Goal: Task Accomplishment & Management: Manage account settings

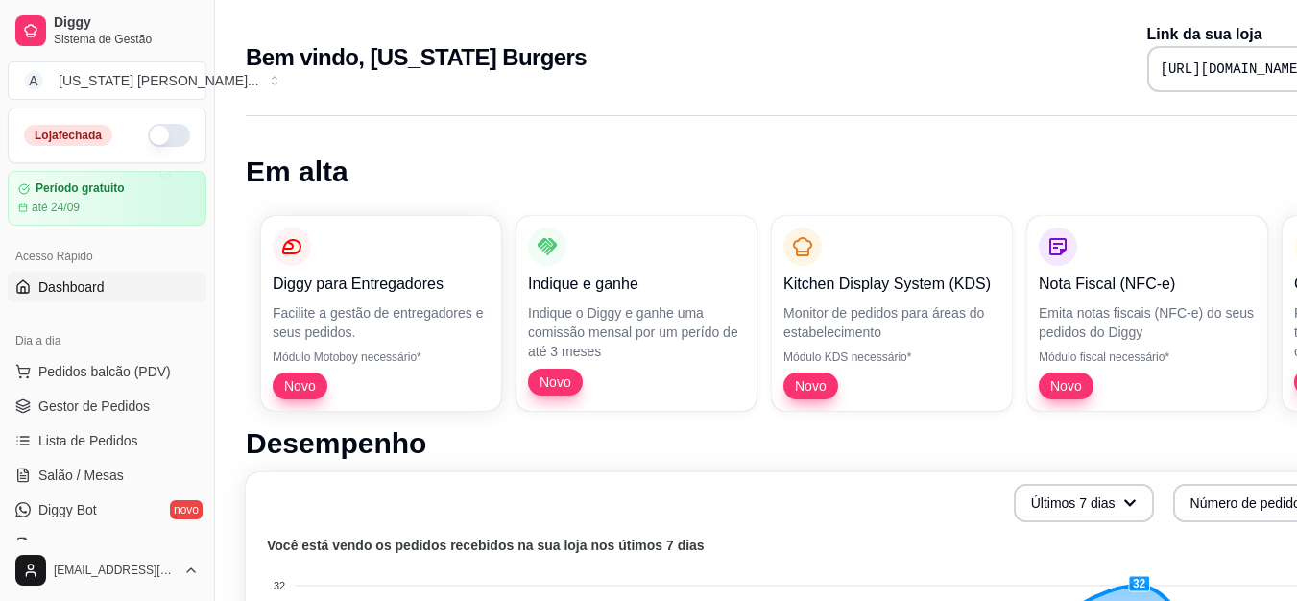
click at [153, 128] on button "button" at bounding box center [169, 135] width 42 height 23
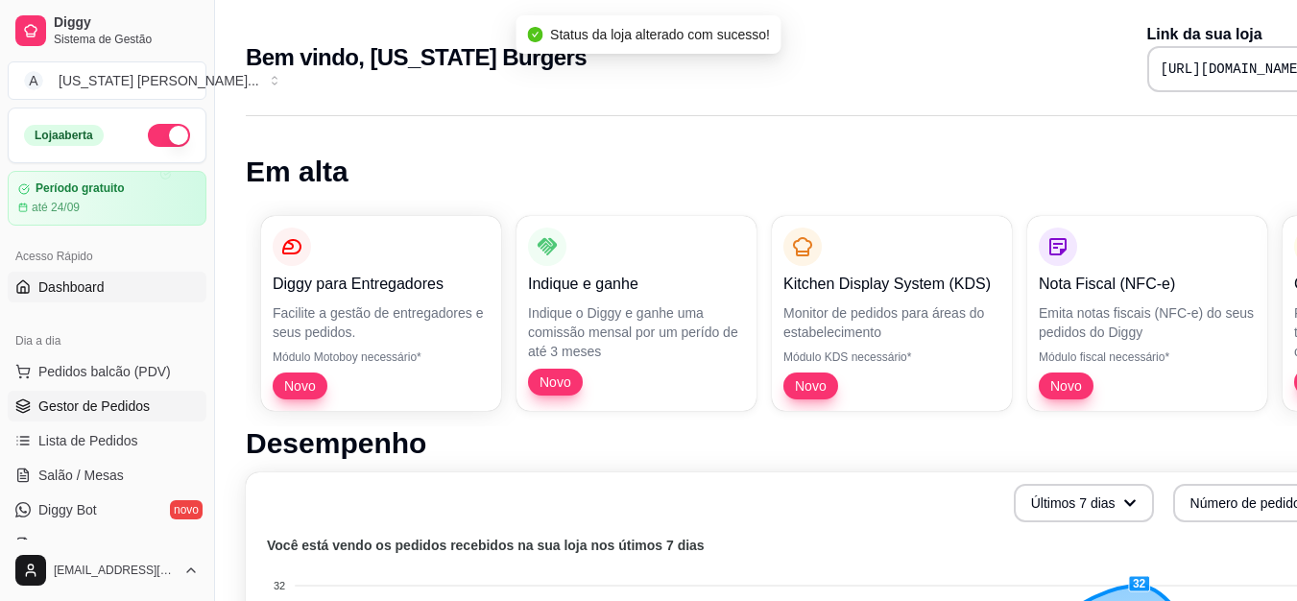
click at [60, 401] on span "Gestor de Pedidos" at bounding box center [93, 405] width 111 height 19
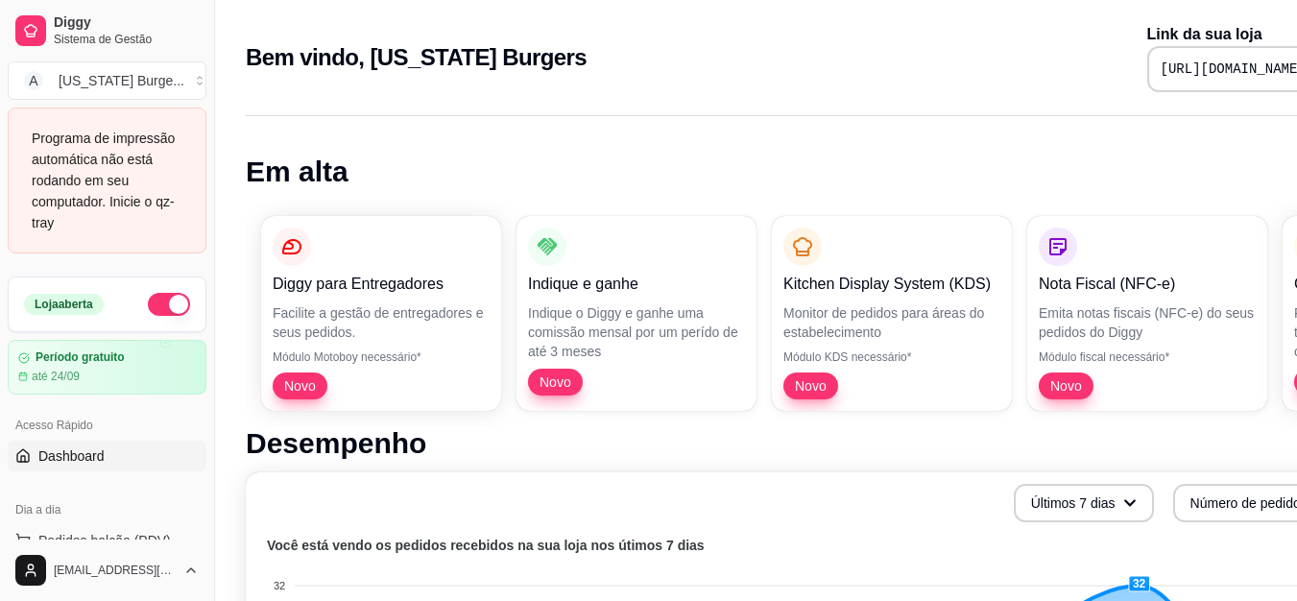
drag, startPoint x: 68, startPoint y: 375, endPoint x: 67, endPoint y: 406, distance: 30.7
click at [67, 406] on div "Loja aberta Período gratuito até 24/09 Acesso Rápido Dashboard Dia a dia Pedido…" at bounding box center [107, 407] width 214 height 263
drag, startPoint x: 207, startPoint y: 333, endPoint x: 204, endPoint y: 304, distance: 29.1
click at [204, 304] on div "Diggy Sistema de Gestão A Alabama Burge ... Programa de impressão automática nã…" at bounding box center [107, 300] width 214 height 601
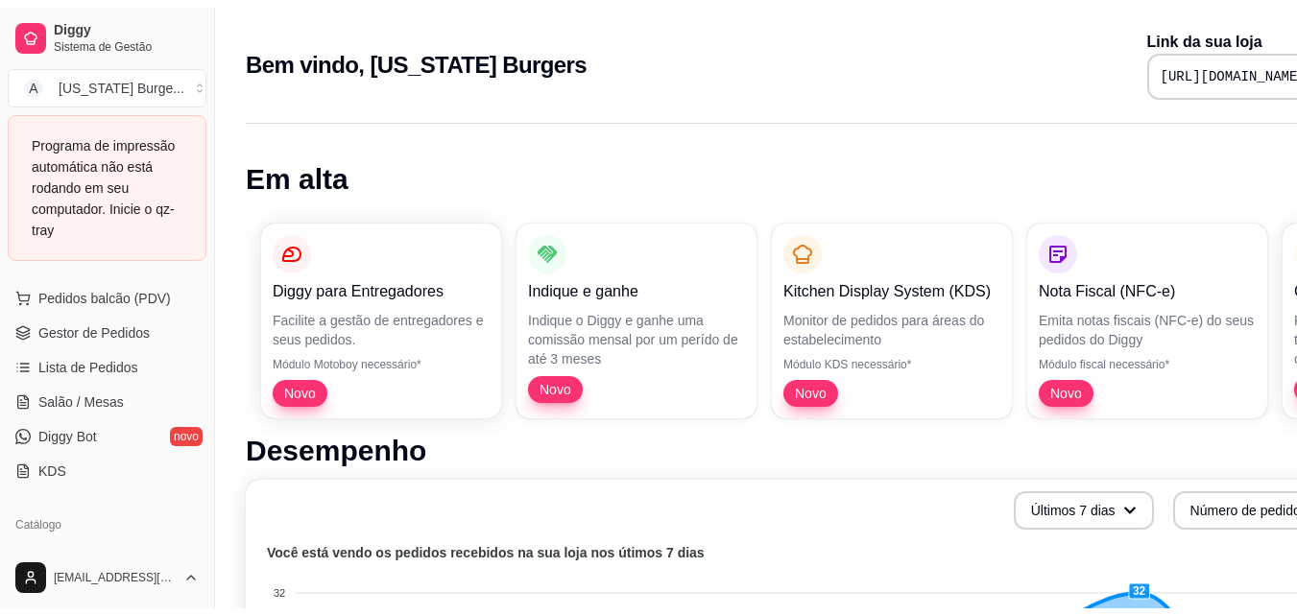
scroll to position [239, 0]
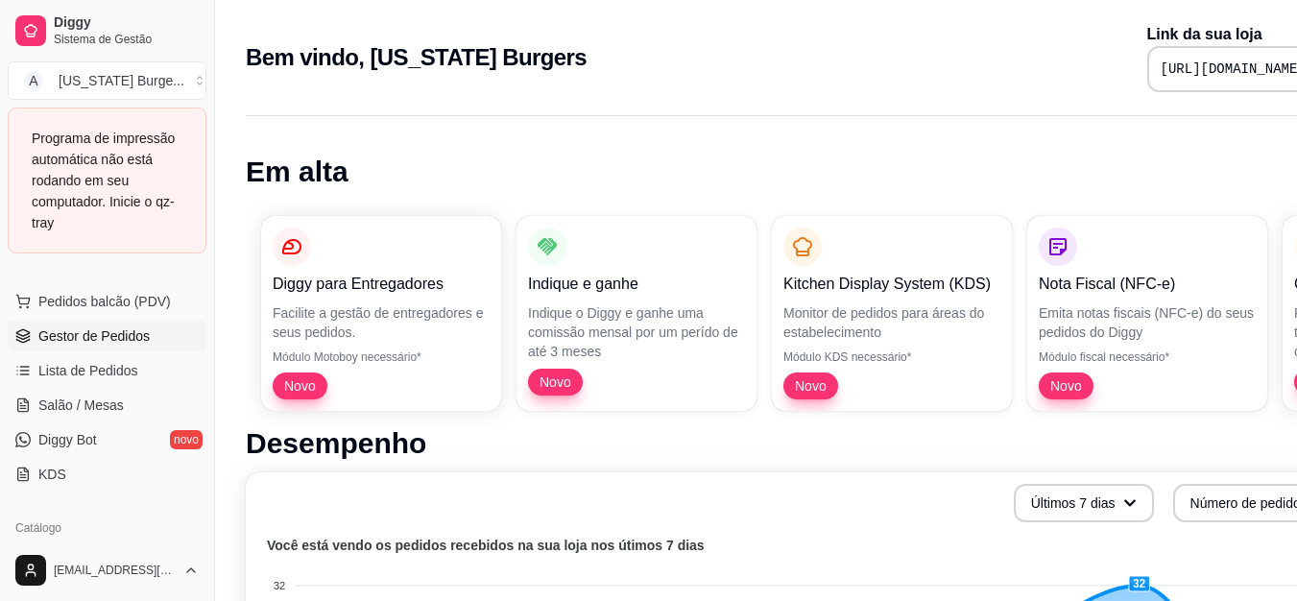
click at [155, 345] on link "Gestor de Pedidos" at bounding box center [107, 336] width 199 height 31
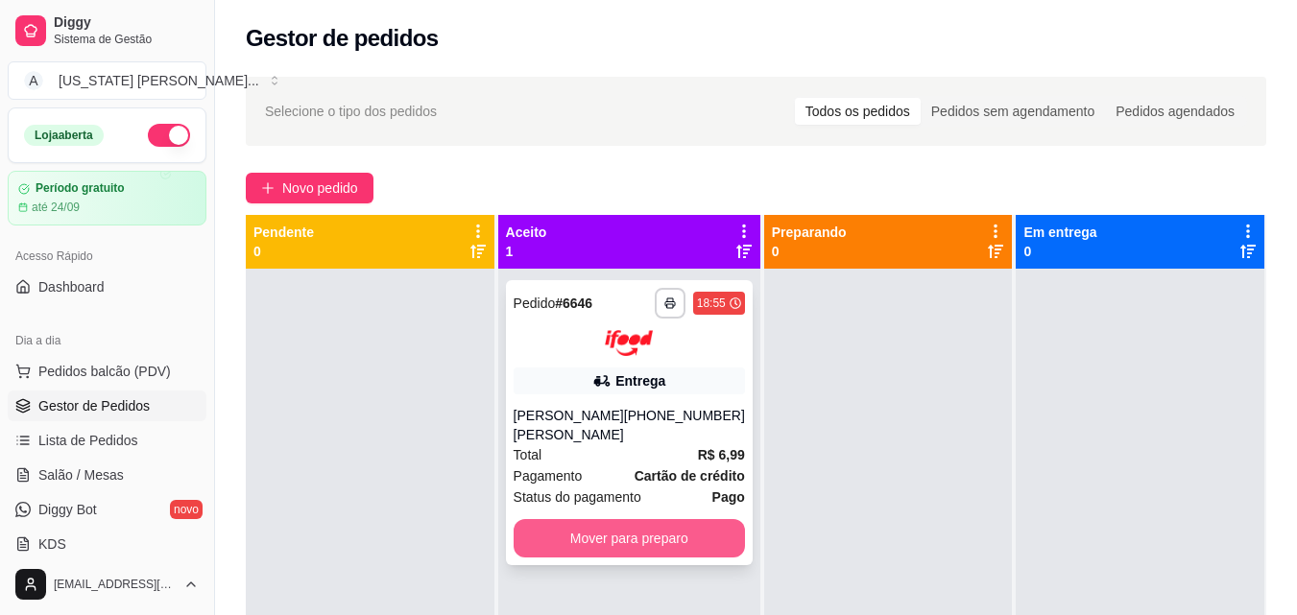
click at [619, 556] on button "Mover para preparo" at bounding box center [629, 538] width 231 height 38
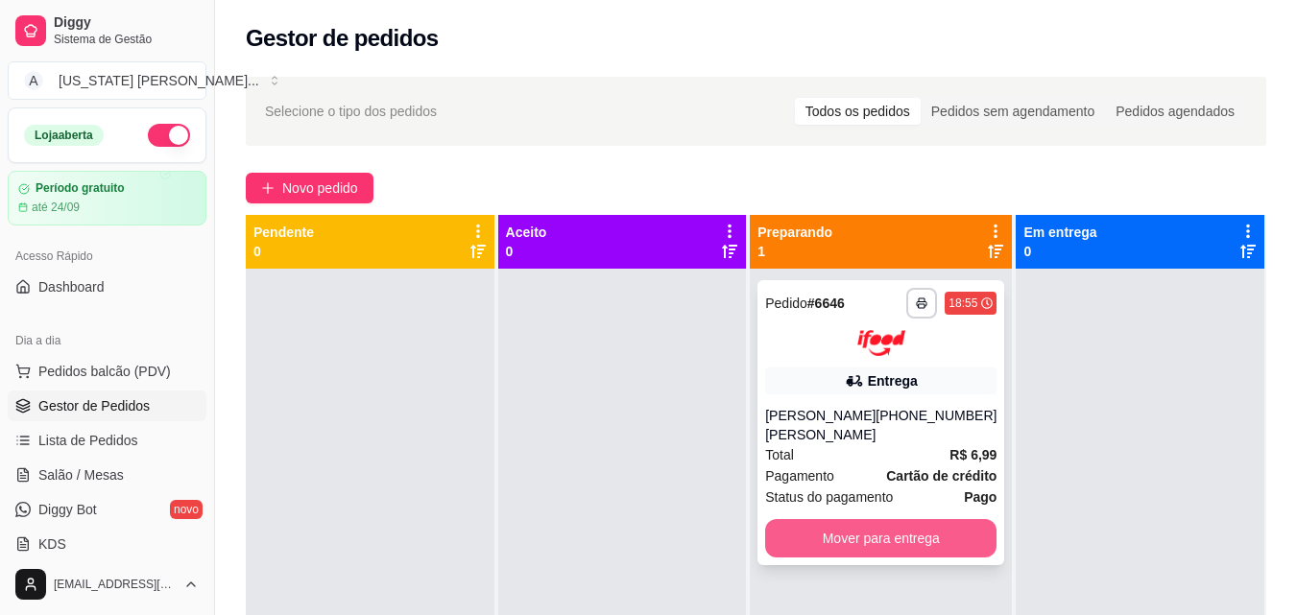
click at [838, 535] on button "Mover para entrega" at bounding box center [880, 538] width 231 height 38
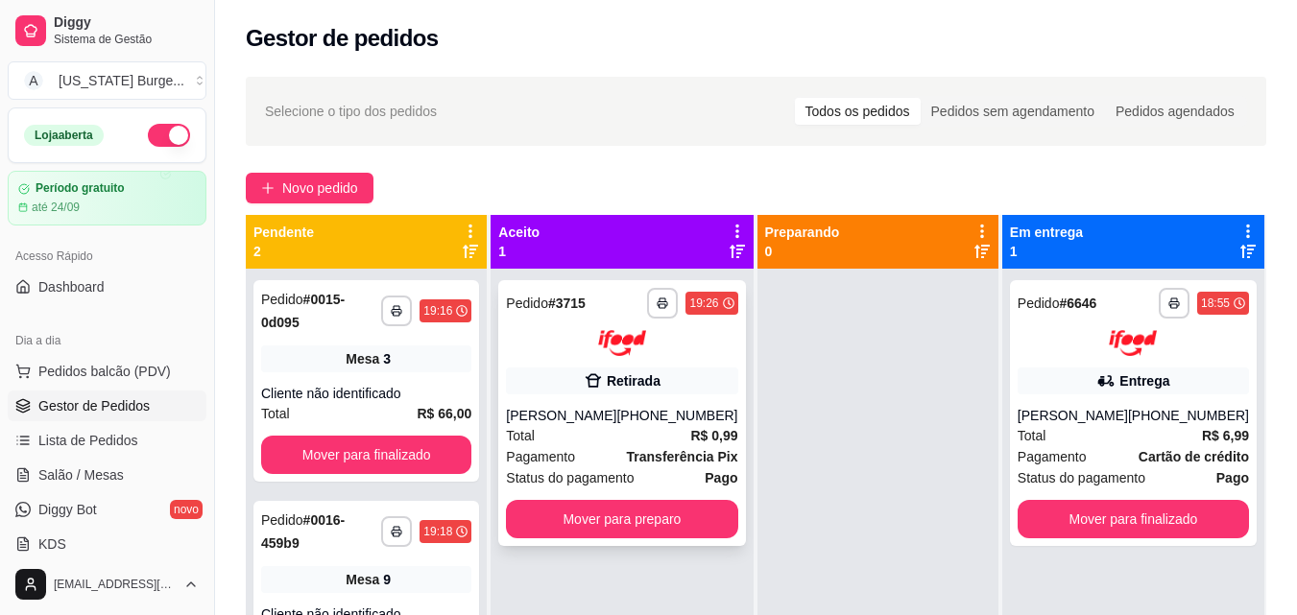
drag, startPoint x: 536, startPoint y: 440, endPoint x: 549, endPoint y: 281, distance: 159.0
click at [549, 281] on div "**********" at bounding box center [756, 522] width 1020 height 615
click at [657, 306] on icon "button" at bounding box center [663, 304] width 12 height 12
click at [611, 368] on button "Epson" at bounding box center [605, 370] width 134 height 30
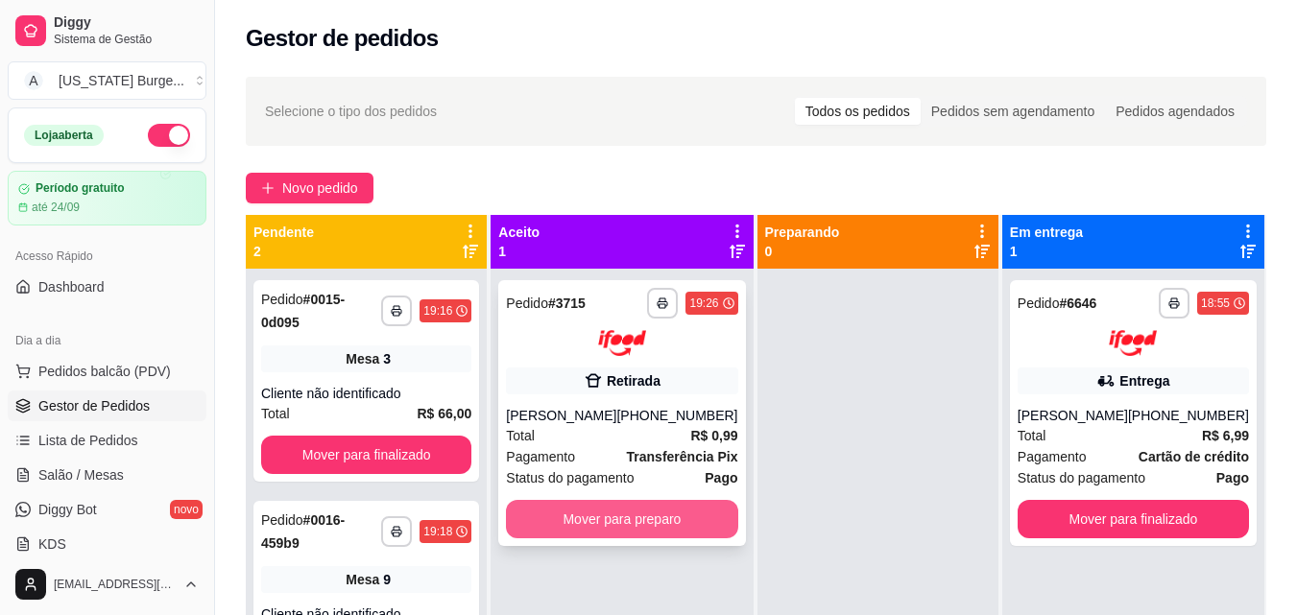
click at [612, 522] on button "Mover para preparo" at bounding box center [621, 519] width 231 height 38
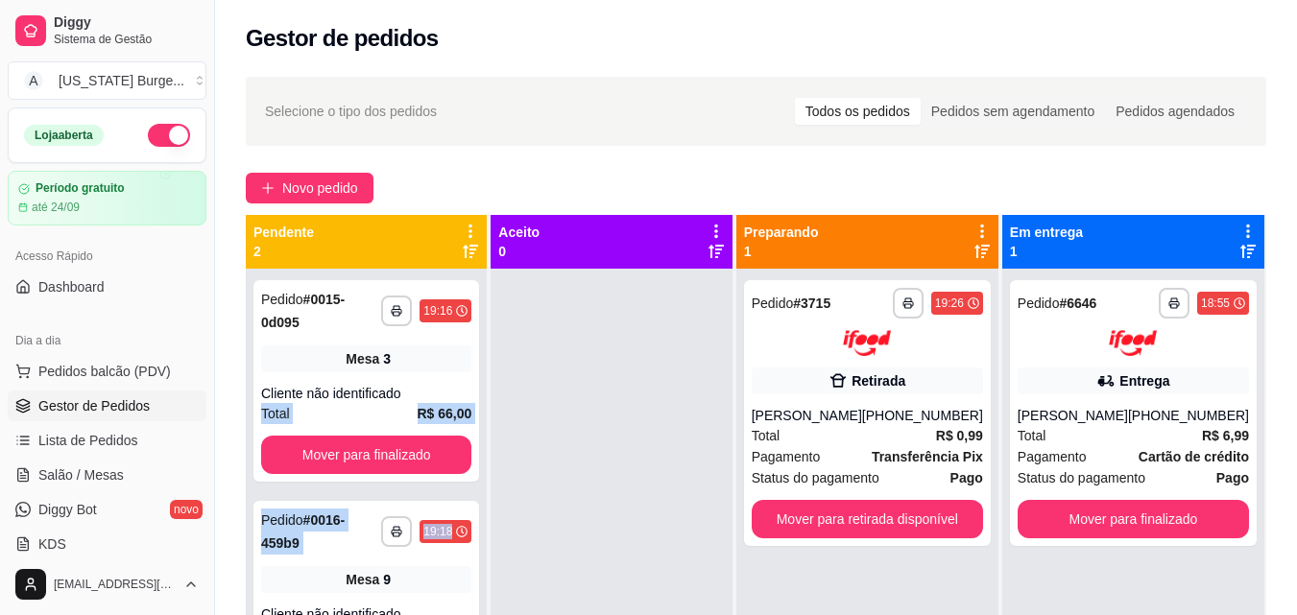
drag, startPoint x: 488, startPoint y: 376, endPoint x: 491, endPoint y: 470, distance: 94.1
click at [487, 470] on div "**********" at bounding box center [366, 576] width 241 height 615
click at [487, 466] on div "**********" at bounding box center [366, 576] width 241 height 615
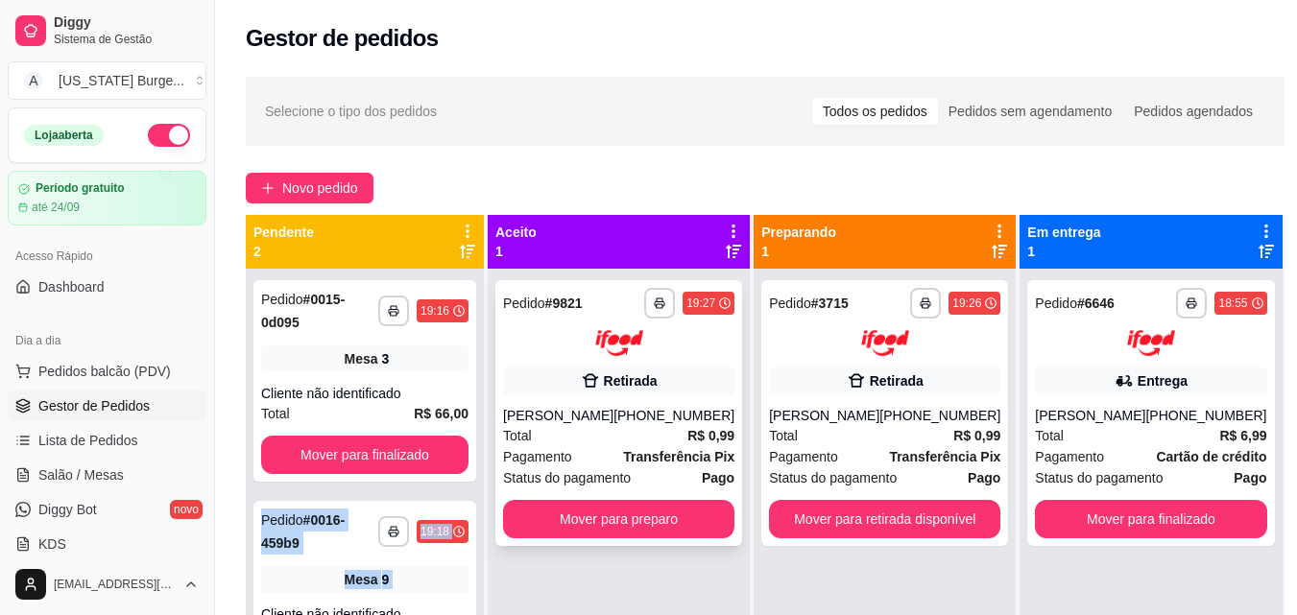
drag, startPoint x: 491, startPoint y: 466, endPoint x: 516, endPoint y: 538, distance: 76.5
click at [514, 539] on div "**********" at bounding box center [765, 522] width 1039 height 615
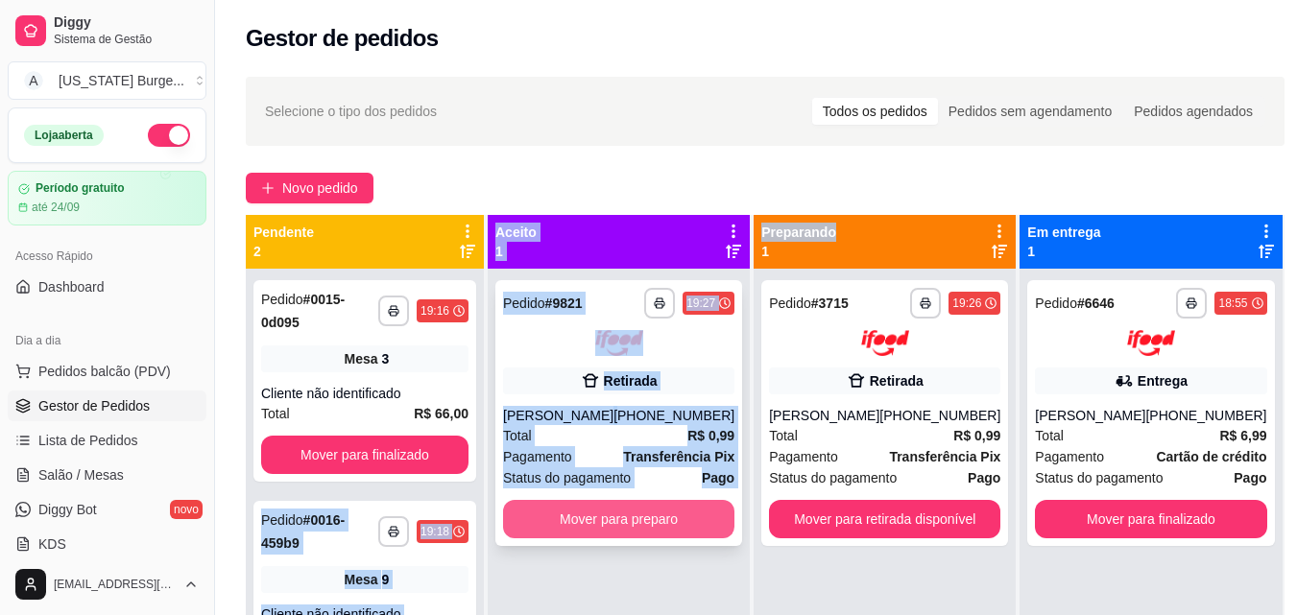
click at [571, 535] on button "Mover para preparo" at bounding box center [618, 519] width 231 height 38
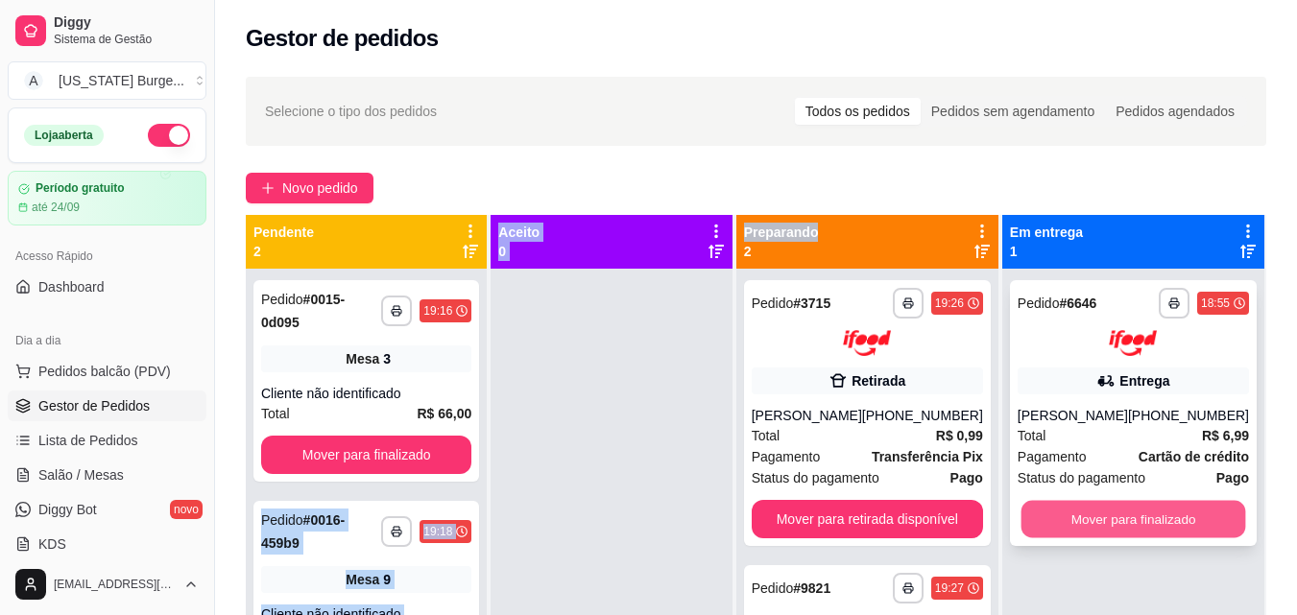
click at [1070, 537] on button "Mover para finalizado" at bounding box center [1132, 518] width 225 height 37
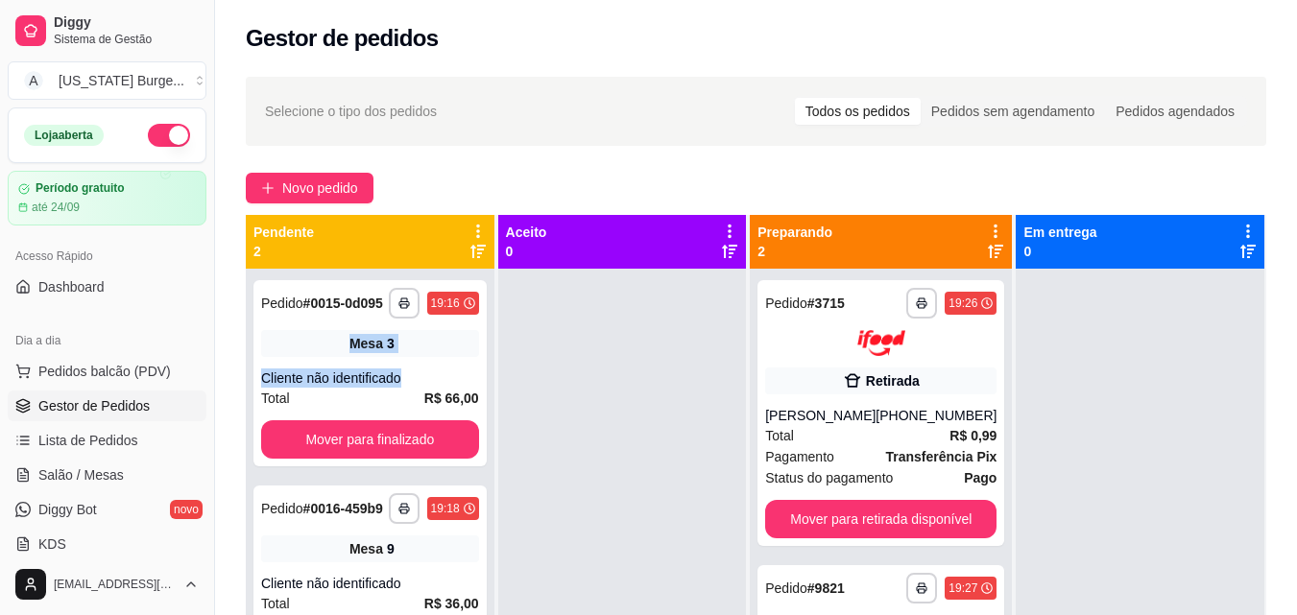
drag, startPoint x: 493, startPoint y: 310, endPoint x: 494, endPoint y: 386, distance: 75.8
click at [494, 386] on div "**********" at bounding box center [371, 549] width 251 height 669
click at [389, 587] on div "Cliente não identificado" at bounding box center [370, 583] width 218 height 19
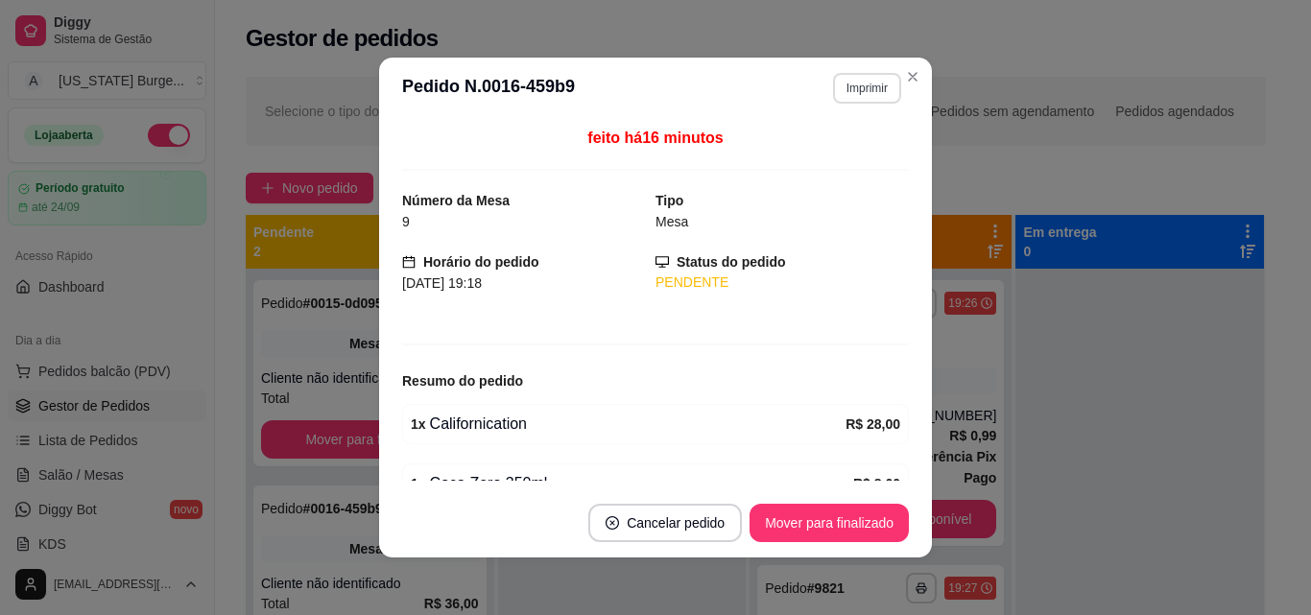
click at [855, 88] on button "Imprimir" at bounding box center [867, 88] width 68 height 31
click at [845, 160] on button "Epson" at bounding box center [825, 155] width 139 height 31
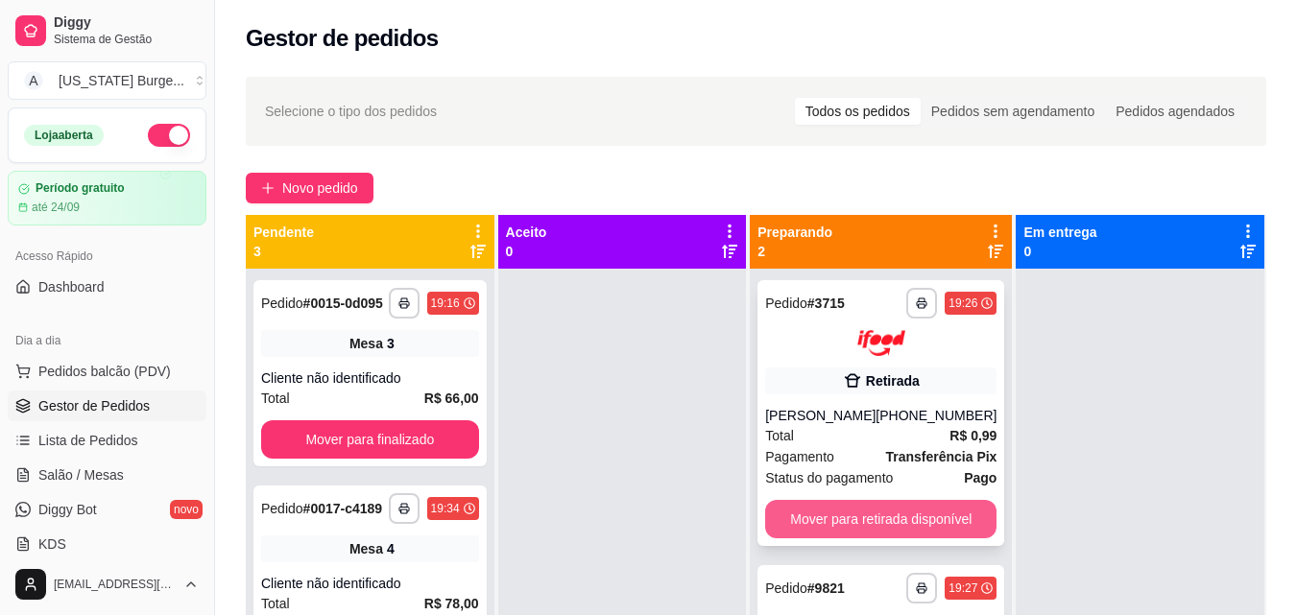
click at [899, 525] on button "Mover para retirada disponível" at bounding box center [880, 519] width 231 height 38
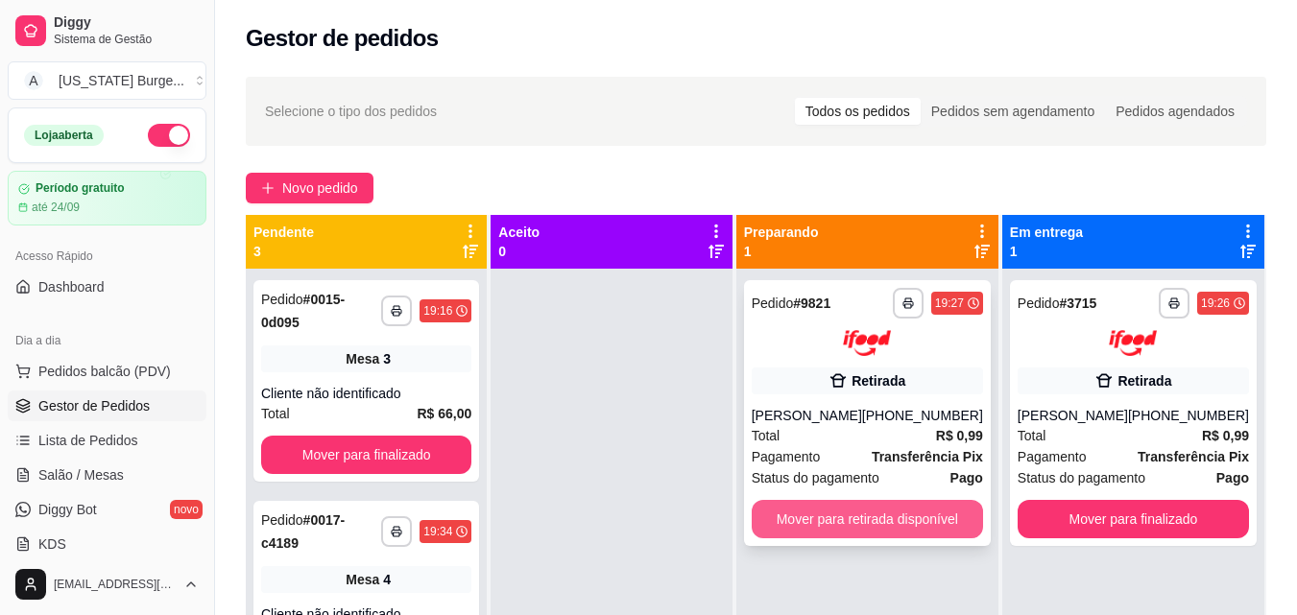
click at [871, 530] on button "Mover para retirada disponível" at bounding box center [867, 519] width 231 height 38
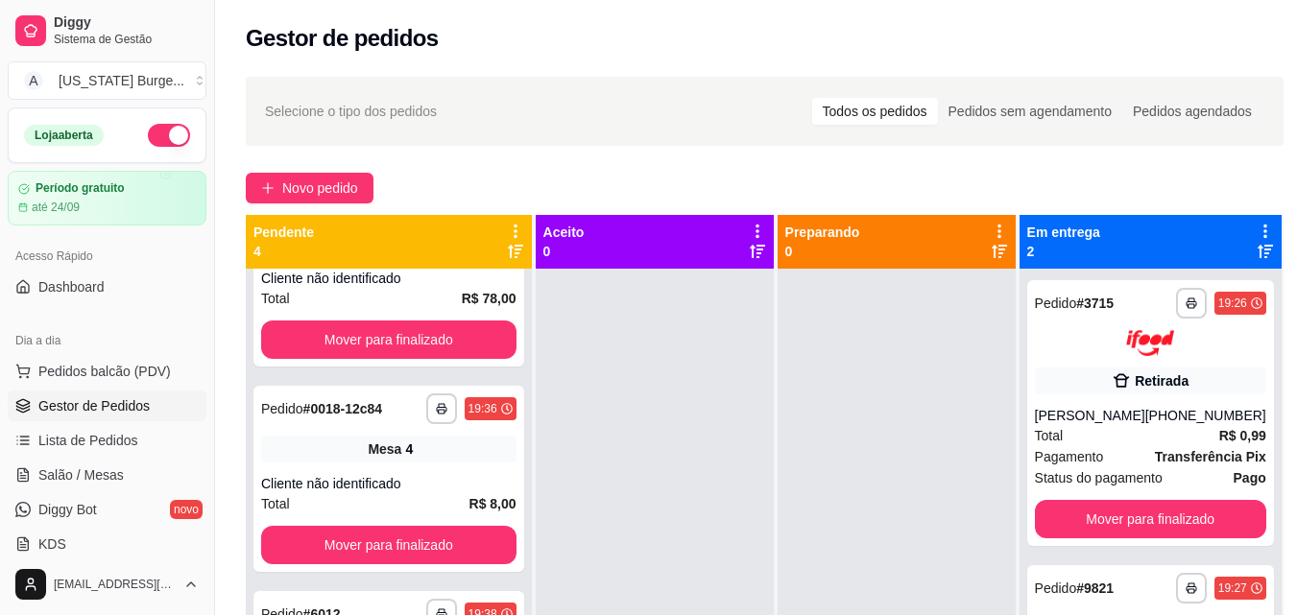
scroll to position [66, 0]
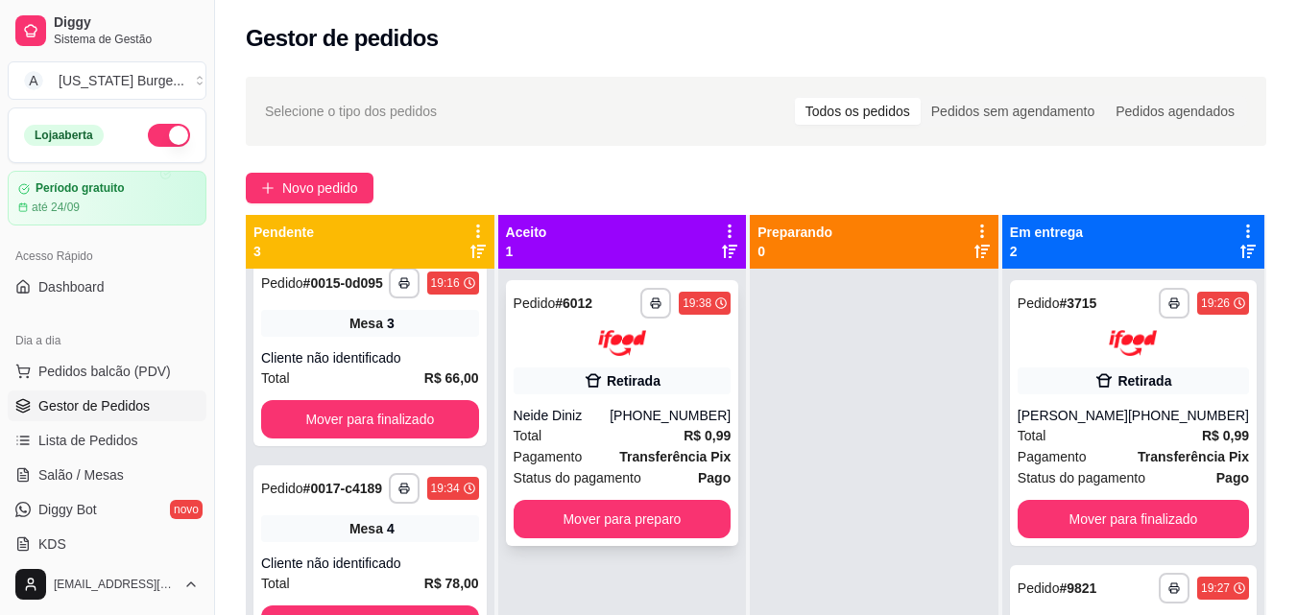
click at [601, 524] on button "Mover para preparo" at bounding box center [623, 519] width 218 height 38
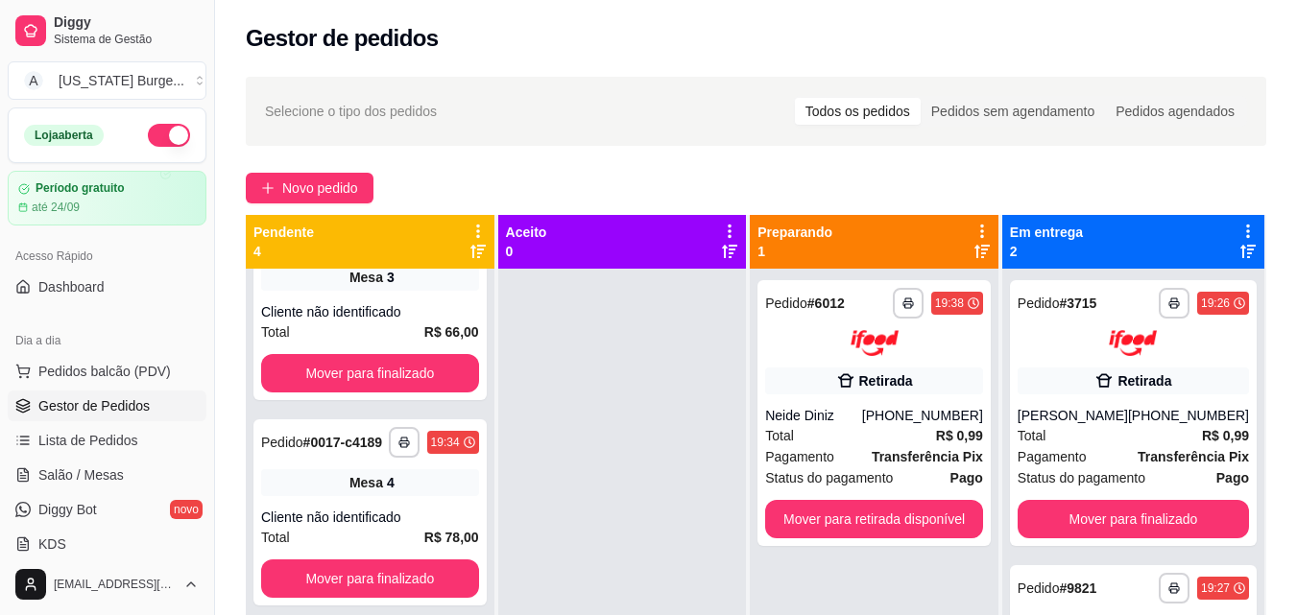
scroll to position [287, 0]
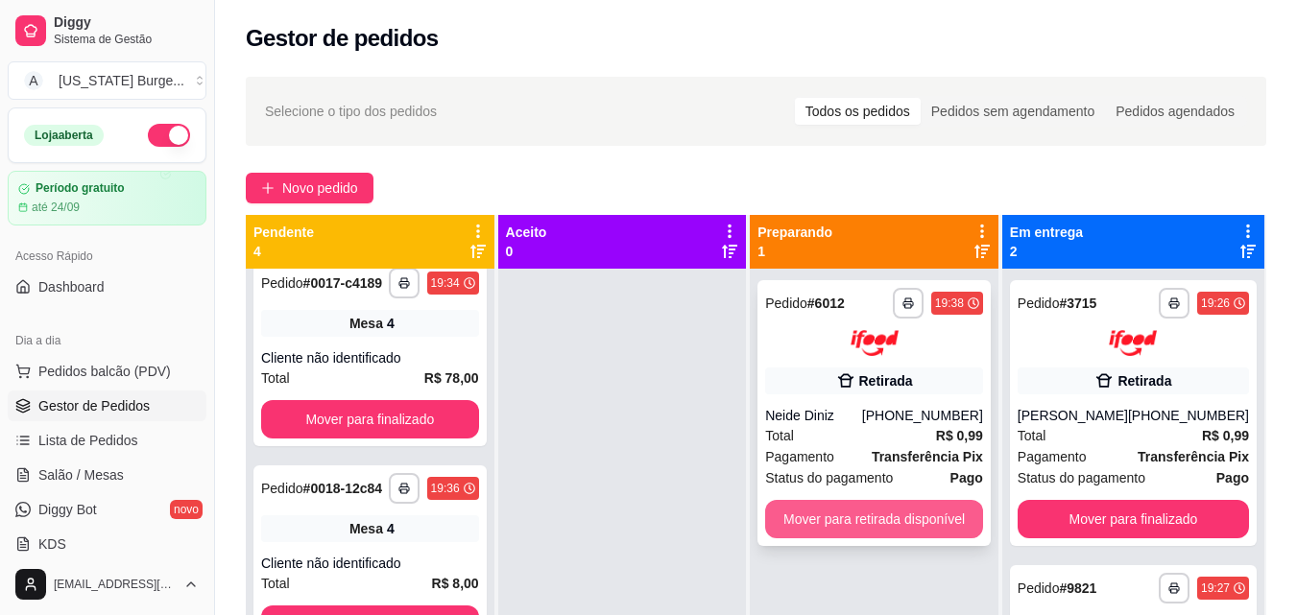
click at [825, 505] on button "Mover para retirada disponível" at bounding box center [874, 519] width 218 height 38
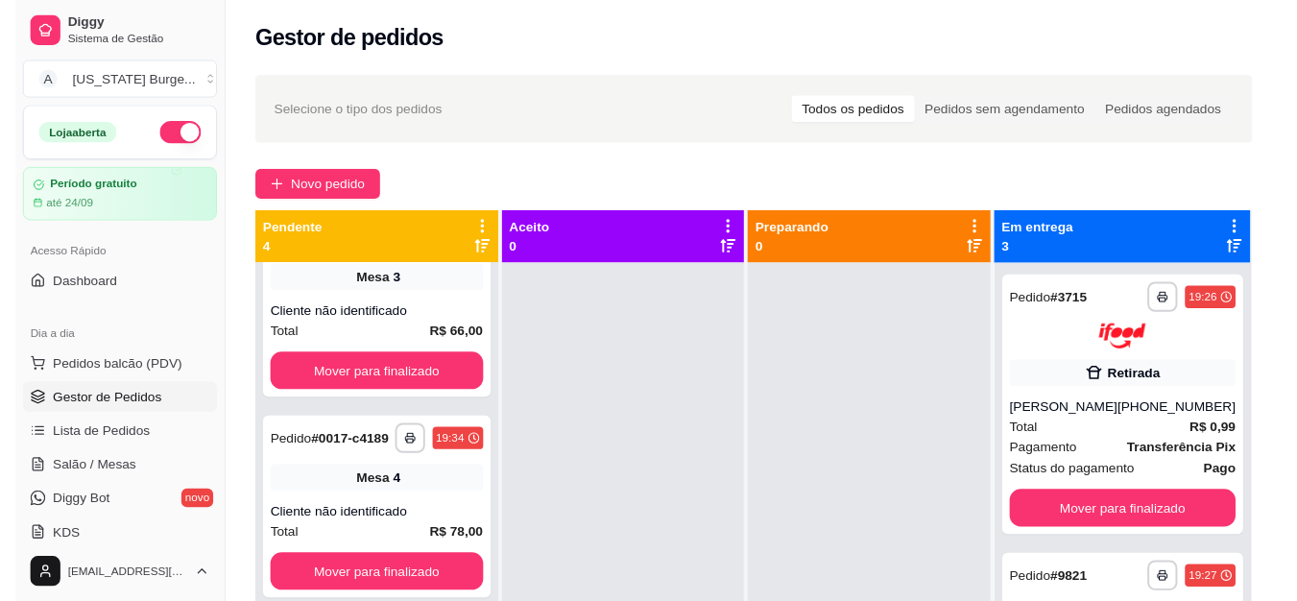
scroll to position [0, 0]
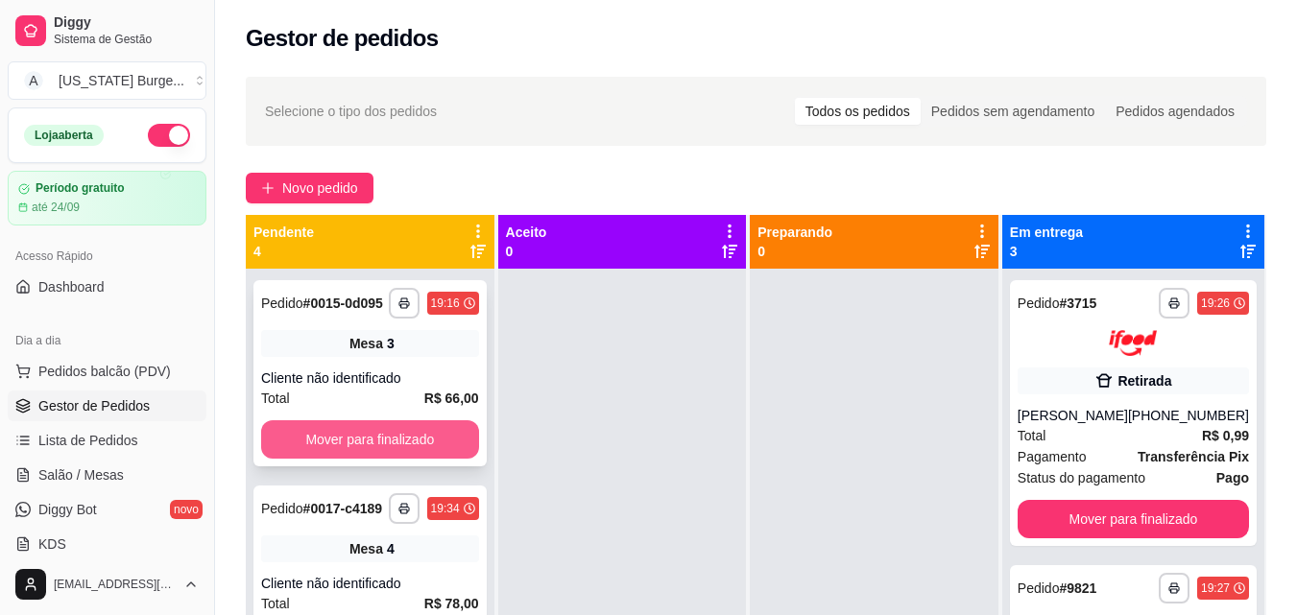
click at [385, 459] on button "Mover para finalizado" at bounding box center [370, 439] width 218 height 38
click at [402, 459] on button "Mover para finalizado" at bounding box center [370, 439] width 218 height 38
click at [417, 438] on button "Mover para finalizado" at bounding box center [370, 439] width 218 height 38
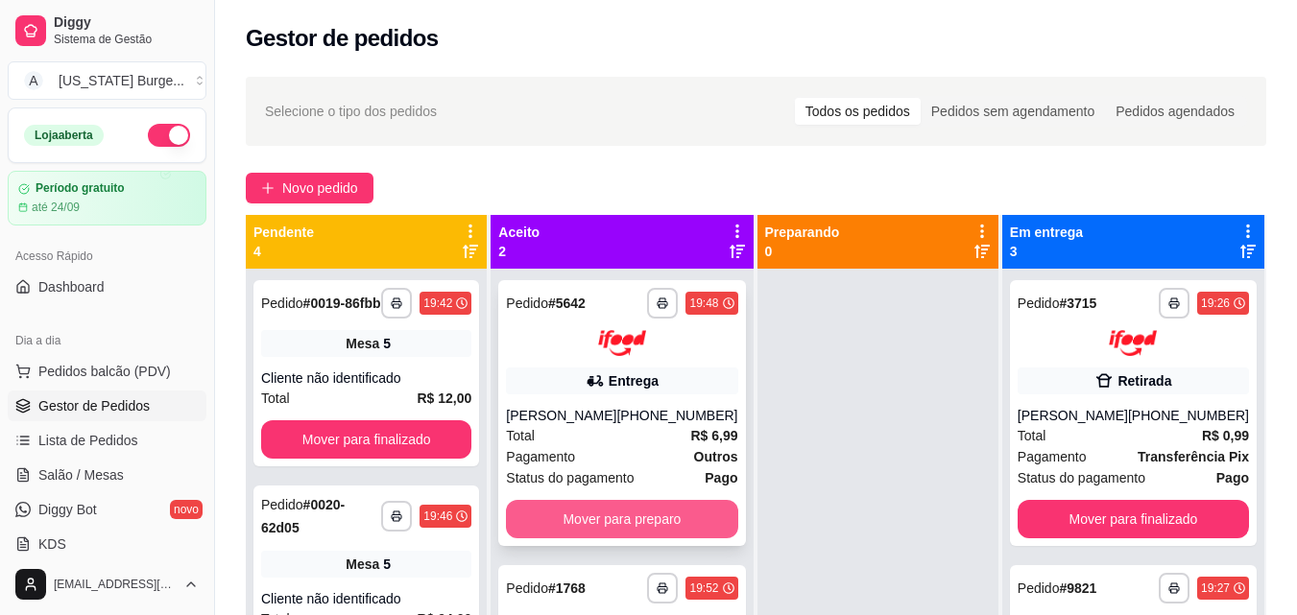
click at [609, 516] on button "Mover para preparo" at bounding box center [621, 519] width 231 height 38
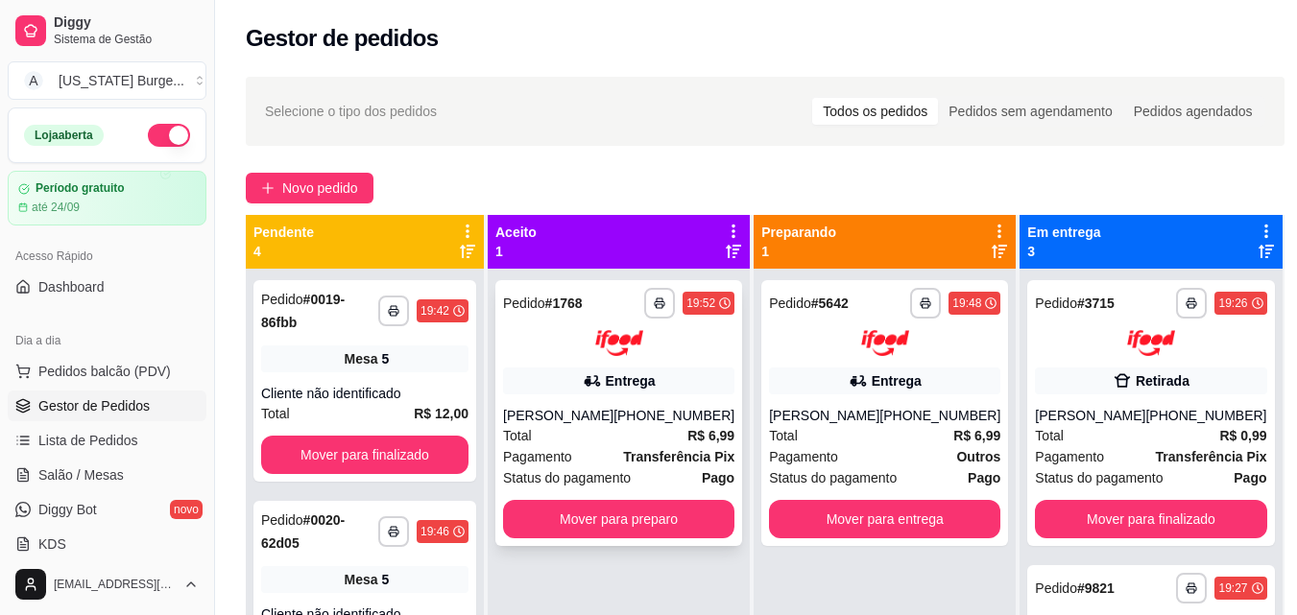
click at [571, 525] on button "Mover para preparo" at bounding box center [618, 519] width 231 height 38
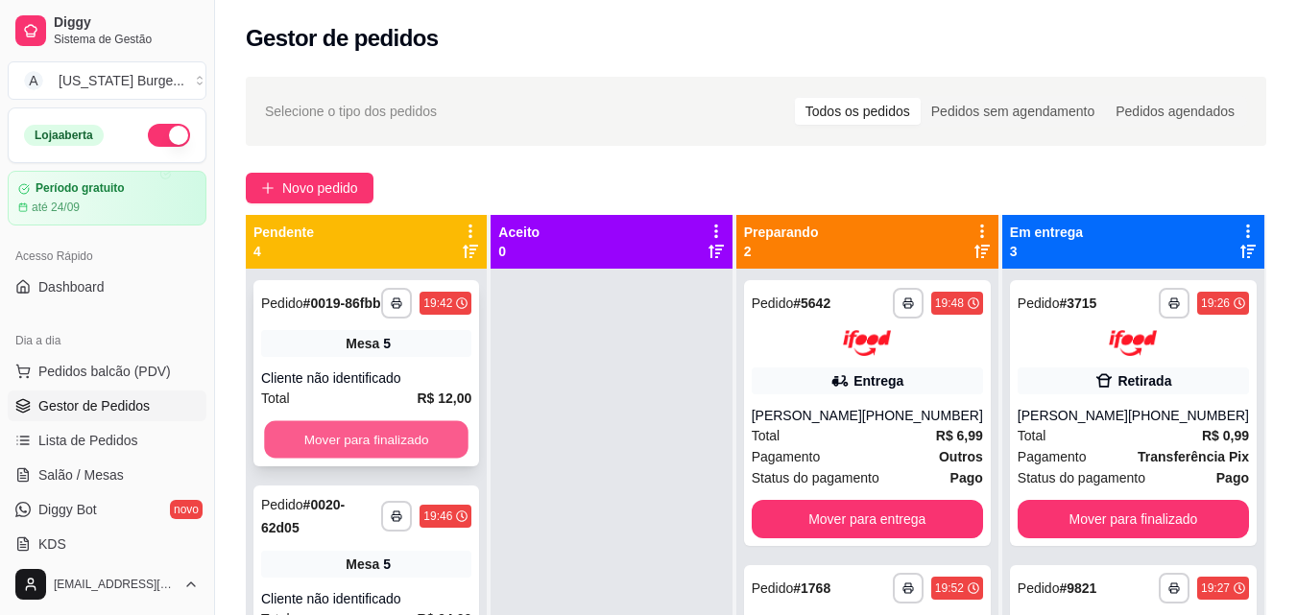
click at [414, 448] on button "Mover para finalizado" at bounding box center [366, 439] width 204 height 37
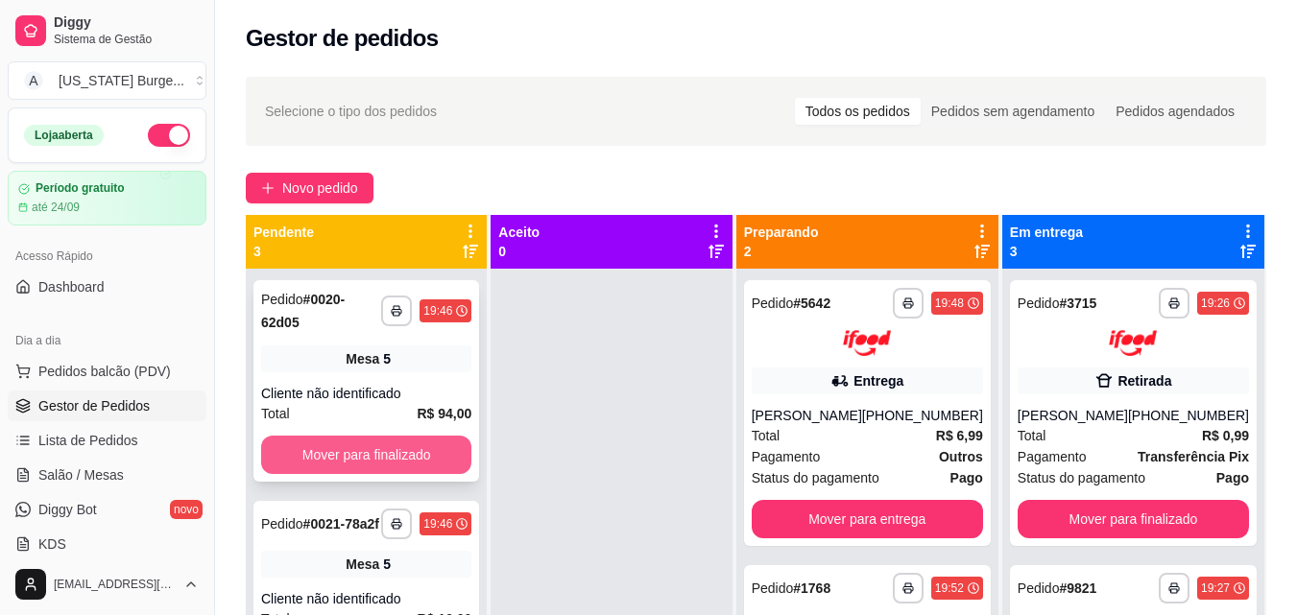
click at [372, 464] on button "Mover para finalizado" at bounding box center [366, 455] width 210 height 38
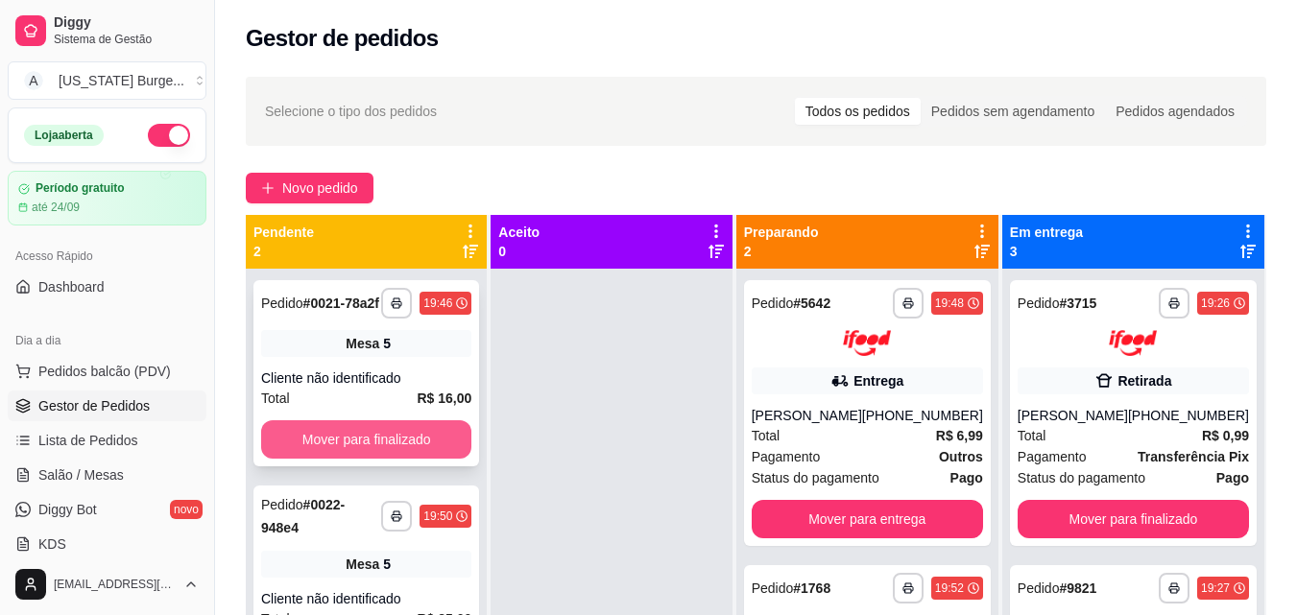
click at [397, 445] on button "Mover para finalizado" at bounding box center [366, 439] width 210 height 38
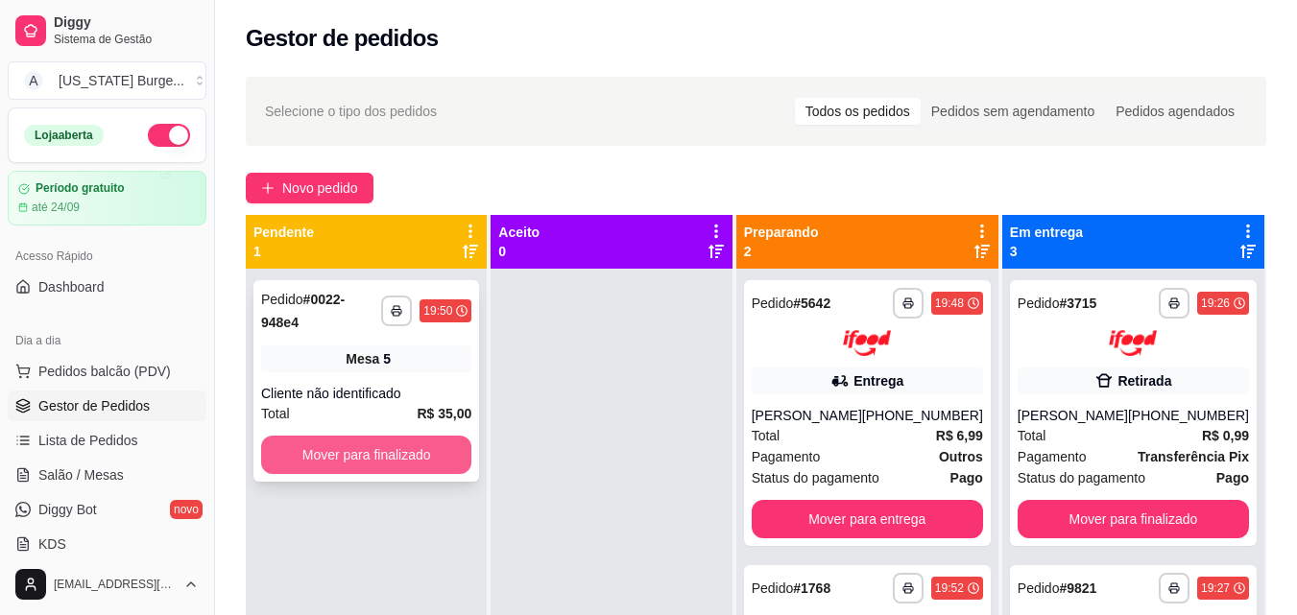
click at [395, 443] on button "Mover para finalizado" at bounding box center [366, 455] width 210 height 38
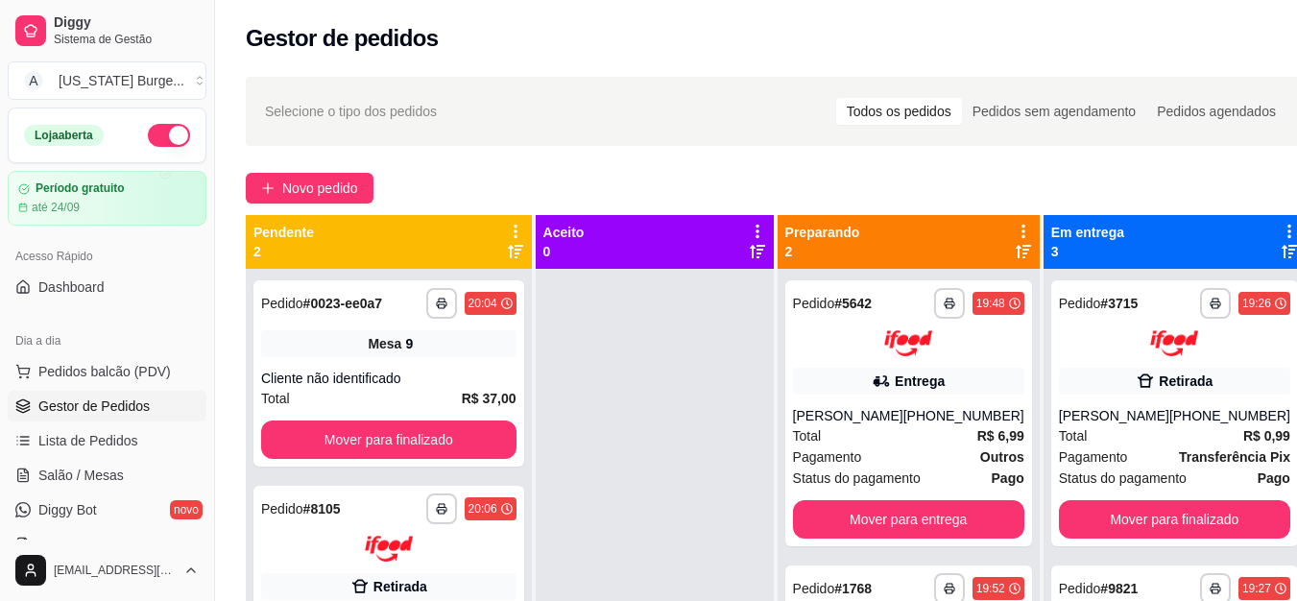
scroll to position [307, 0]
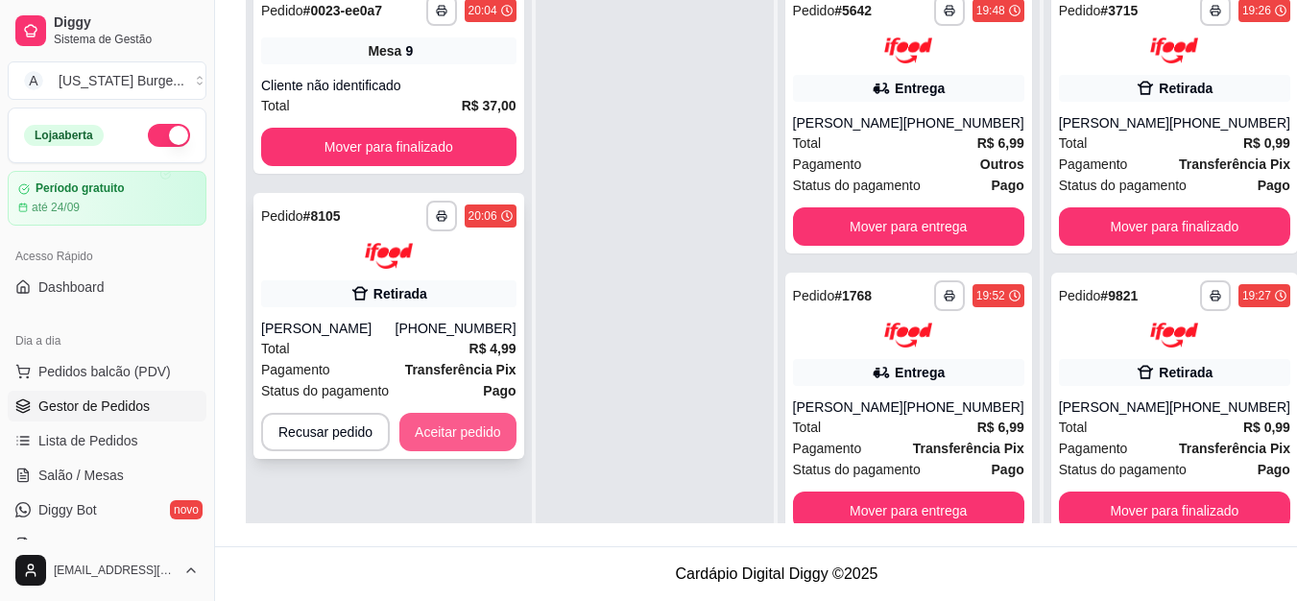
click at [449, 423] on button "Aceitar pedido" at bounding box center [457, 432] width 117 height 38
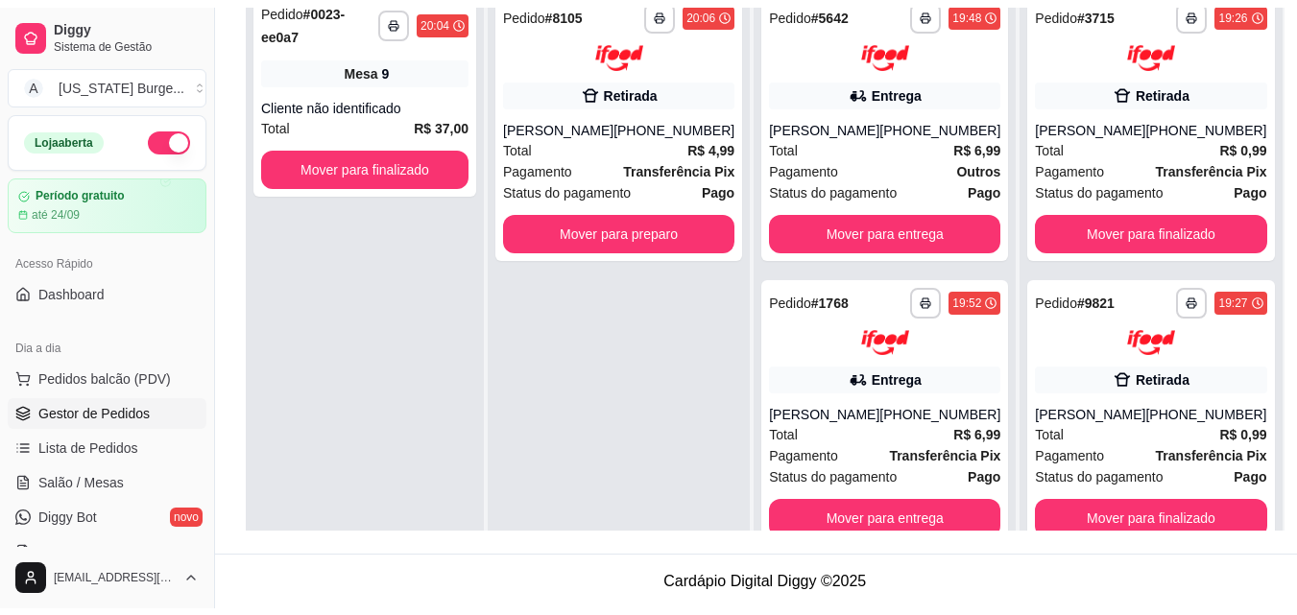
scroll to position [293, 0]
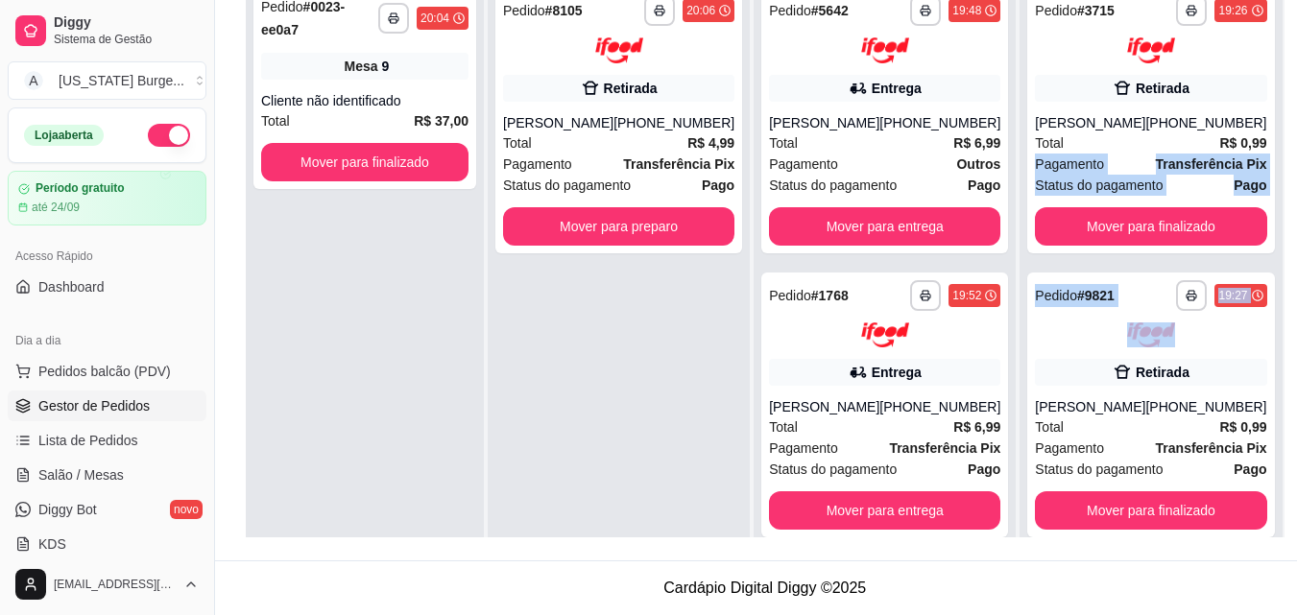
drag, startPoint x: 1281, startPoint y: 241, endPoint x: 1288, endPoint y: 151, distance: 90.6
click at [1284, 133] on div "**********" at bounding box center [765, 166] width 1100 height 788
click at [1282, 186] on div "**********" at bounding box center [765, 166] width 1100 height 788
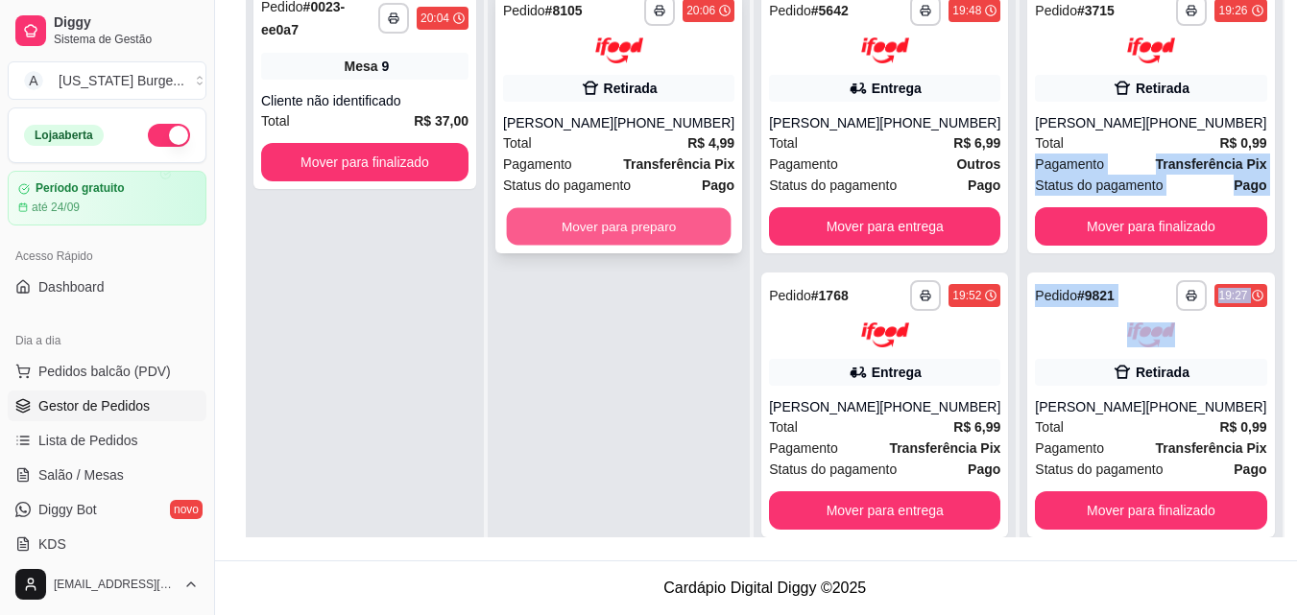
click at [660, 232] on button "Mover para preparo" at bounding box center [619, 225] width 225 height 37
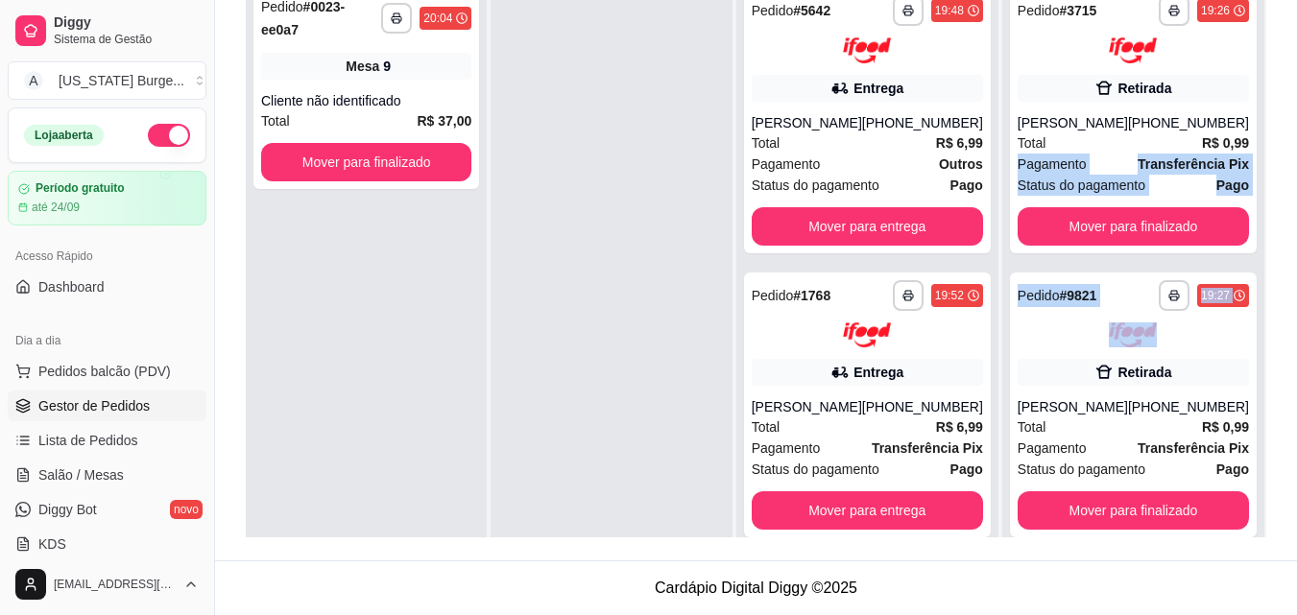
scroll to position [0, 0]
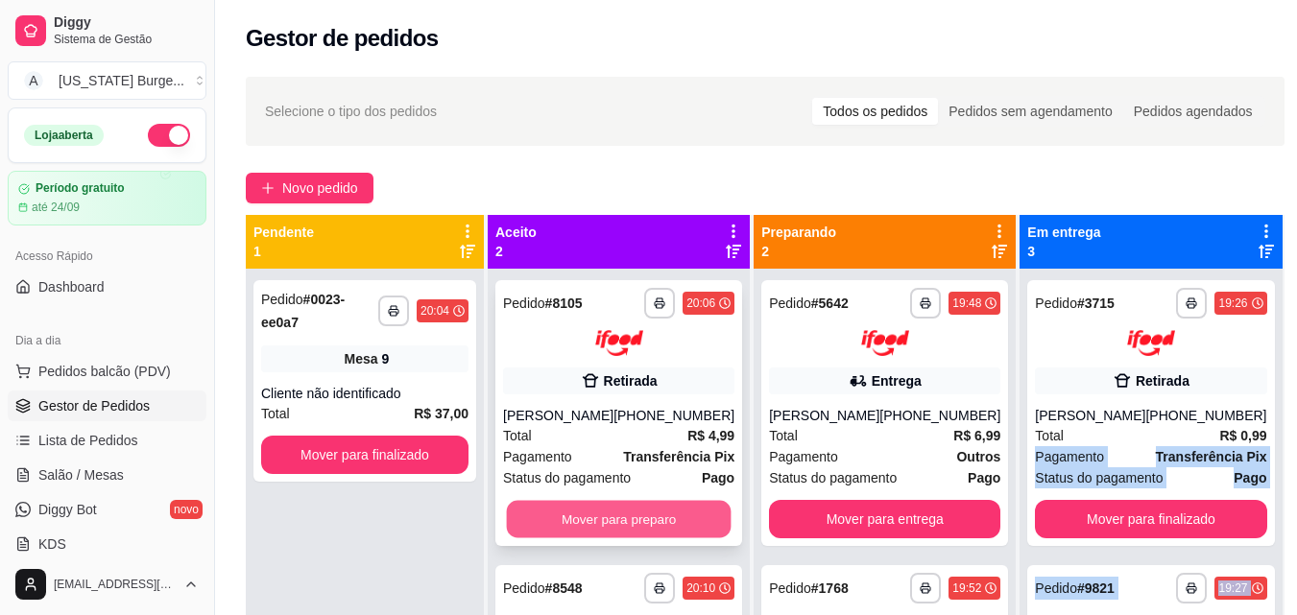
click at [617, 529] on button "Mover para preparo" at bounding box center [619, 518] width 225 height 37
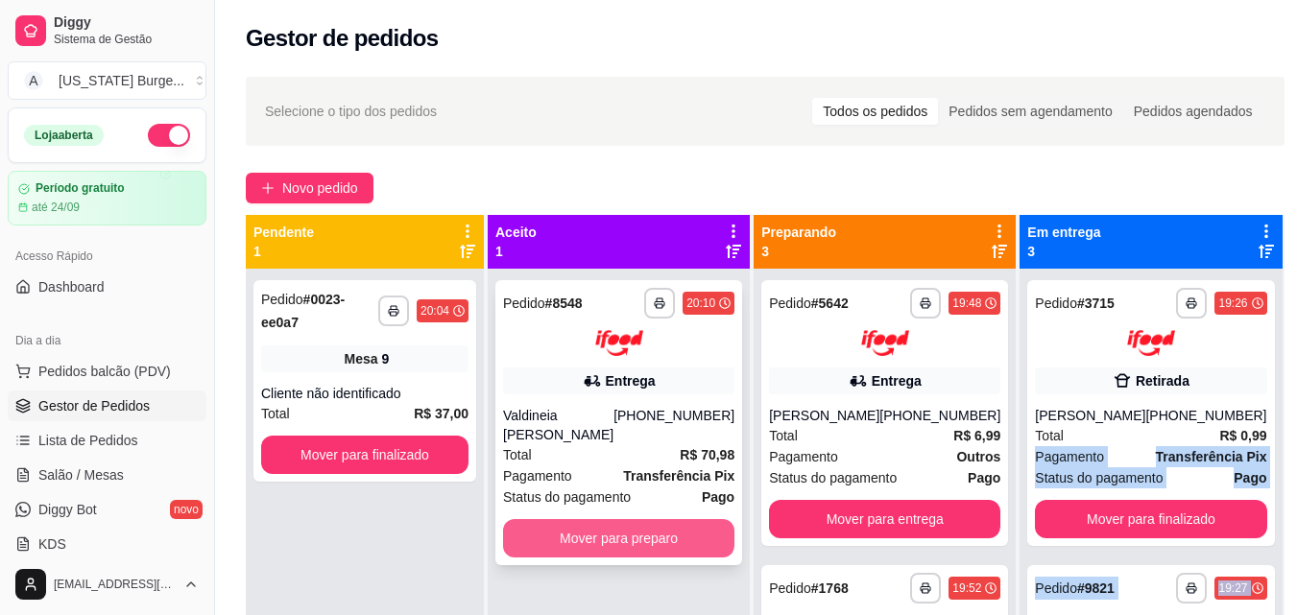
click at [626, 550] on button "Mover para preparo" at bounding box center [618, 538] width 231 height 38
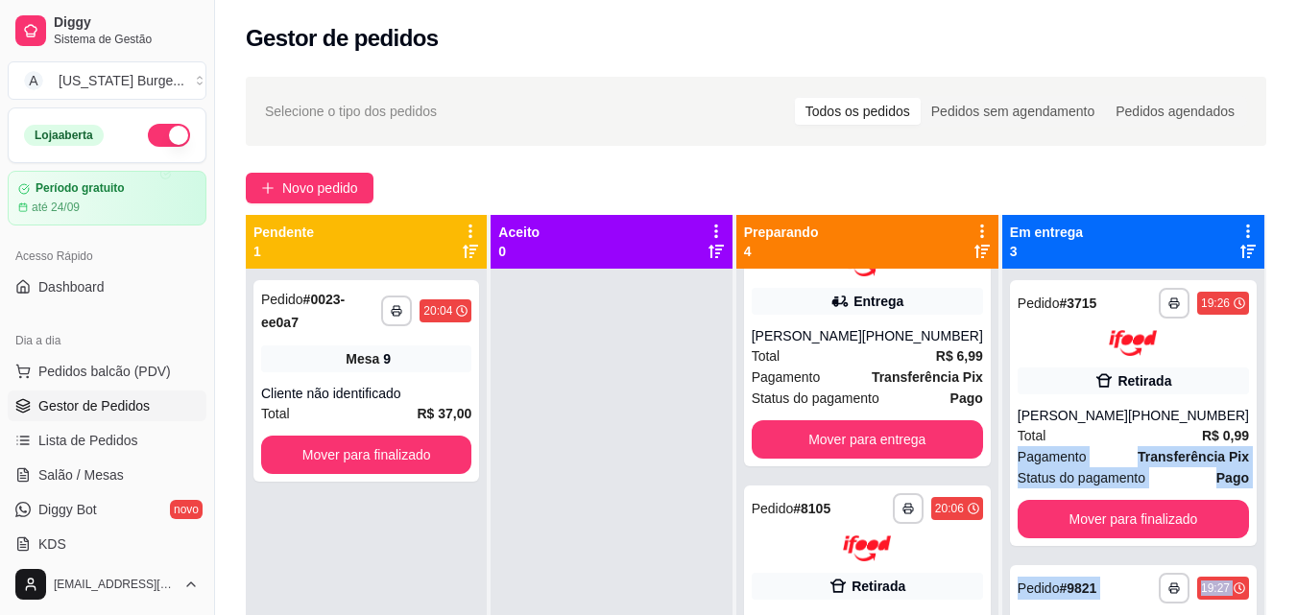
scroll to position [355, 0]
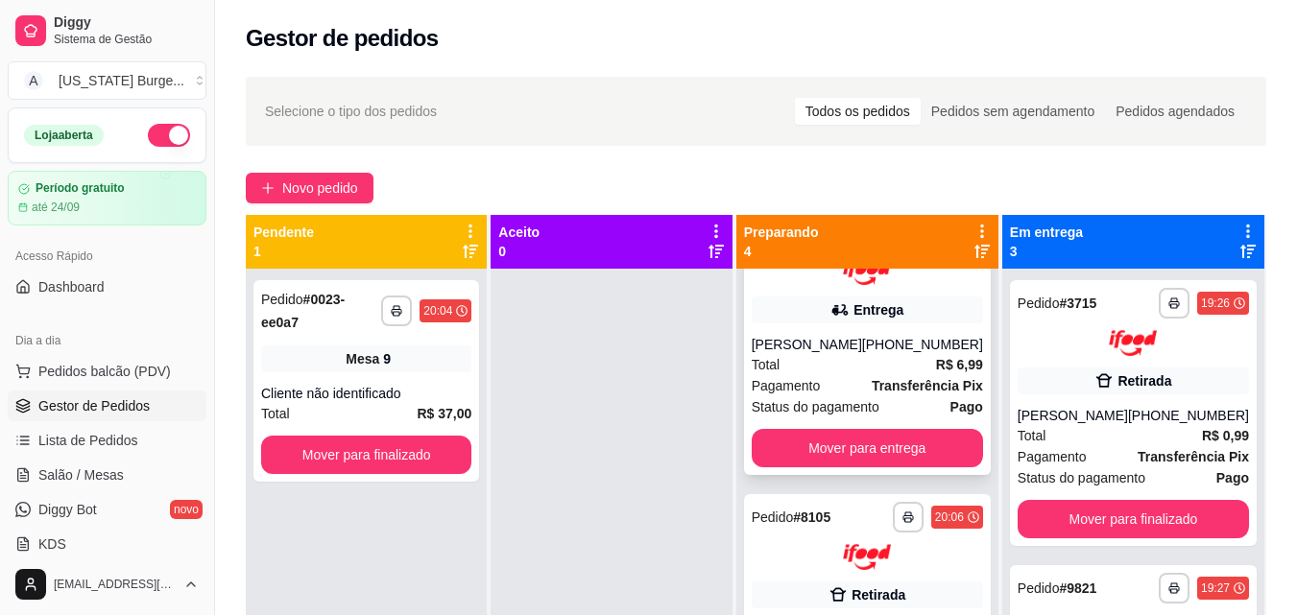
click at [785, 382] on span "Pagamento" at bounding box center [786, 385] width 69 height 21
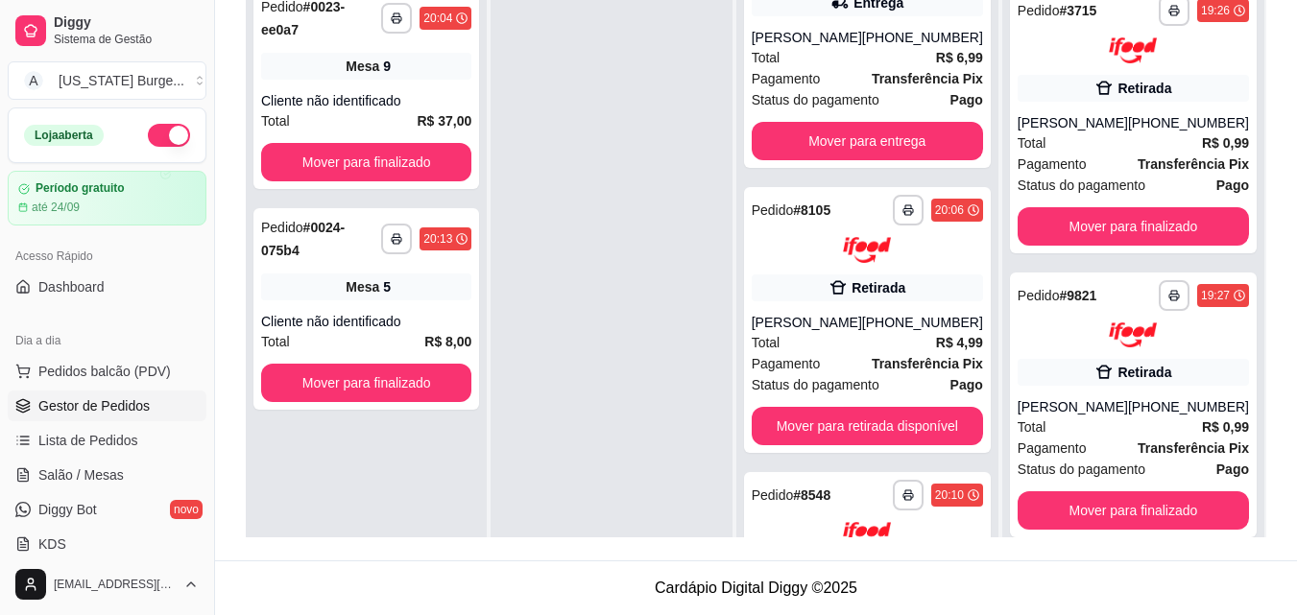
scroll to position [340, 0]
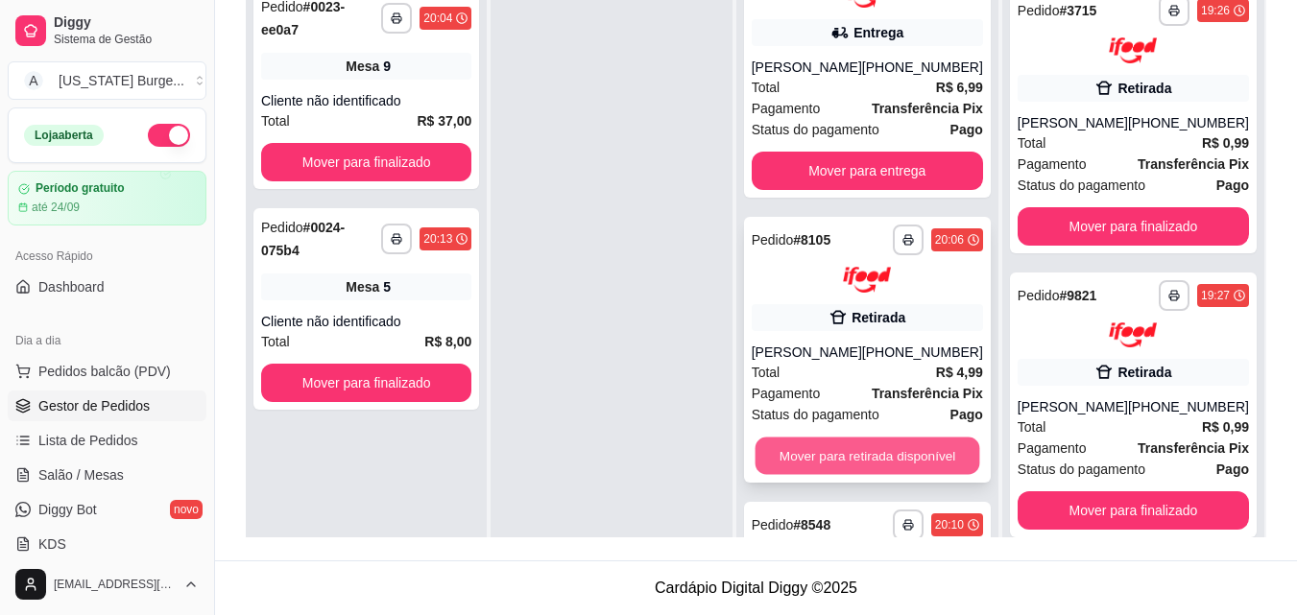
click at [875, 443] on button "Mover para retirada disponível" at bounding box center [867, 455] width 225 height 37
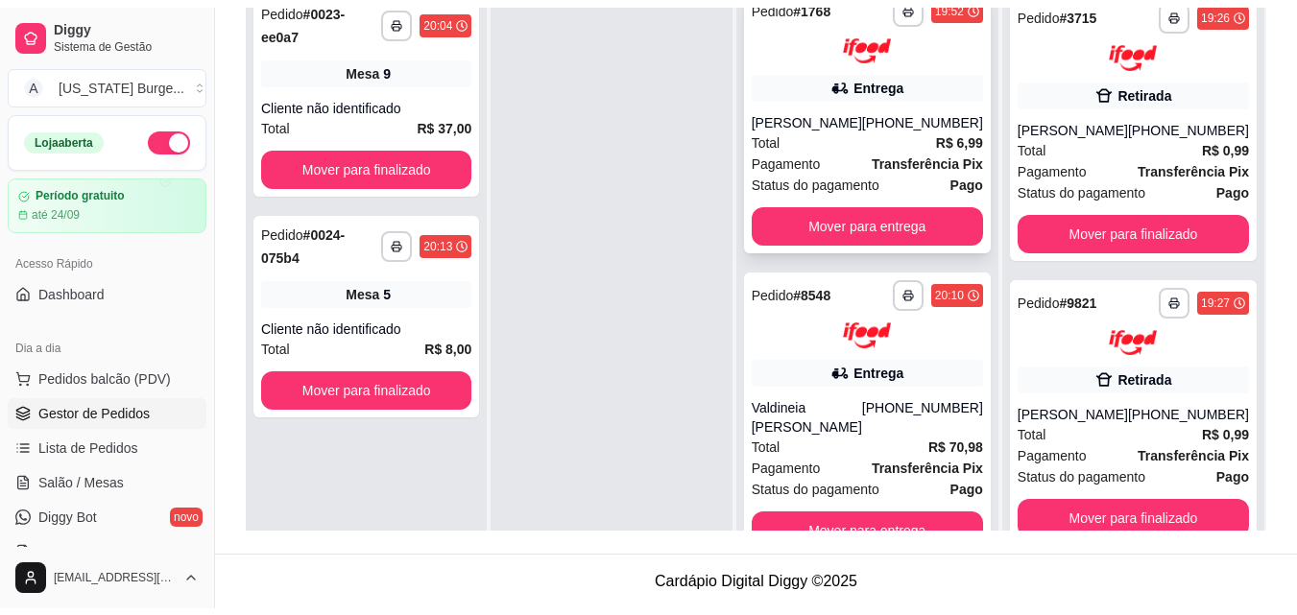
scroll to position [277, 0]
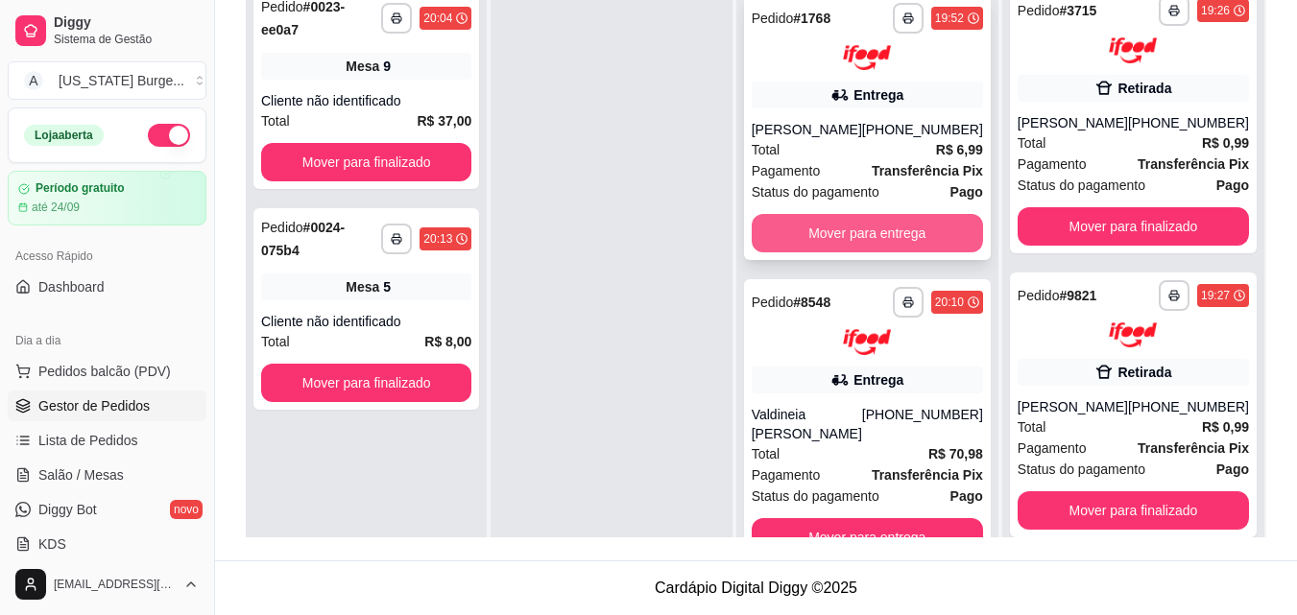
click at [849, 235] on button "Mover para entrega" at bounding box center [867, 233] width 231 height 38
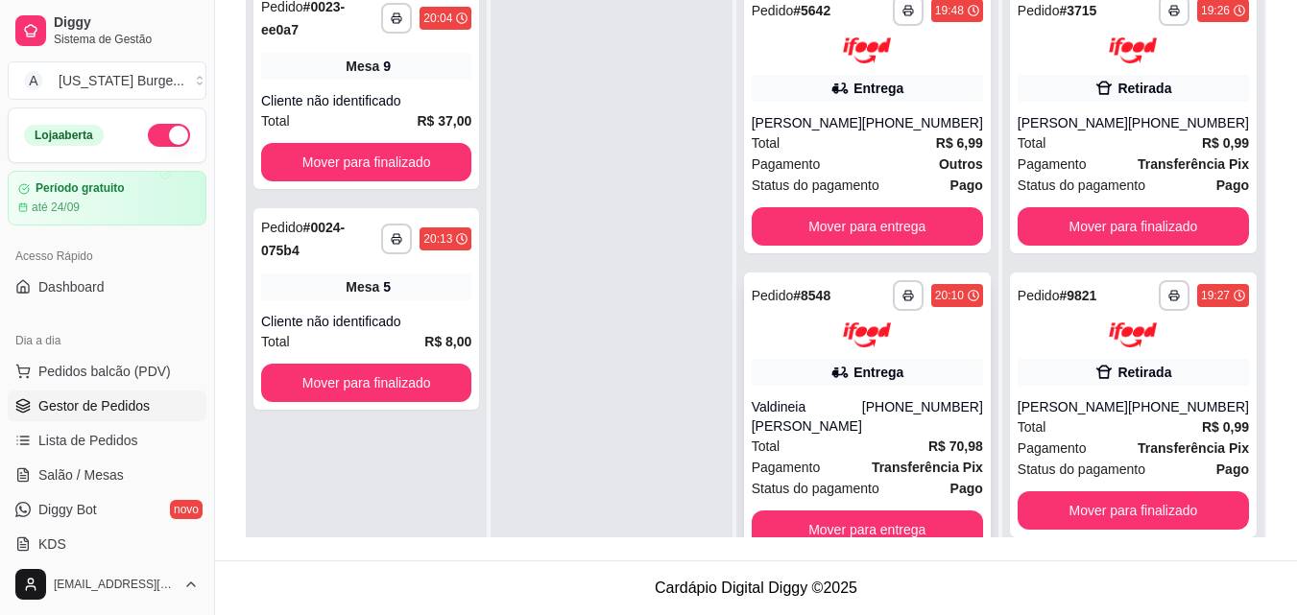
scroll to position [0, 0]
drag, startPoint x: 999, startPoint y: 354, endPoint x: 997, endPoint y: 312, distance: 42.3
click at [997, 312] on div "**********" at bounding box center [868, 256] width 264 height 669
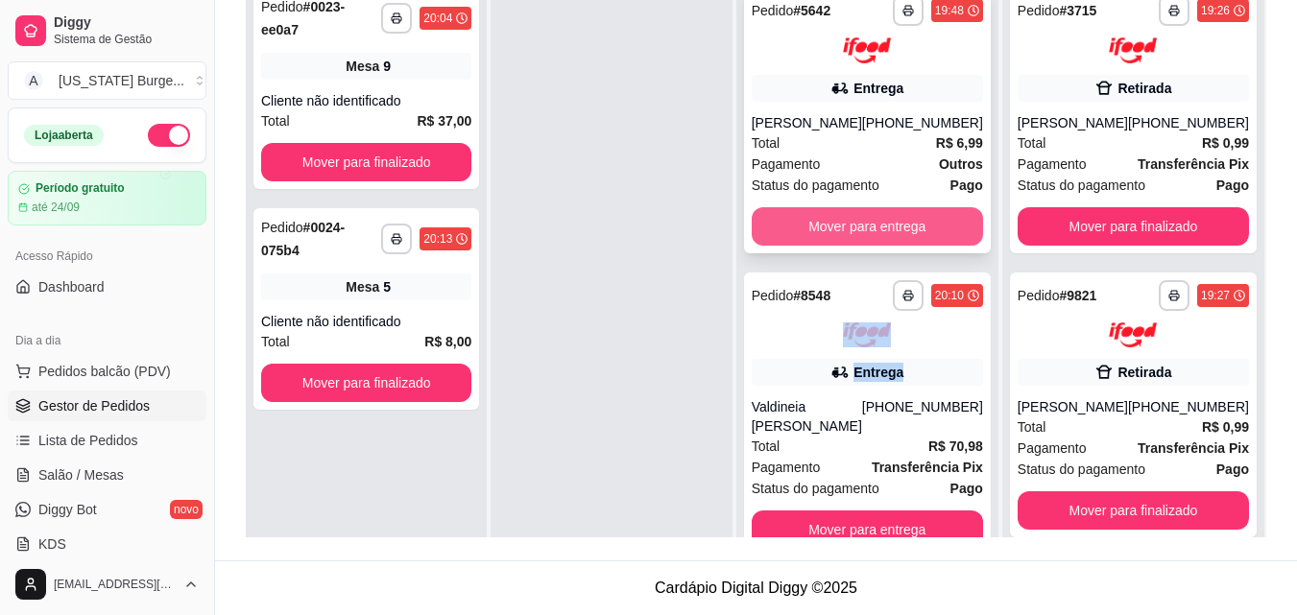
click at [940, 235] on button "Mover para entrega" at bounding box center [867, 226] width 231 height 38
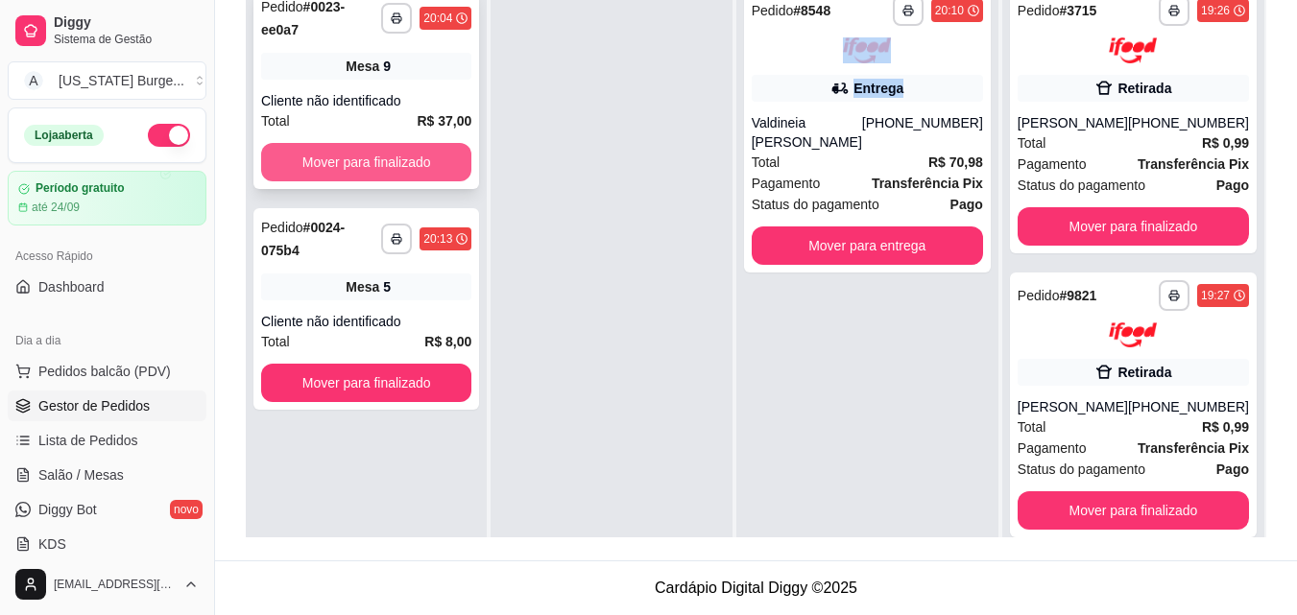
click at [374, 146] on button "Mover para finalizado" at bounding box center [366, 162] width 210 height 38
click at [374, 146] on div "Mover para finalizado" at bounding box center [366, 162] width 210 height 38
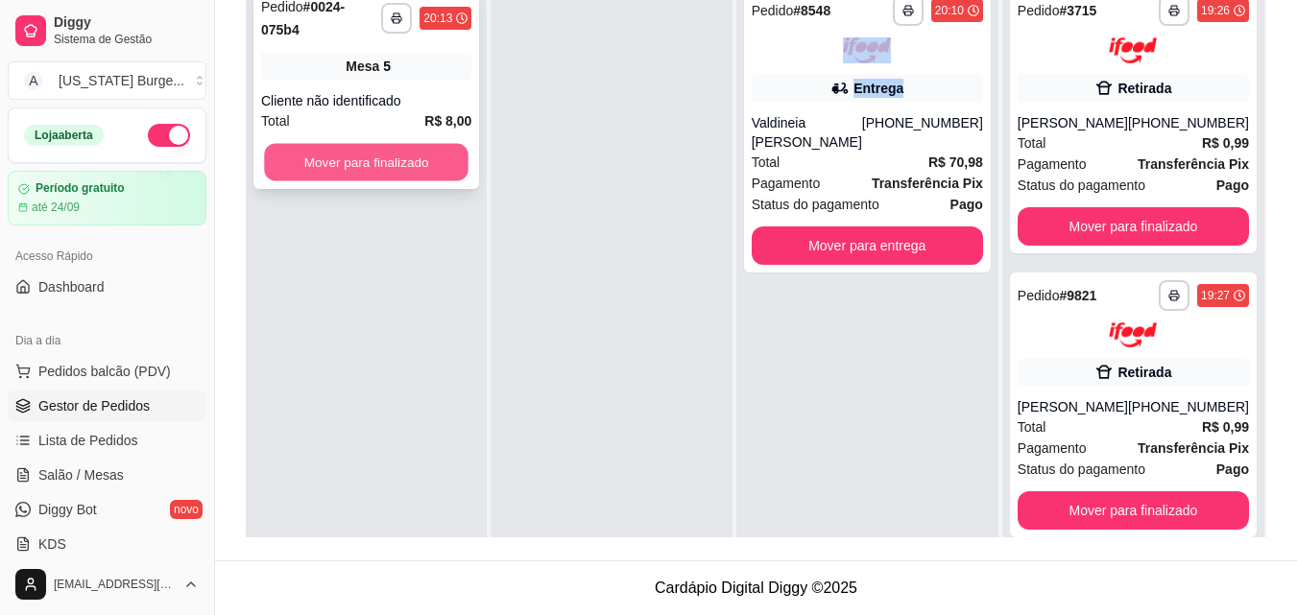
click at [411, 151] on button "Mover para finalizado" at bounding box center [366, 162] width 204 height 37
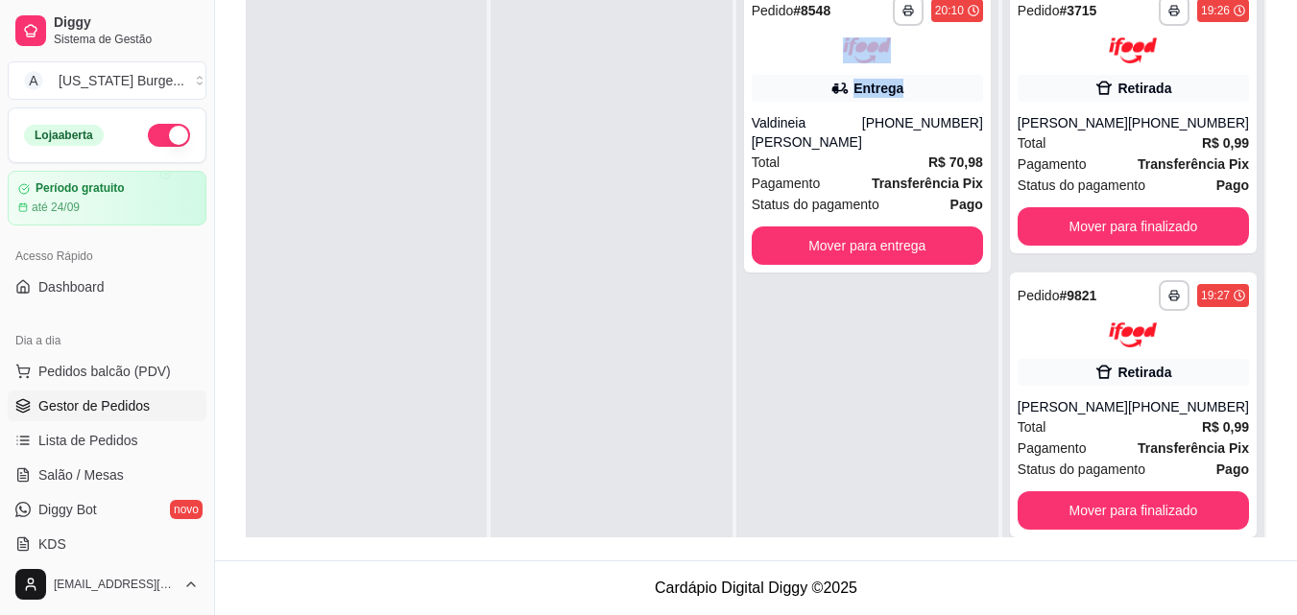
click at [471, 187] on div at bounding box center [366, 283] width 241 height 615
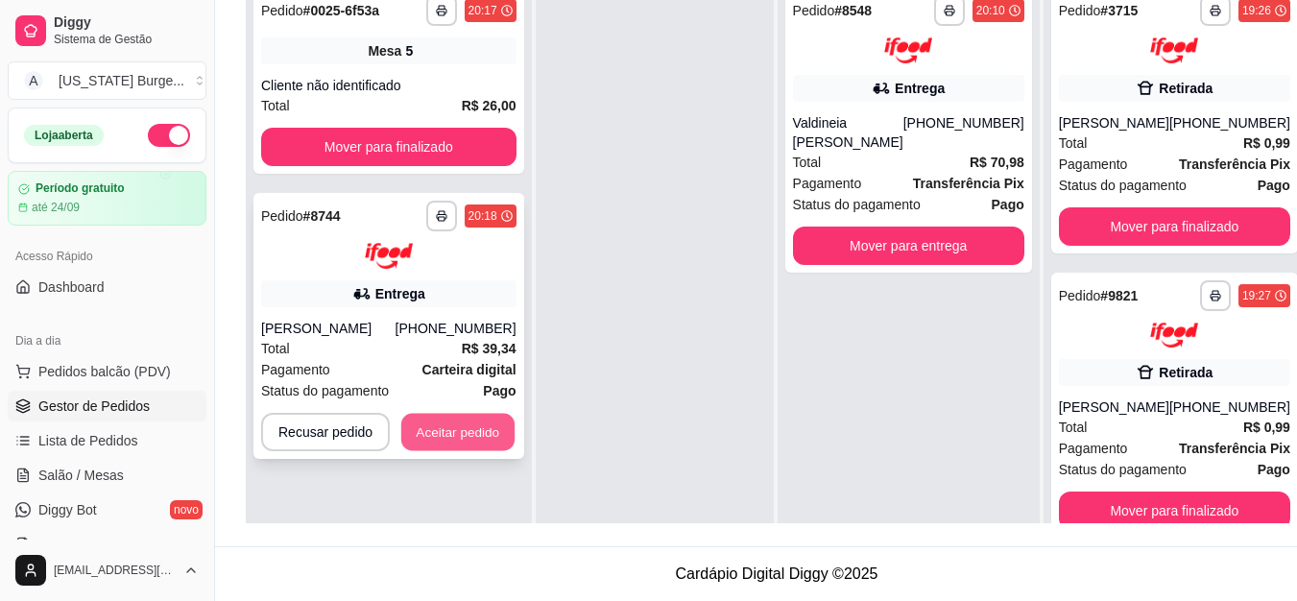
click at [444, 443] on button "Aceitar pedido" at bounding box center [457, 431] width 113 height 37
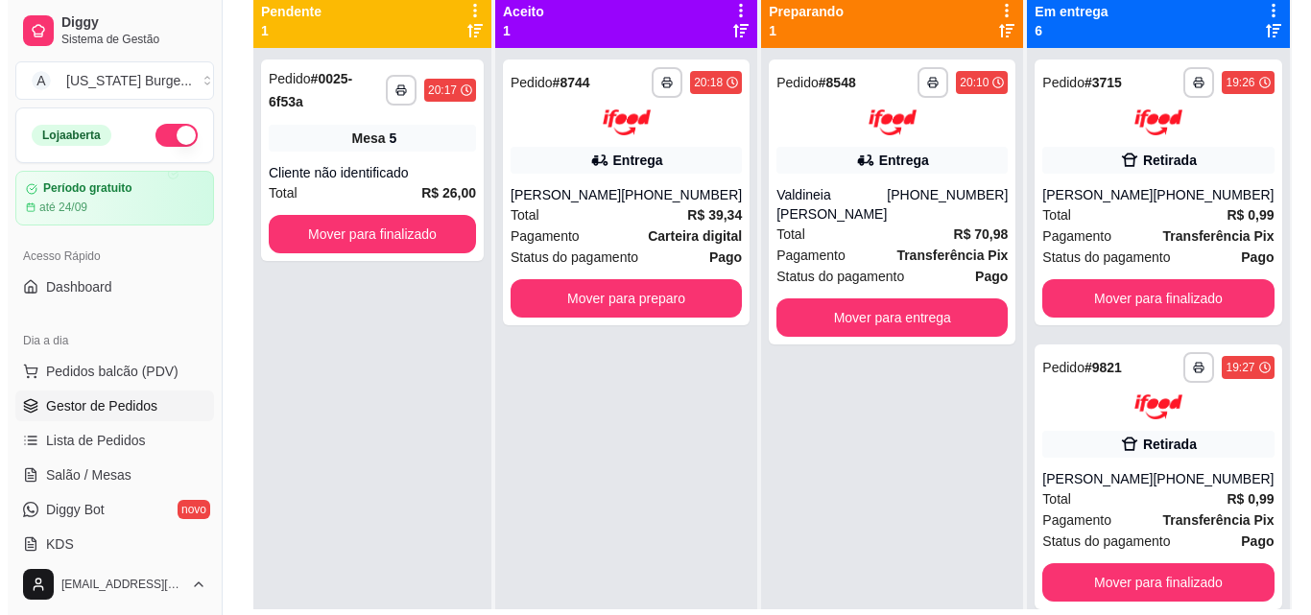
scroll to position [194, 0]
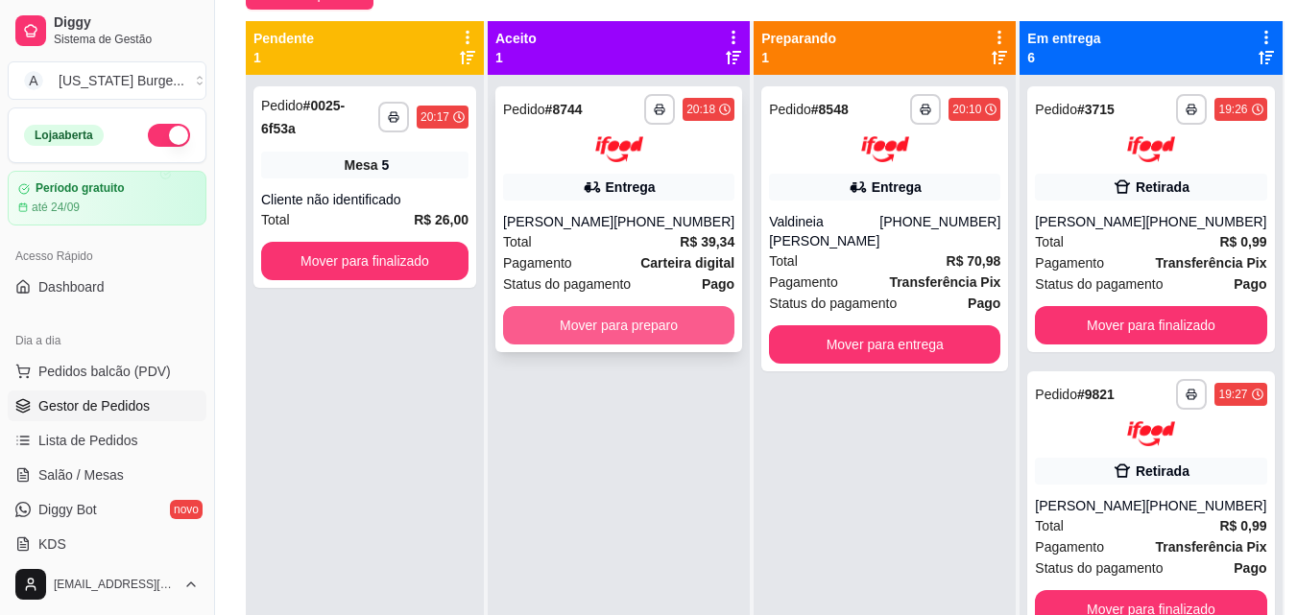
click at [688, 318] on button "Mover para preparo" at bounding box center [618, 325] width 231 height 38
click at [688, 318] on button "Mover para preparo" at bounding box center [619, 324] width 225 height 37
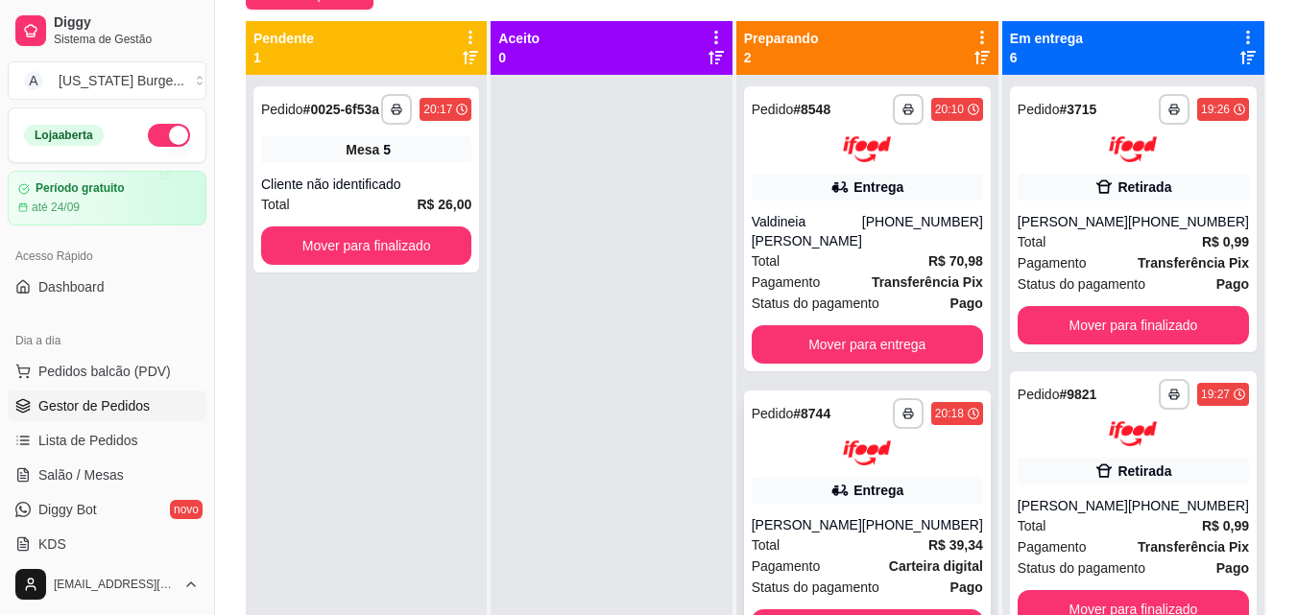
click at [796, 463] on div at bounding box center [867, 454] width 231 height 26
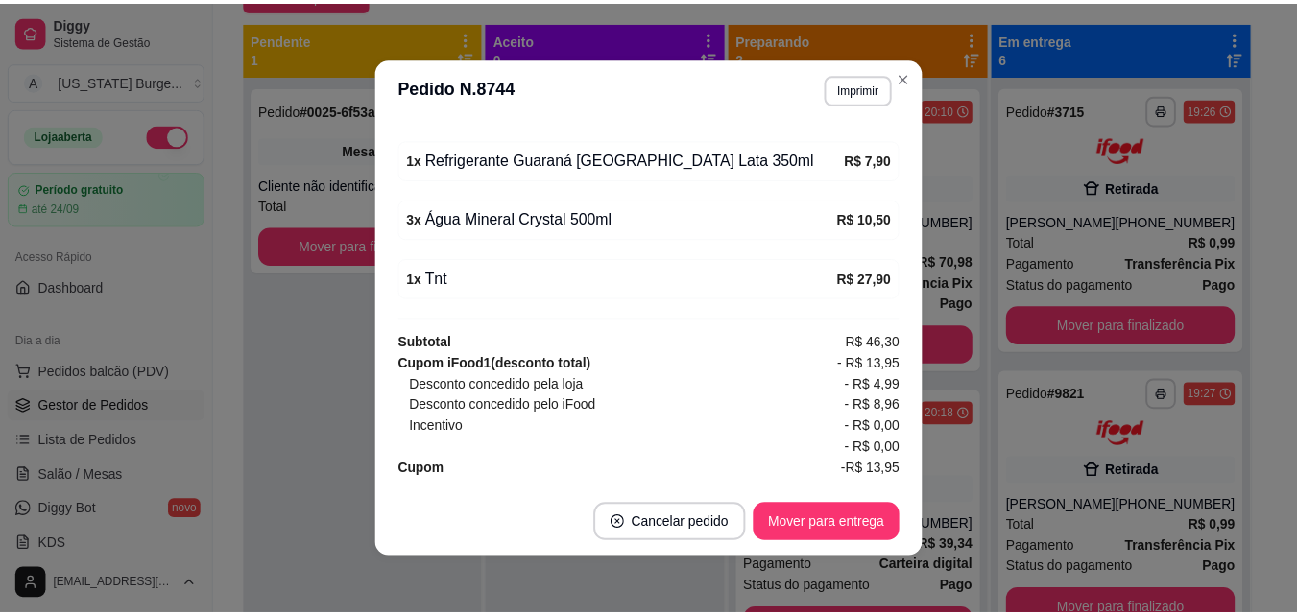
scroll to position [708, 0]
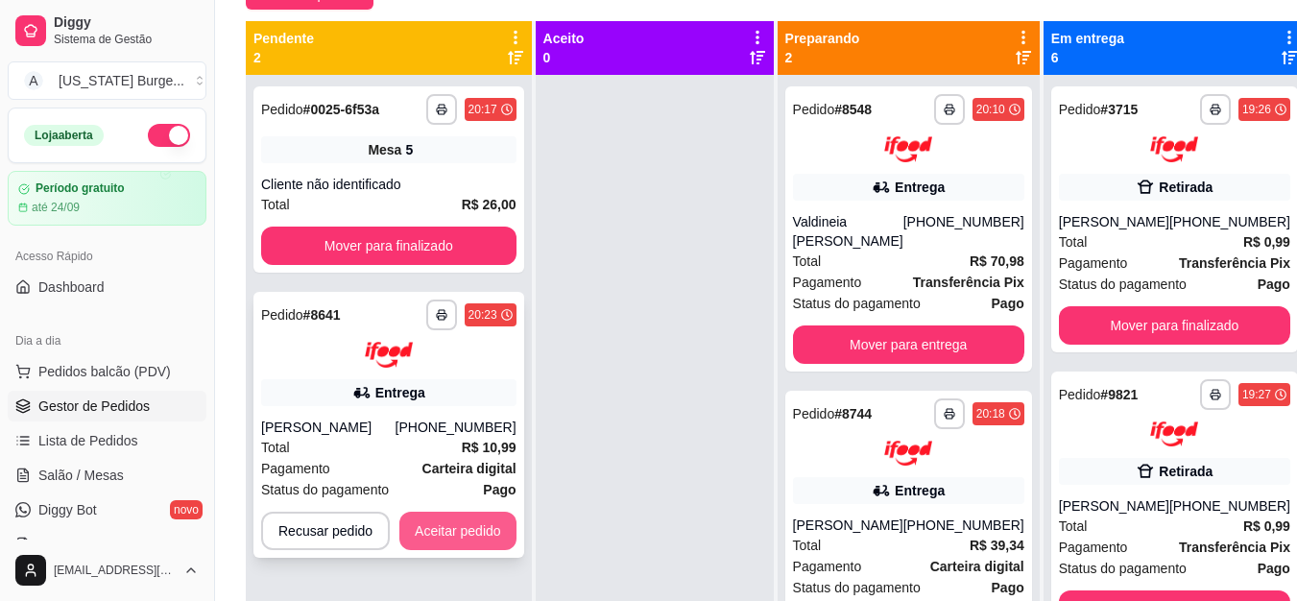
click at [462, 535] on button "Aceitar pedido" at bounding box center [457, 531] width 117 height 38
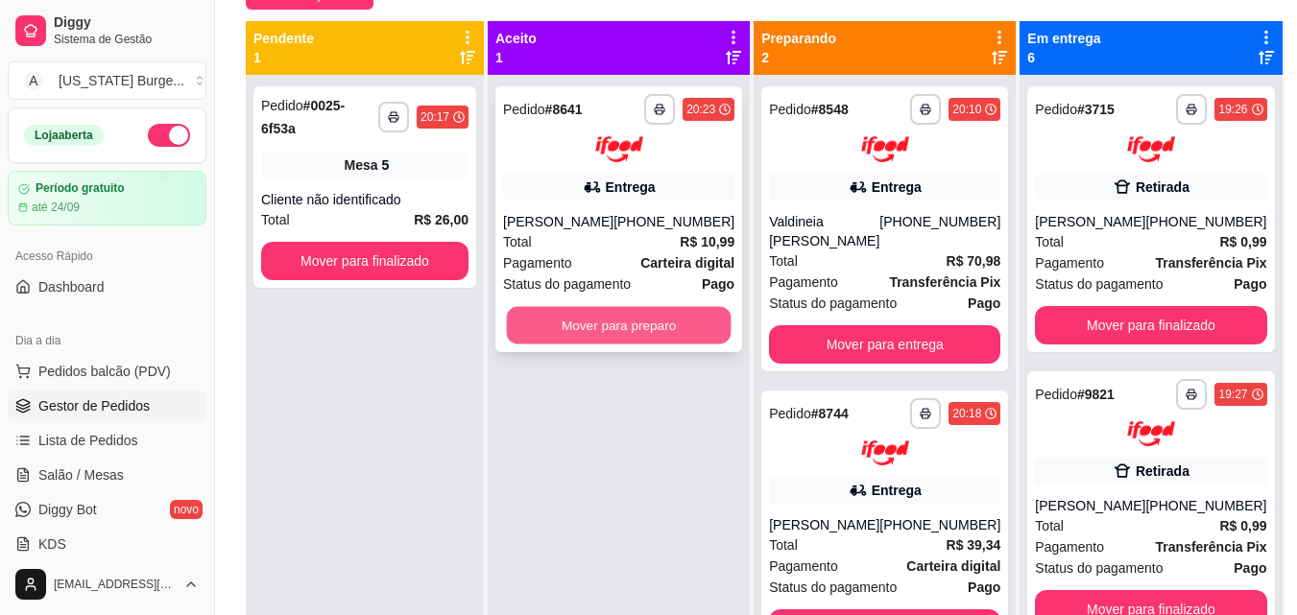
click at [599, 344] on button "Mover para preparo" at bounding box center [619, 324] width 225 height 37
click at [599, 345] on button "Mover para preparo" at bounding box center [618, 325] width 231 height 38
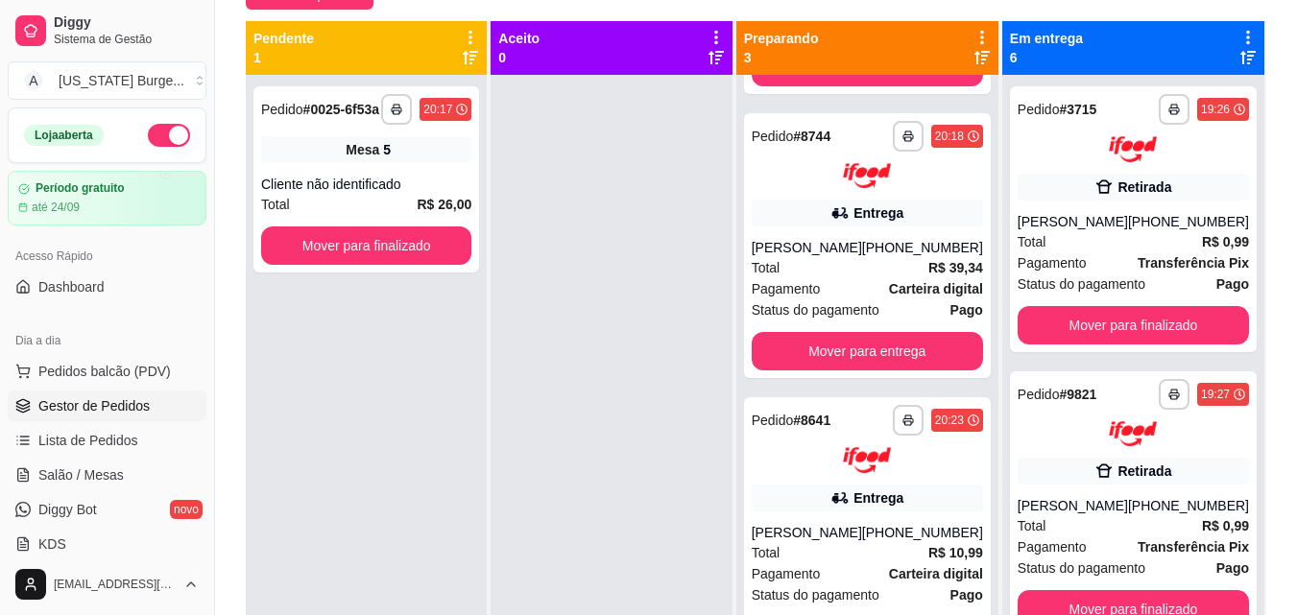
scroll to position [0, 0]
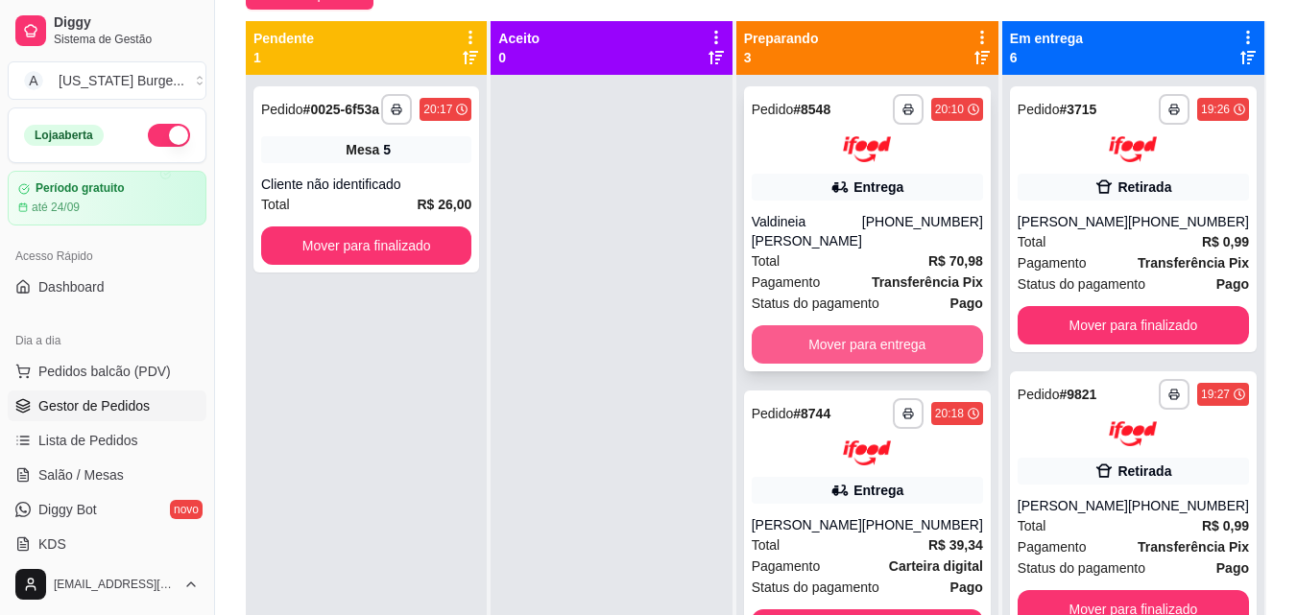
click at [880, 333] on button "Mover para entrega" at bounding box center [867, 344] width 231 height 38
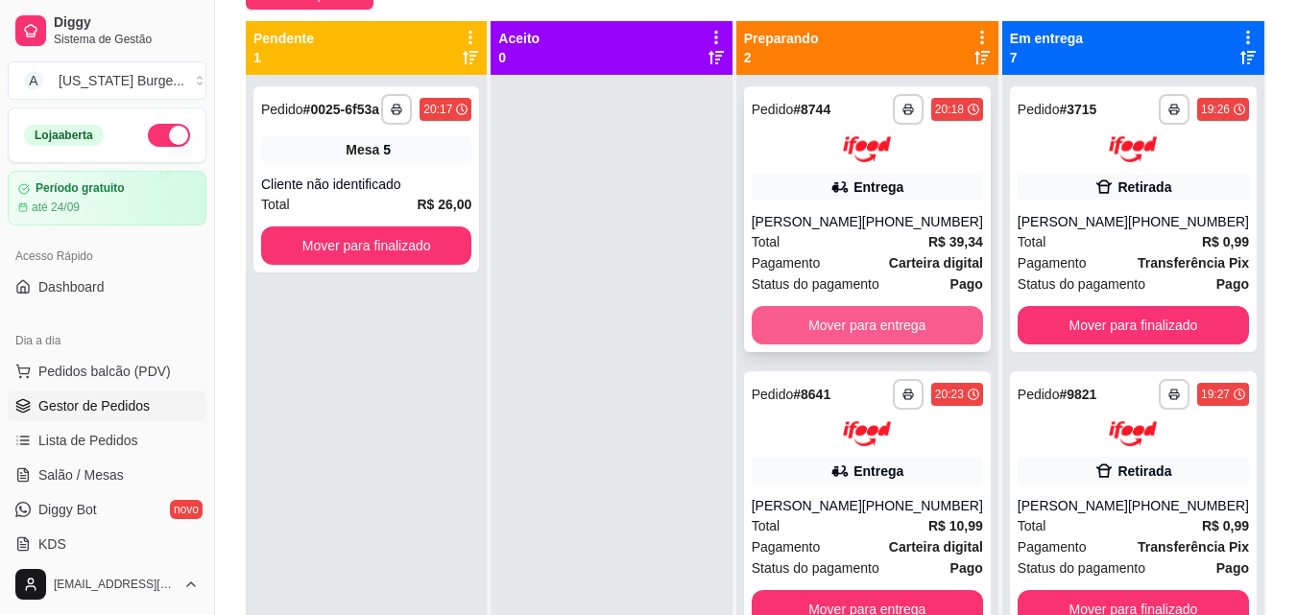
click at [880, 332] on button "Mover para entrega" at bounding box center [867, 325] width 231 height 38
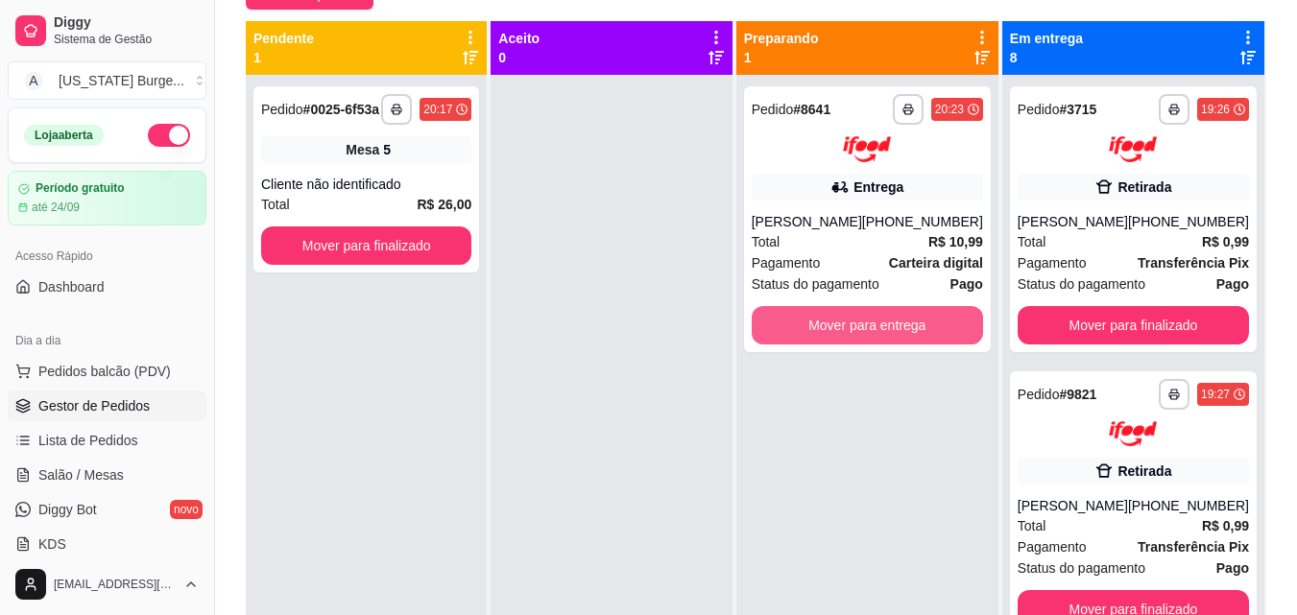
click at [880, 332] on button "Mover para entrega" at bounding box center [867, 325] width 231 height 38
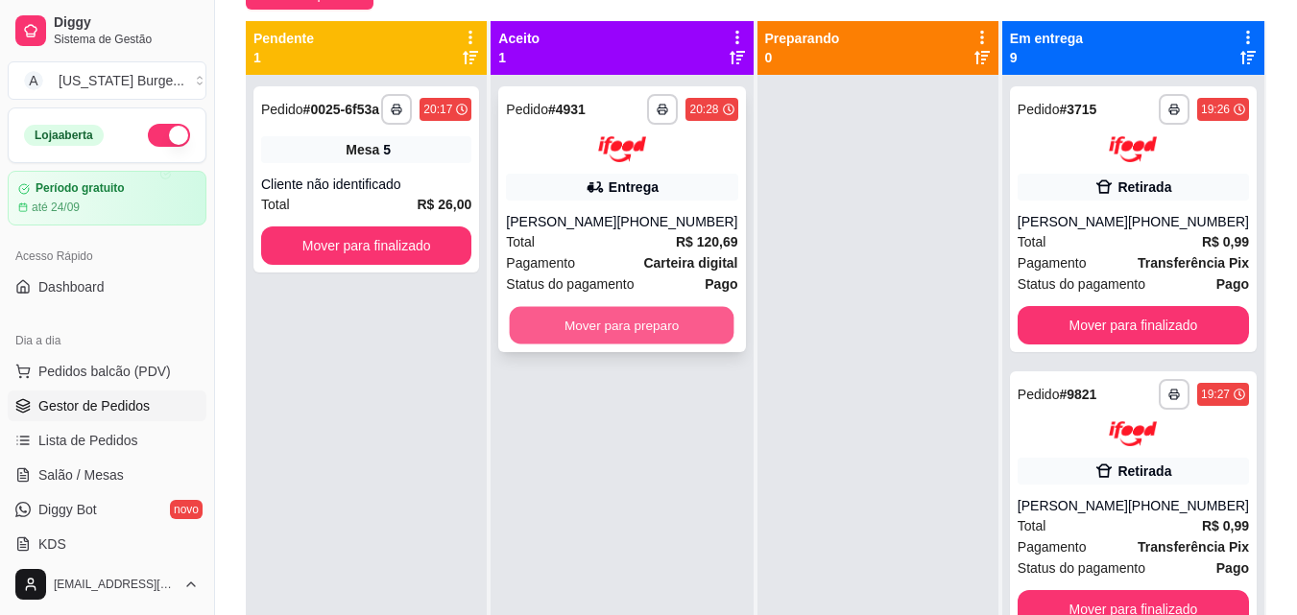
click at [603, 319] on button "Mover para preparo" at bounding box center [622, 324] width 225 height 37
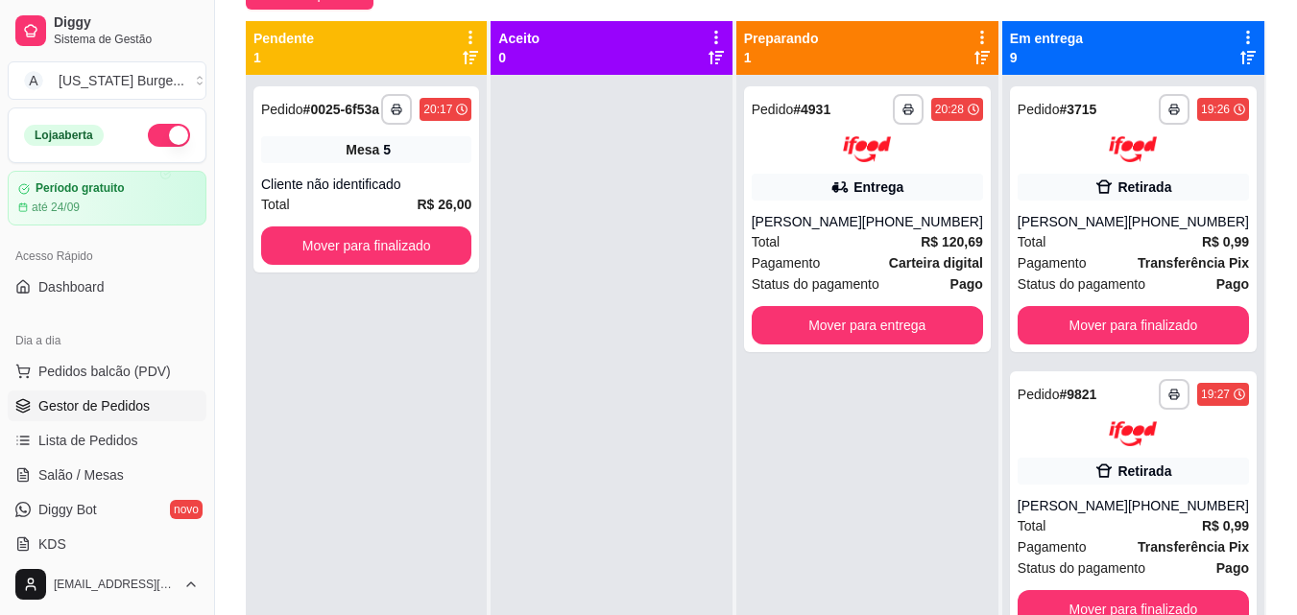
scroll to position [156, 0]
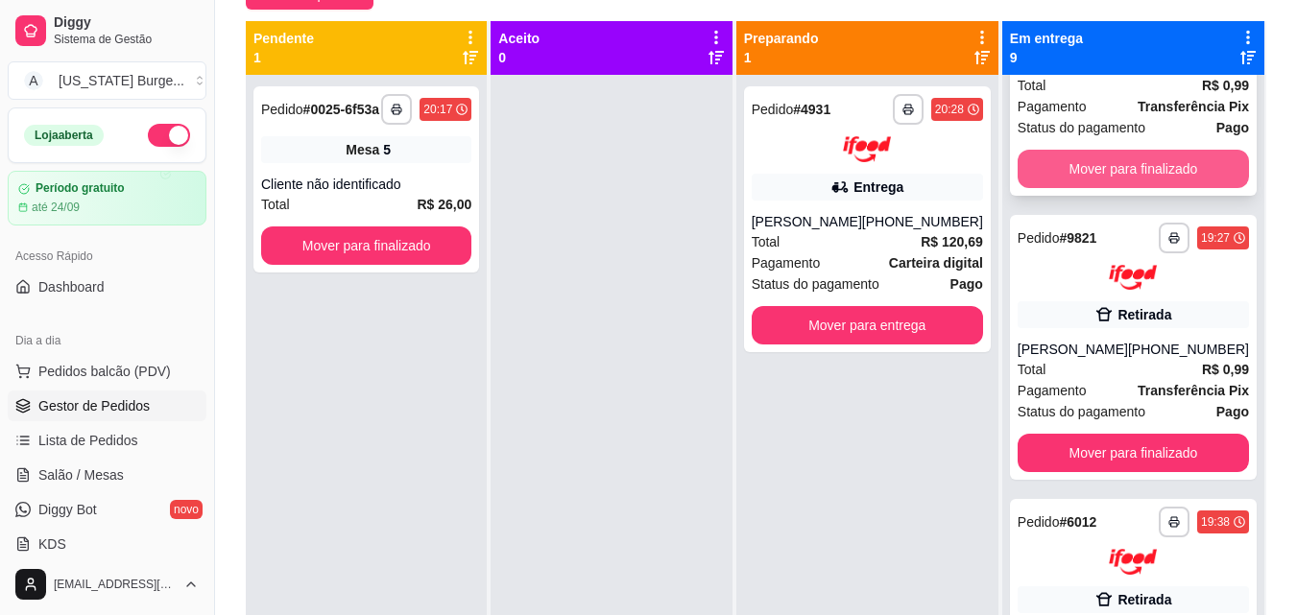
click at [1150, 179] on button "Mover para finalizado" at bounding box center [1133, 169] width 231 height 38
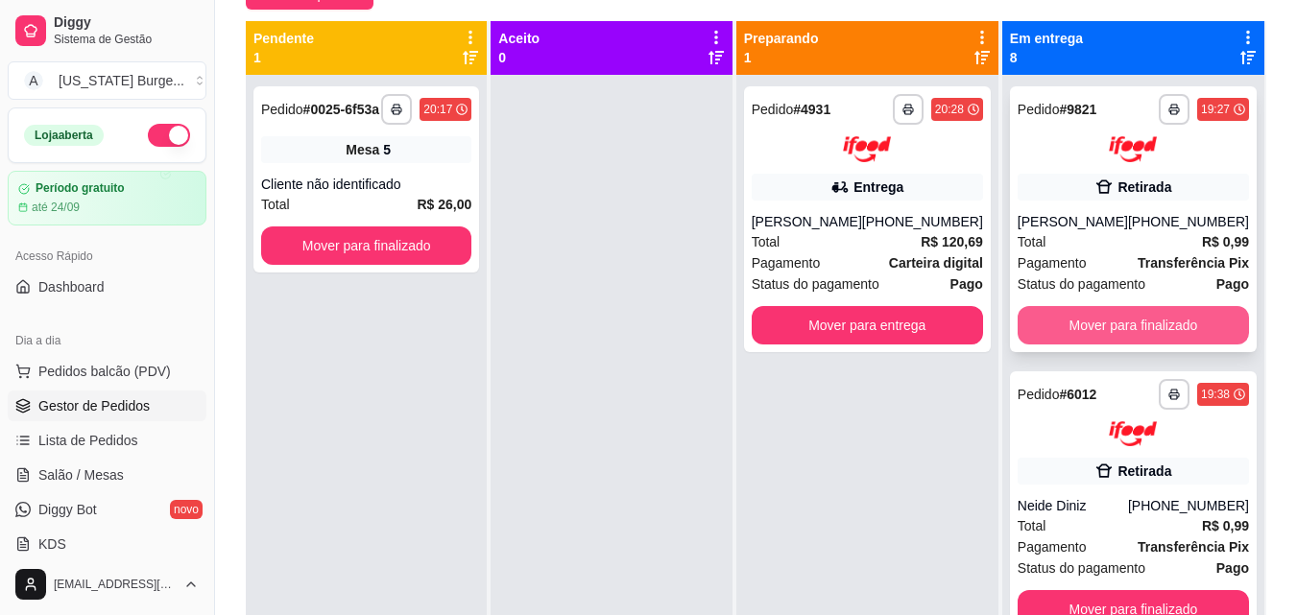
click at [1113, 335] on button "Mover para finalizado" at bounding box center [1133, 325] width 231 height 38
click at [1119, 324] on button "Mover para finalizado" at bounding box center [1133, 325] width 231 height 38
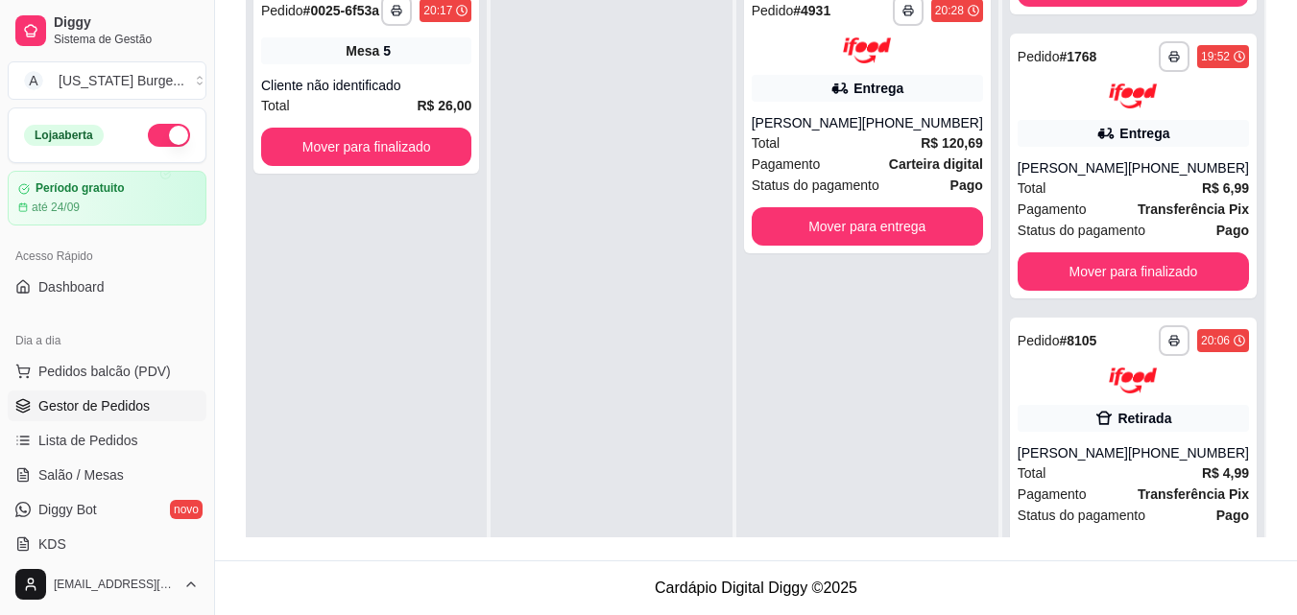
scroll to position [173, 0]
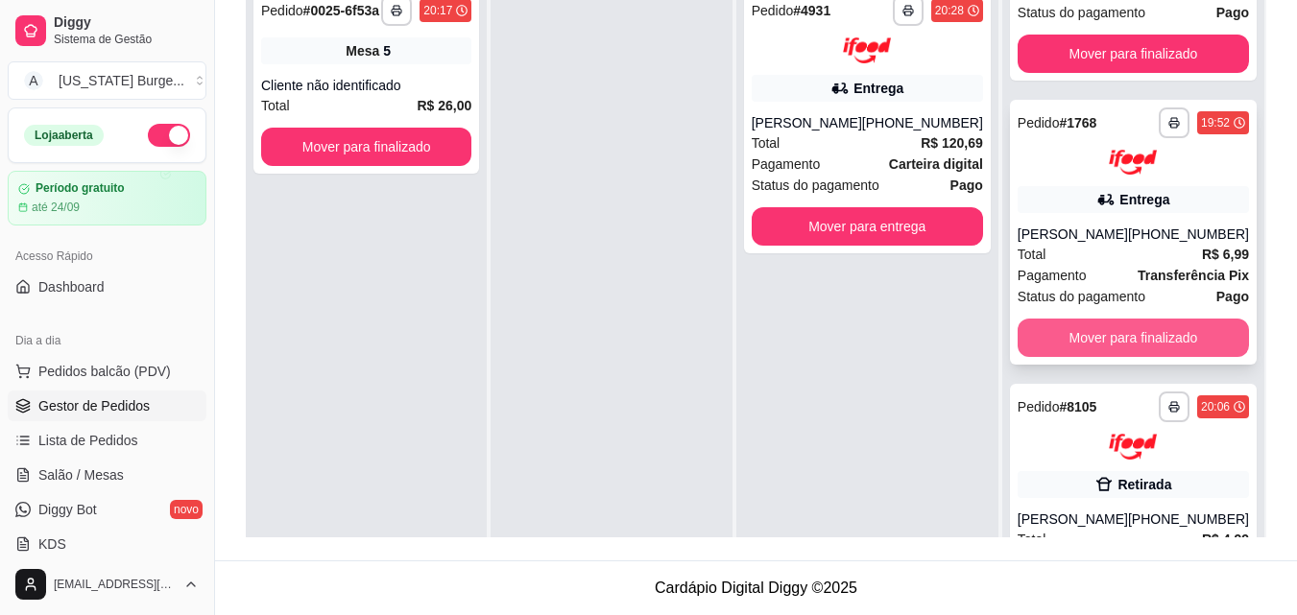
click at [1090, 343] on button "Mover para finalizado" at bounding box center [1133, 338] width 231 height 38
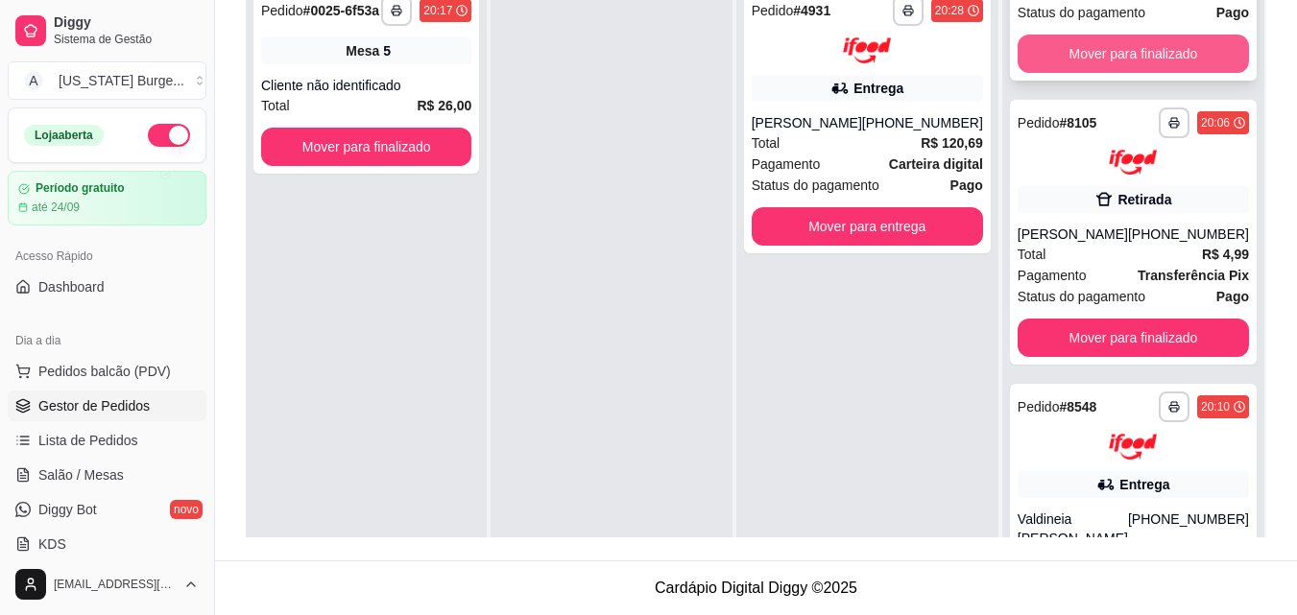
click at [1089, 45] on button "Mover para finalizado" at bounding box center [1133, 54] width 231 height 38
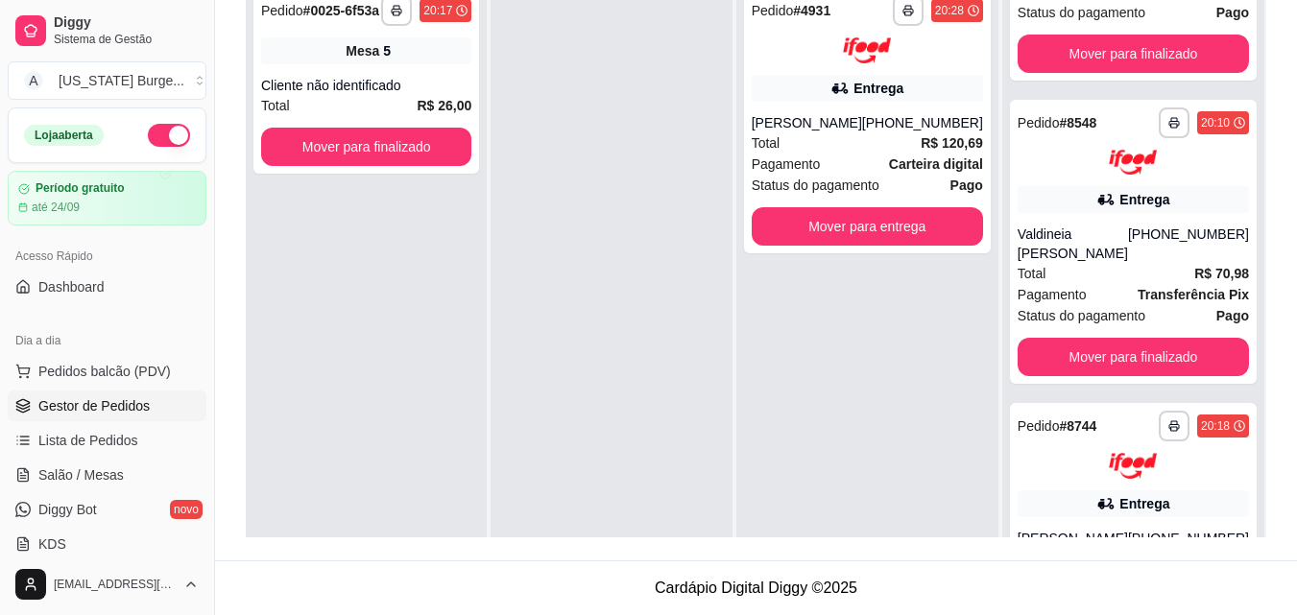
scroll to position [0, 0]
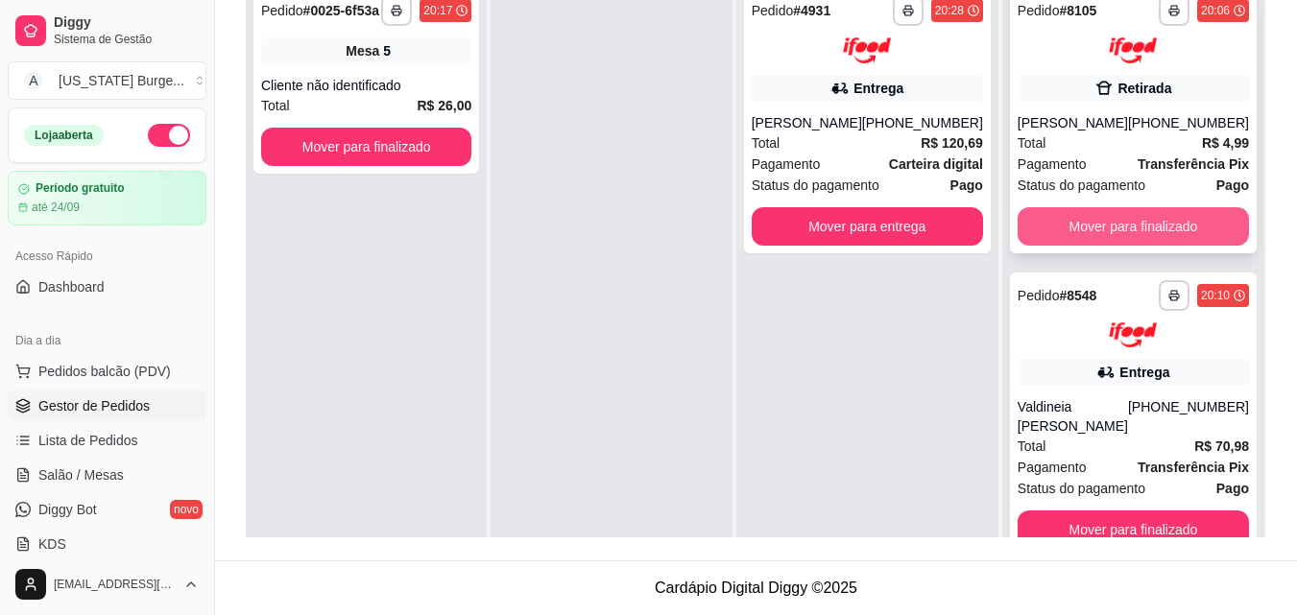
click at [1091, 244] on button "Mover para finalizado" at bounding box center [1133, 226] width 231 height 38
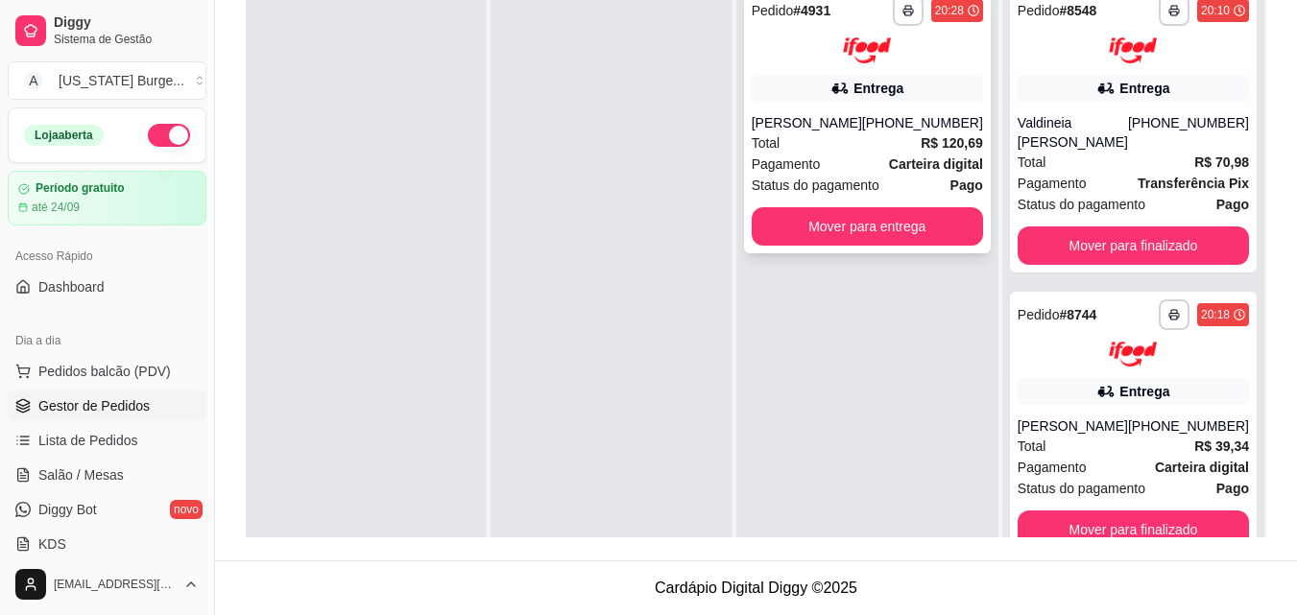
click at [878, 85] on div "Entrega" at bounding box center [878, 88] width 50 height 19
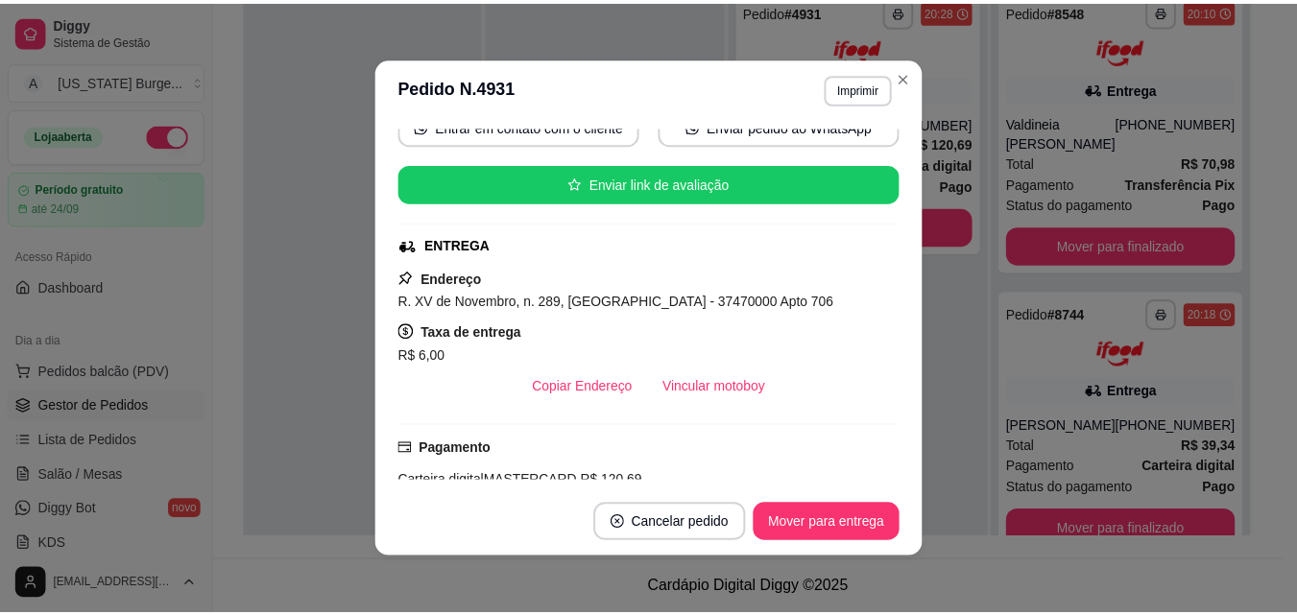
scroll to position [261, 0]
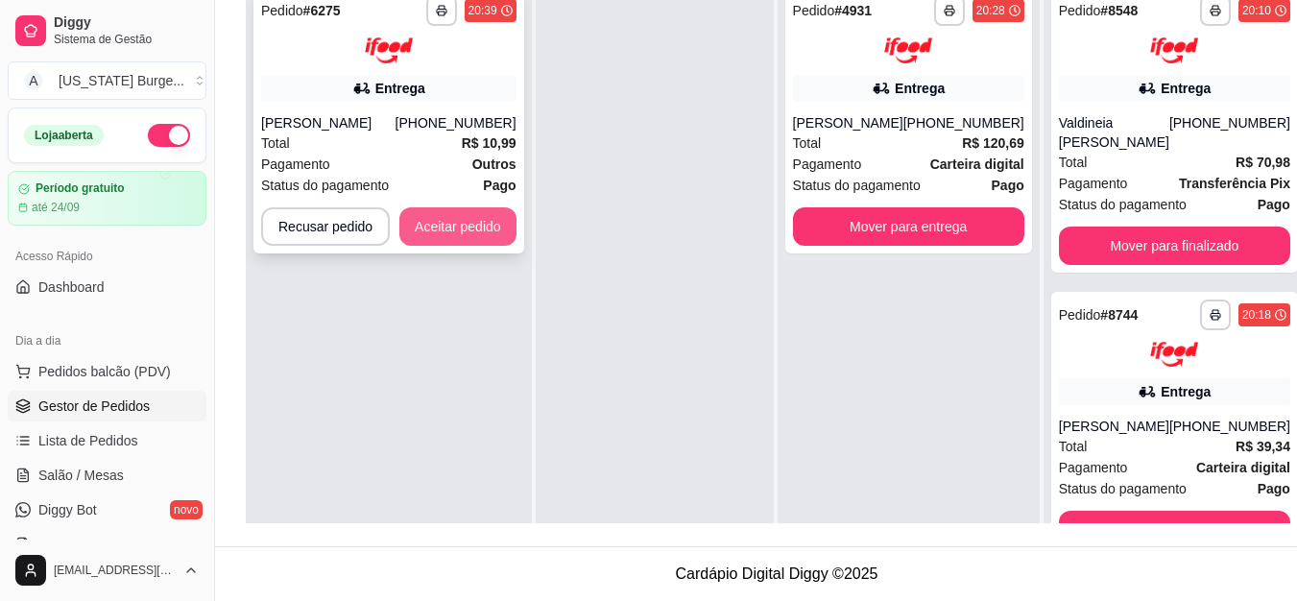
click at [474, 238] on button "Aceitar pedido" at bounding box center [457, 226] width 117 height 38
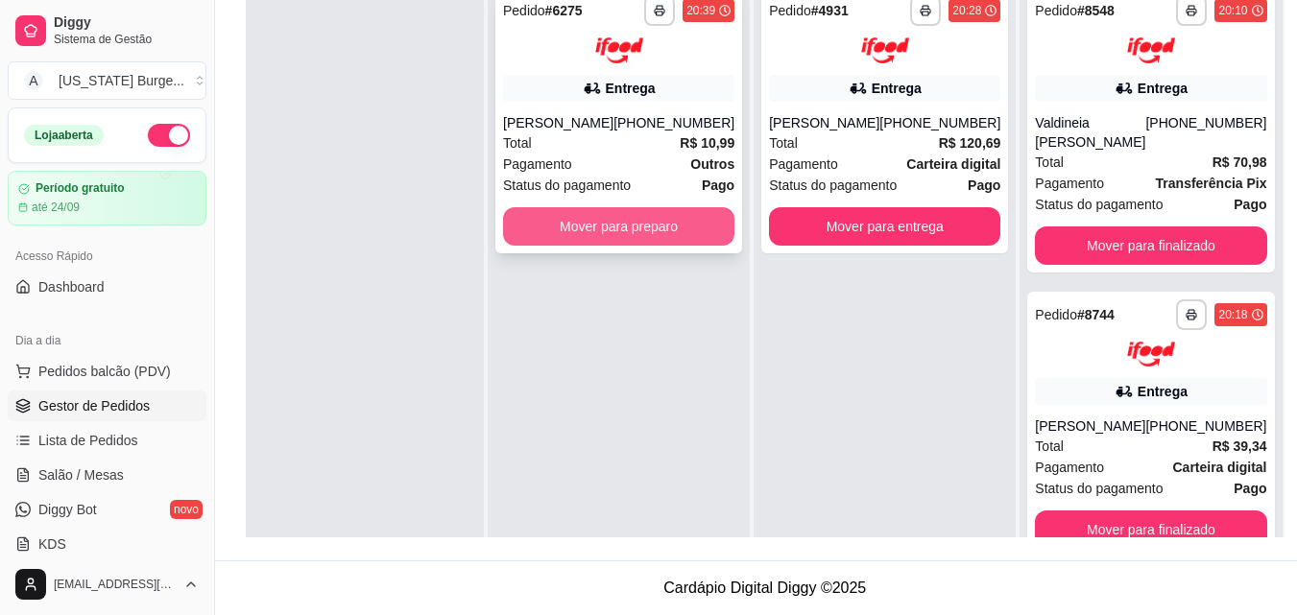
click at [640, 231] on button "Mover para preparo" at bounding box center [618, 226] width 231 height 38
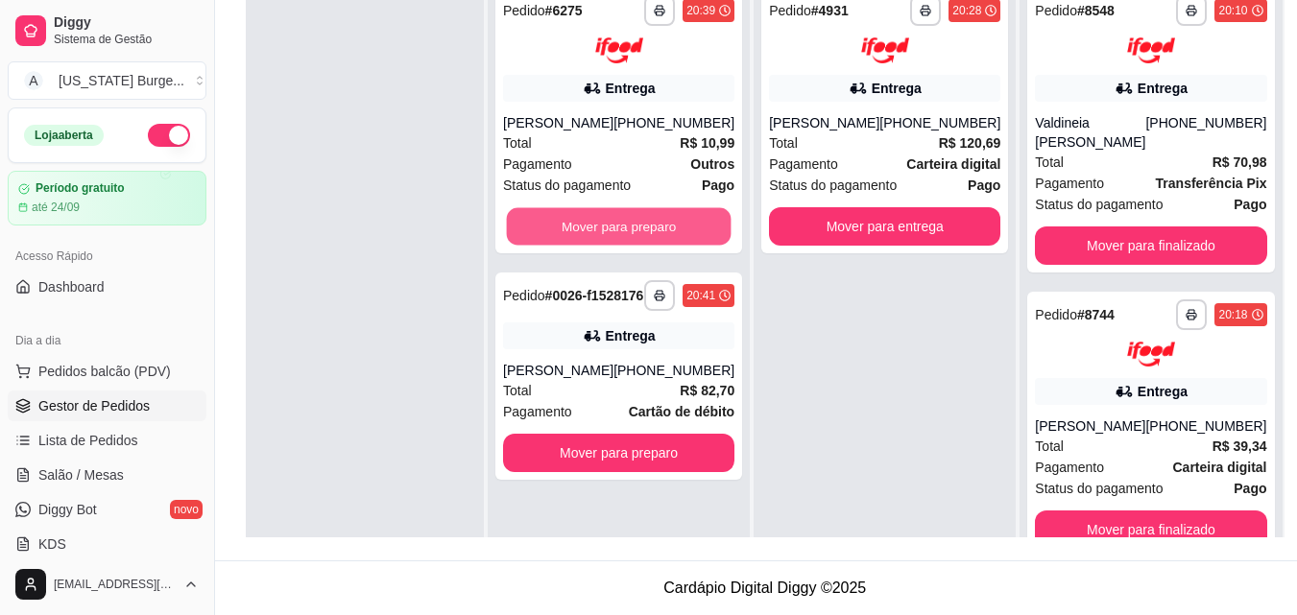
click at [640, 231] on button "Mover para preparo" at bounding box center [619, 225] width 225 height 37
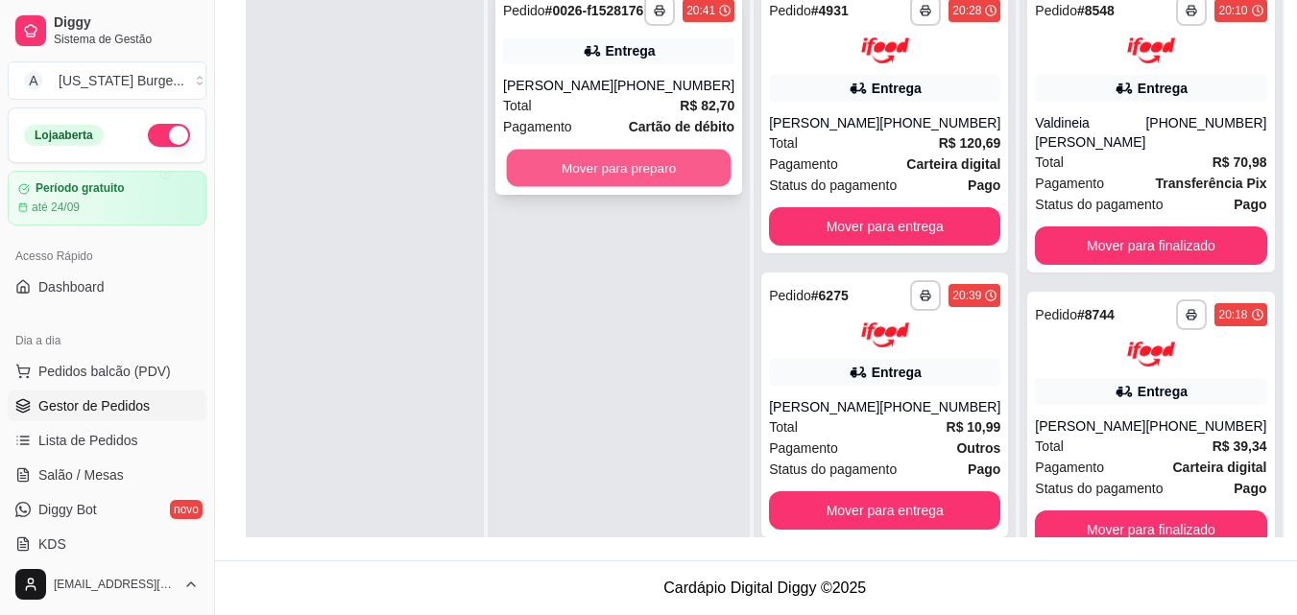
click at [591, 187] on button "Mover para preparo" at bounding box center [619, 168] width 225 height 37
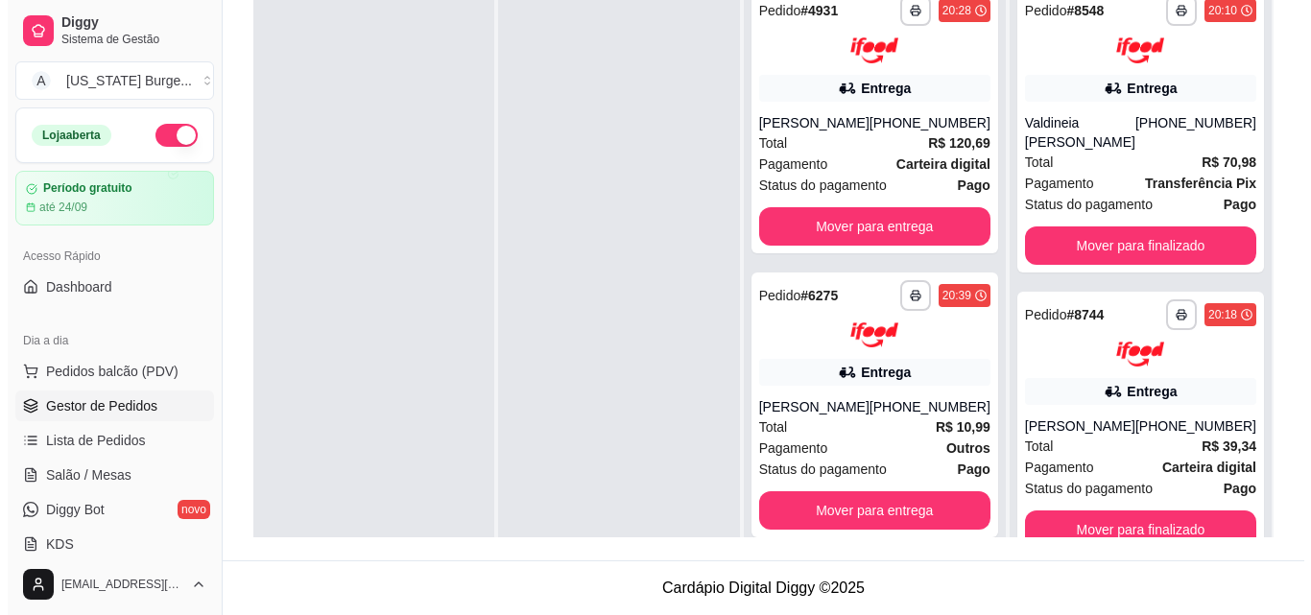
scroll to position [215, 0]
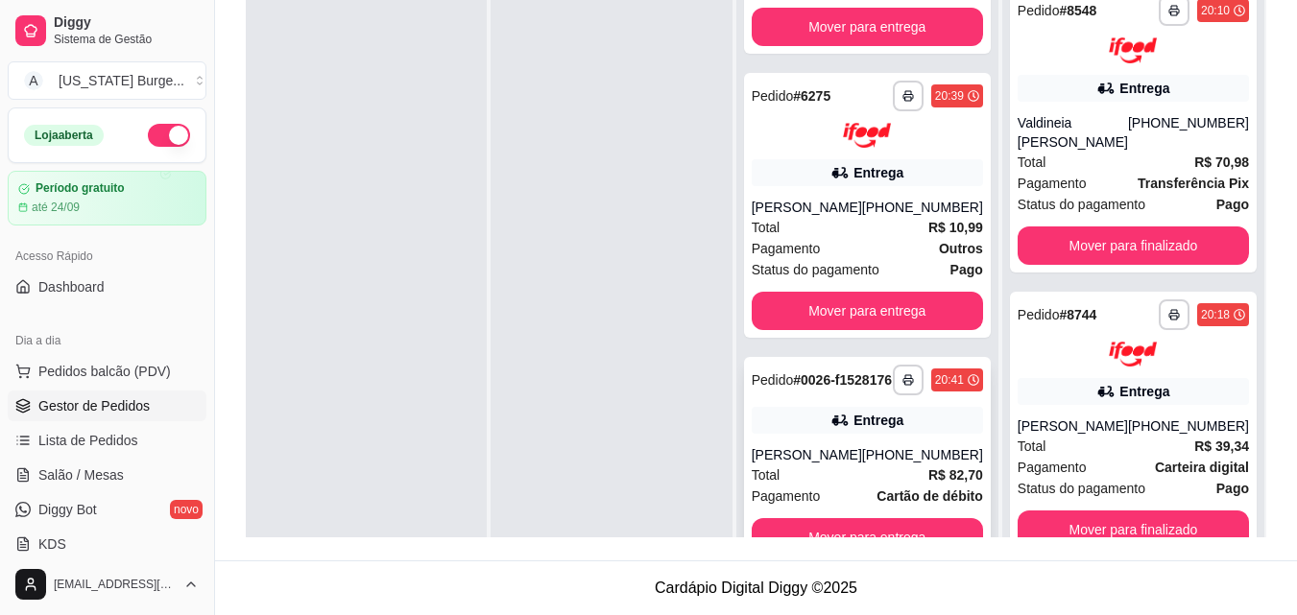
click at [904, 434] on div "Entrega" at bounding box center [867, 420] width 231 height 27
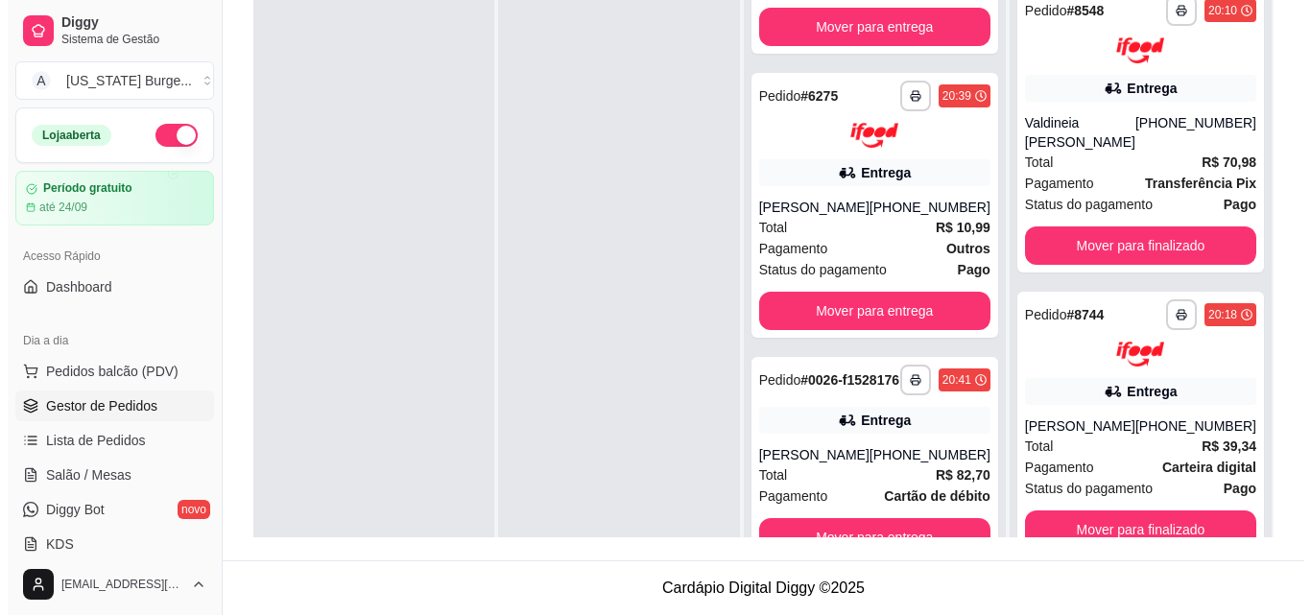
scroll to position [0, 0]
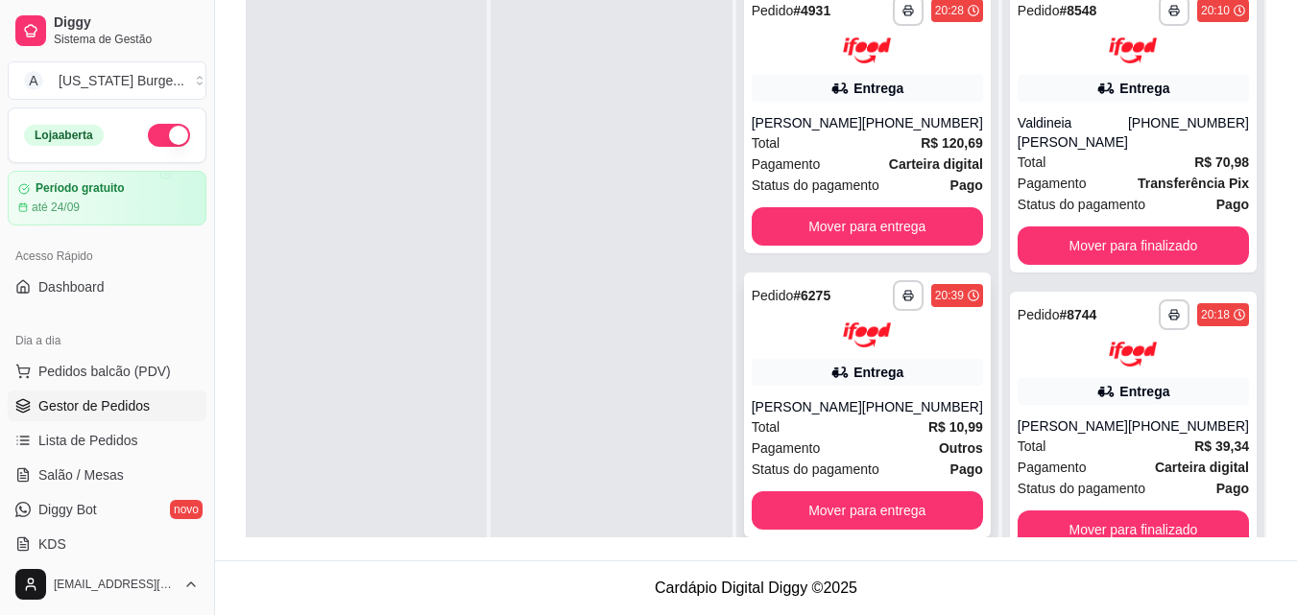
click at [861, 403] on div "Lucas Mendes" at bounding box center [807, 406] width 110 height 19
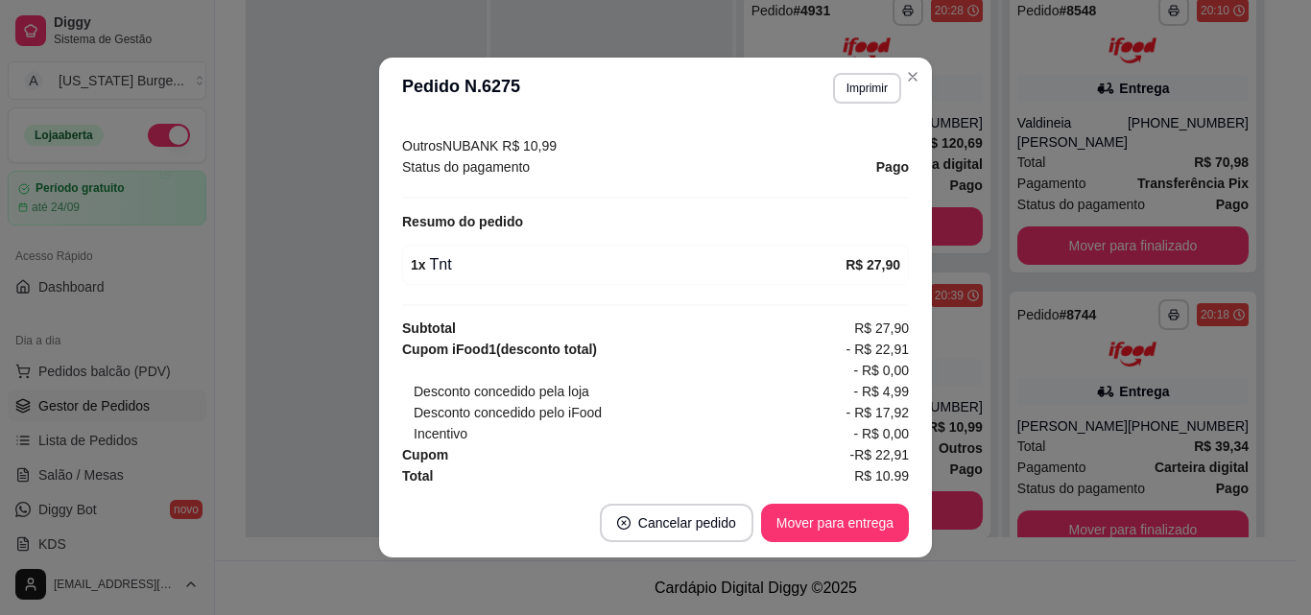
scroll to position [612, 0]
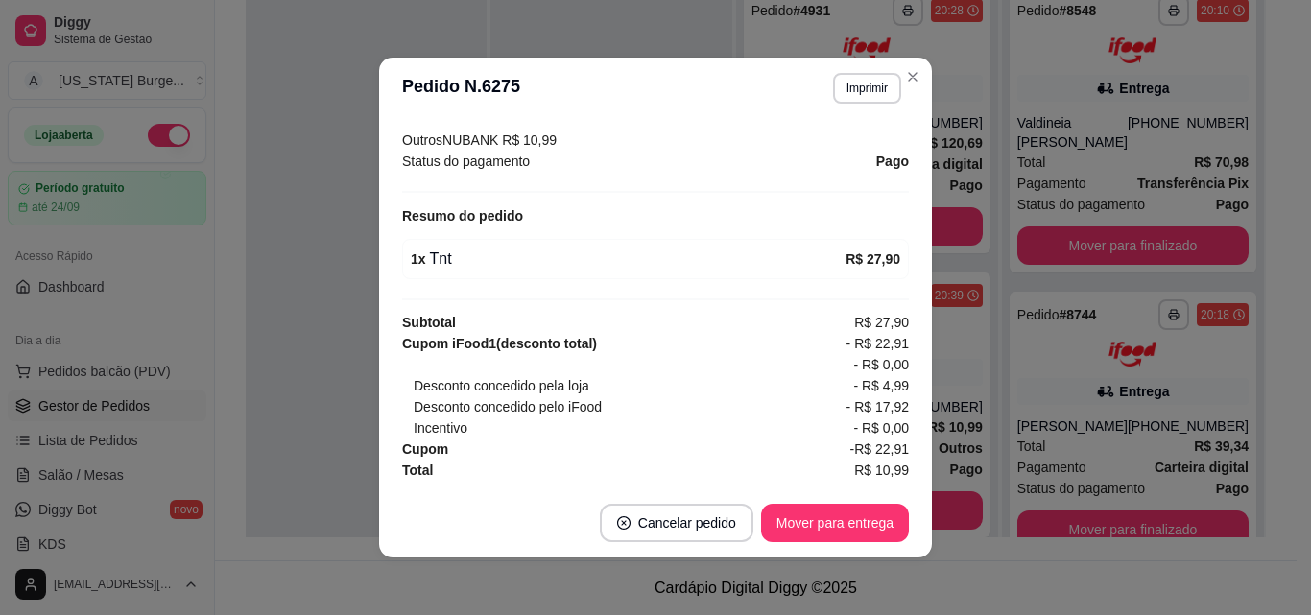
click at [923, 495] on div "**********" at bounding box center [655, 307] width 1311 height 615
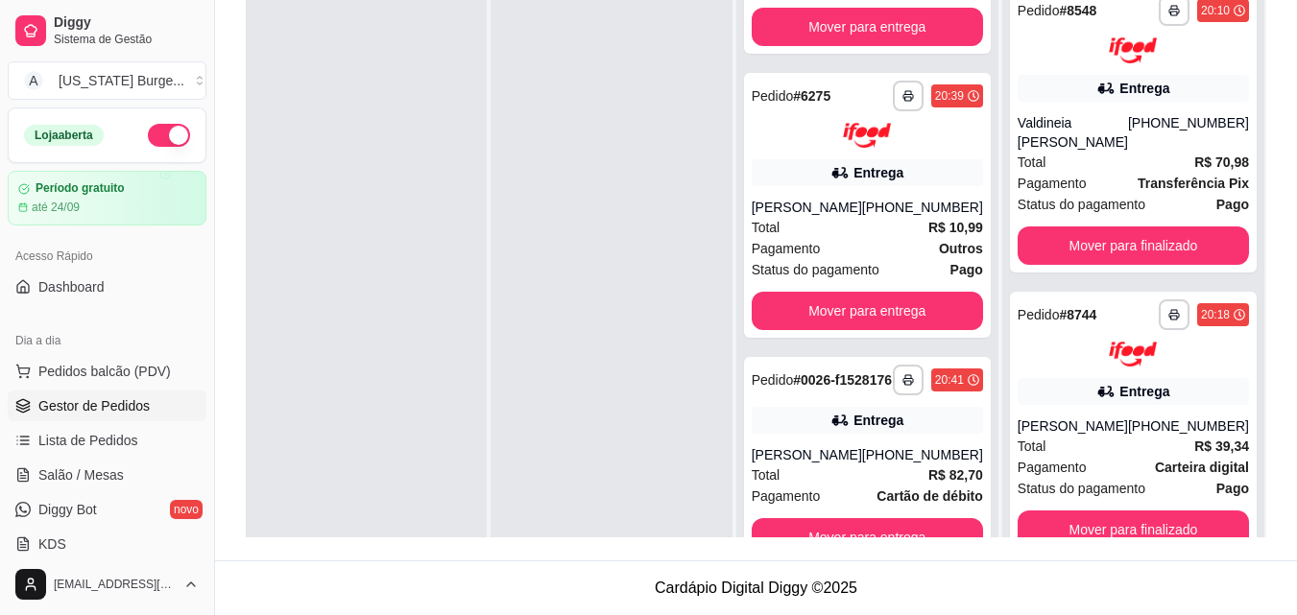
scroll to position [0, 0]
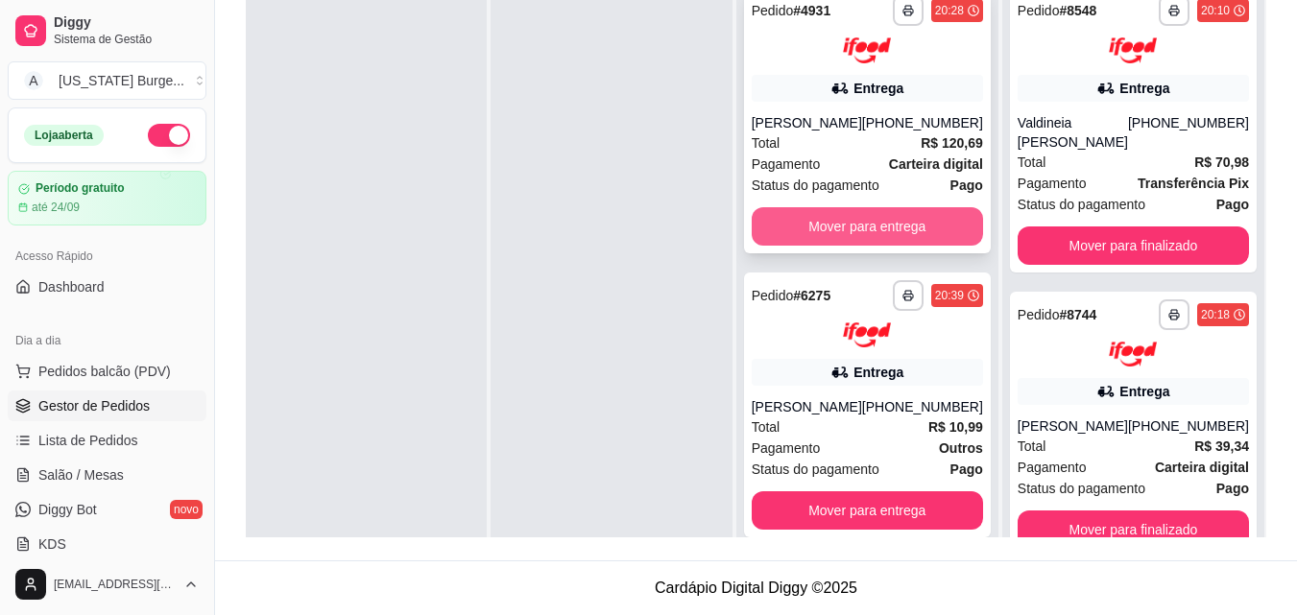
click at [868, 224] on button "Mover para entrega" at bounding box center [867, 226] width 231 height 38
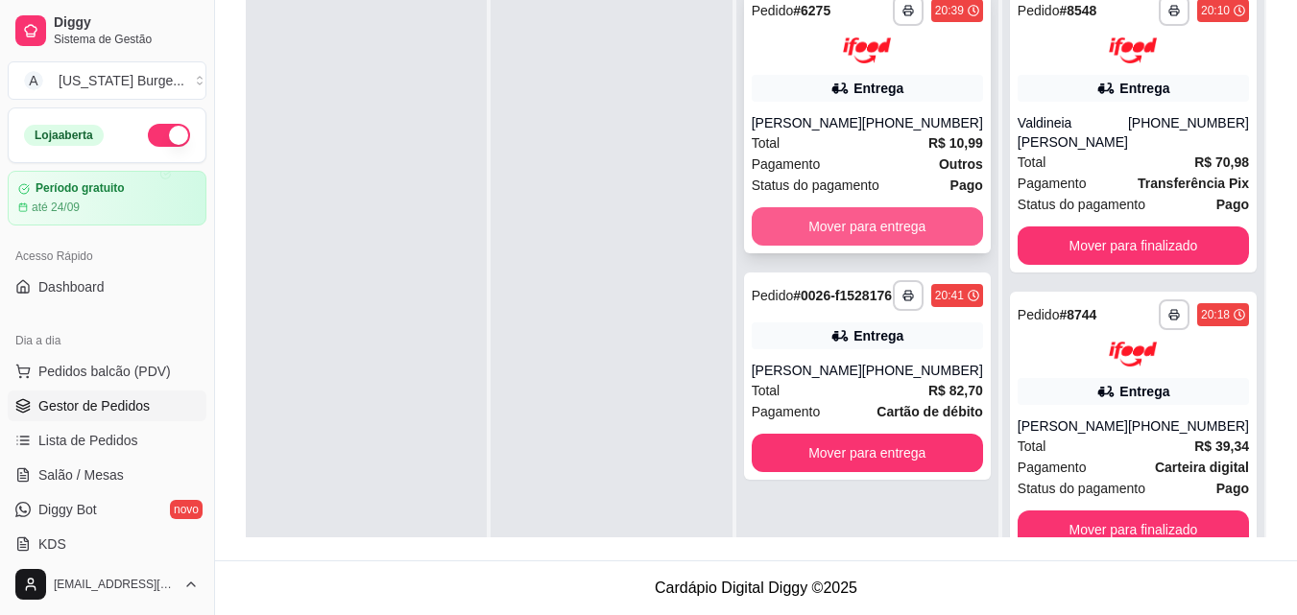
click at [875, 223] on button "Mover para entrega" at bounding box center [867, 226] width 231 height 38
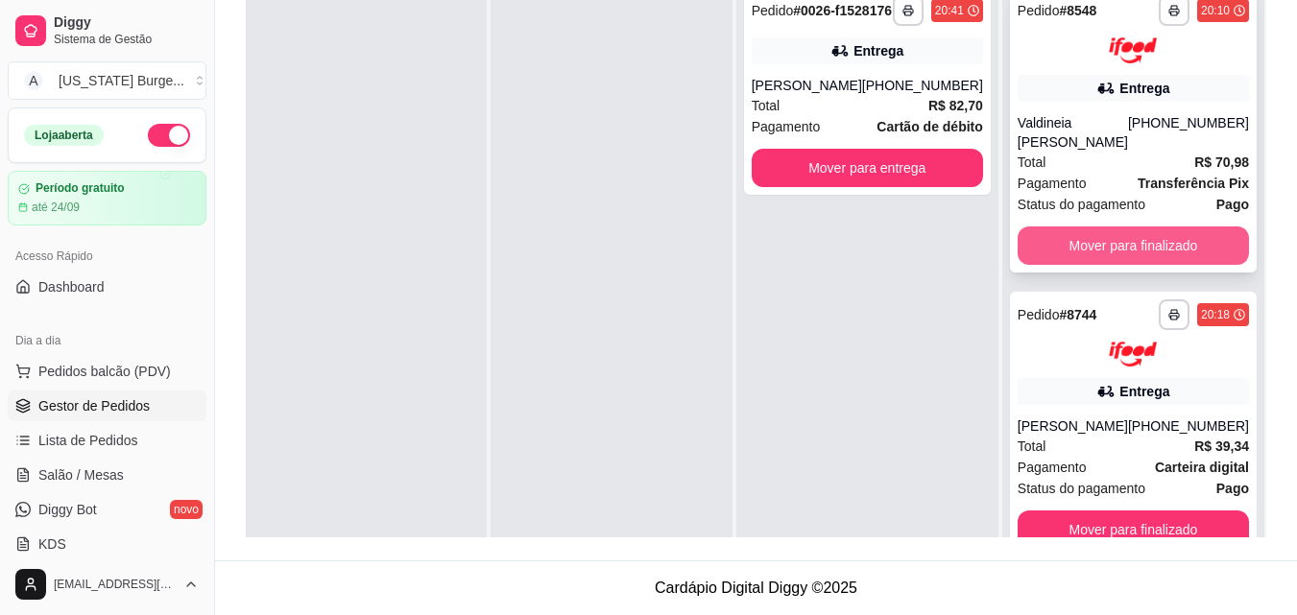
click at [1076, 247] on button "Mover para finalizado" at bounding box center [1133, 246] width 231 height 38
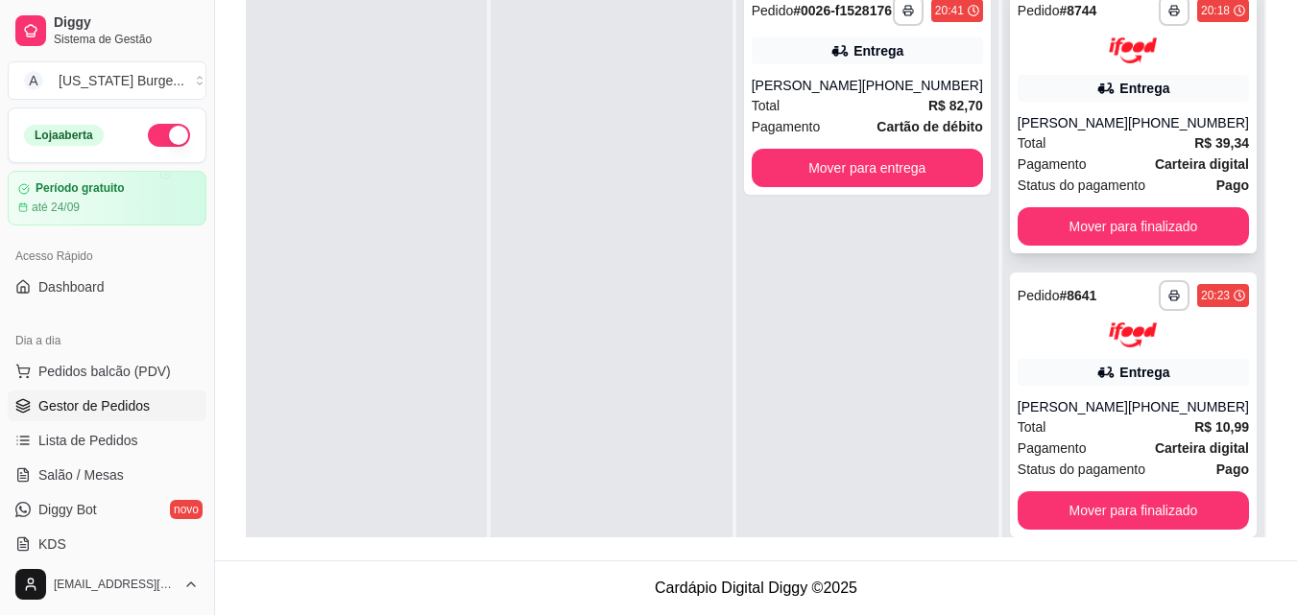
click at [1080, 247] on div "**********" at bounding box center [1133, 121] width 247 height 266
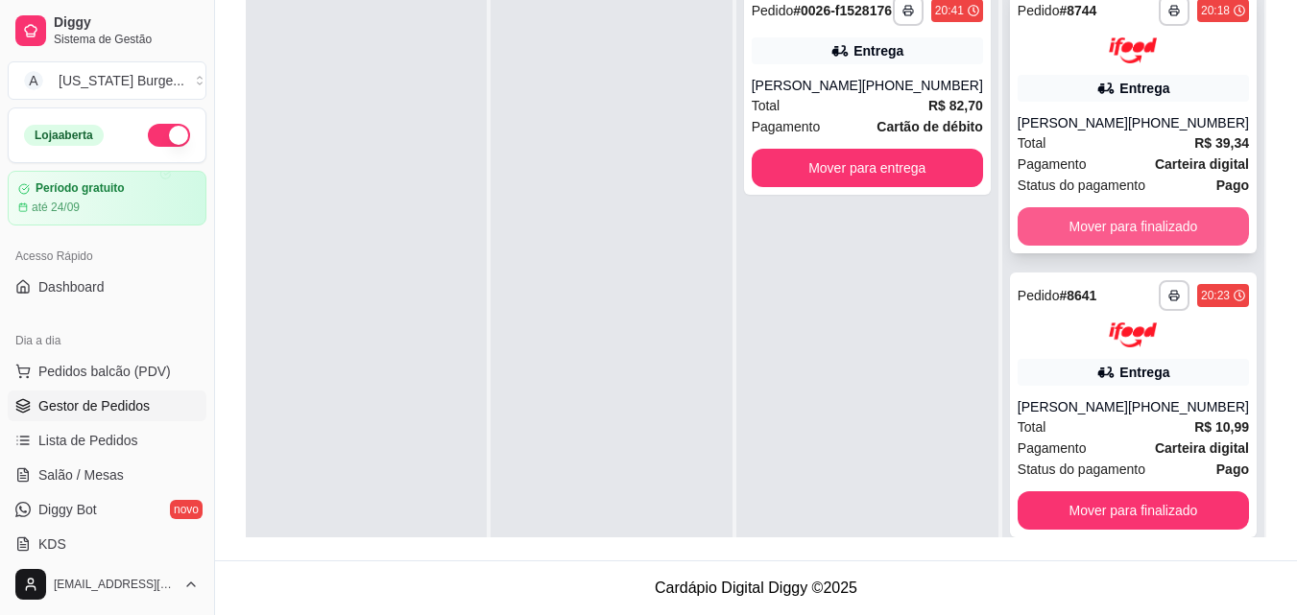
click at [1061, 214] on button "Mover para finalizado" at bounding box center [1133, 226] width 231 height 38
click at [1085, 235] on button "Mover para finalizado" at bounding box center [1133, 226] width 231 height 38
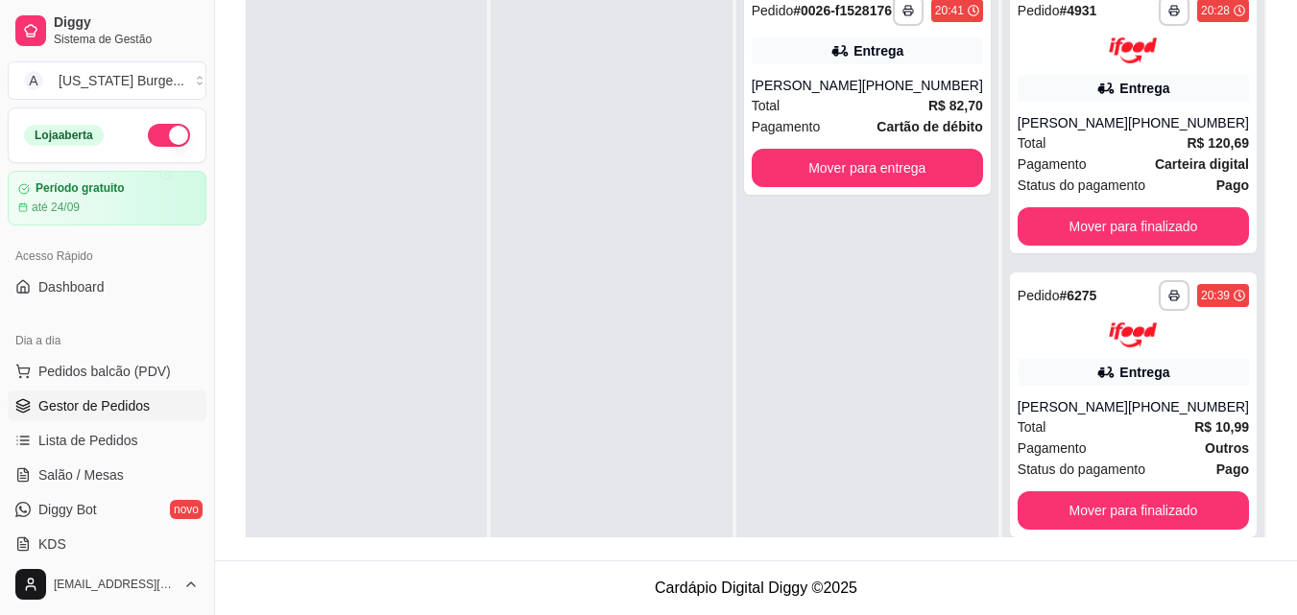
click at [1254, 247] on div "**********" at bounding box center [756, 229] width 1020 height 615
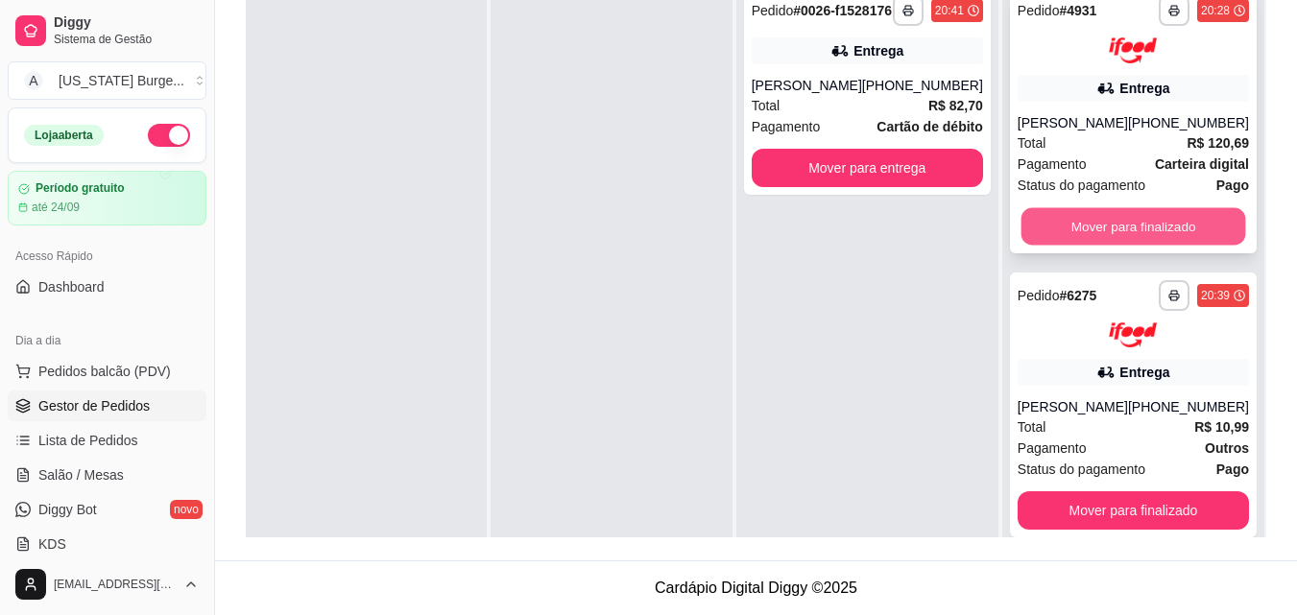
click at [1126, 226] on button "Mover para finalizado" at bounding box center [1132, 225] width 225 height 37
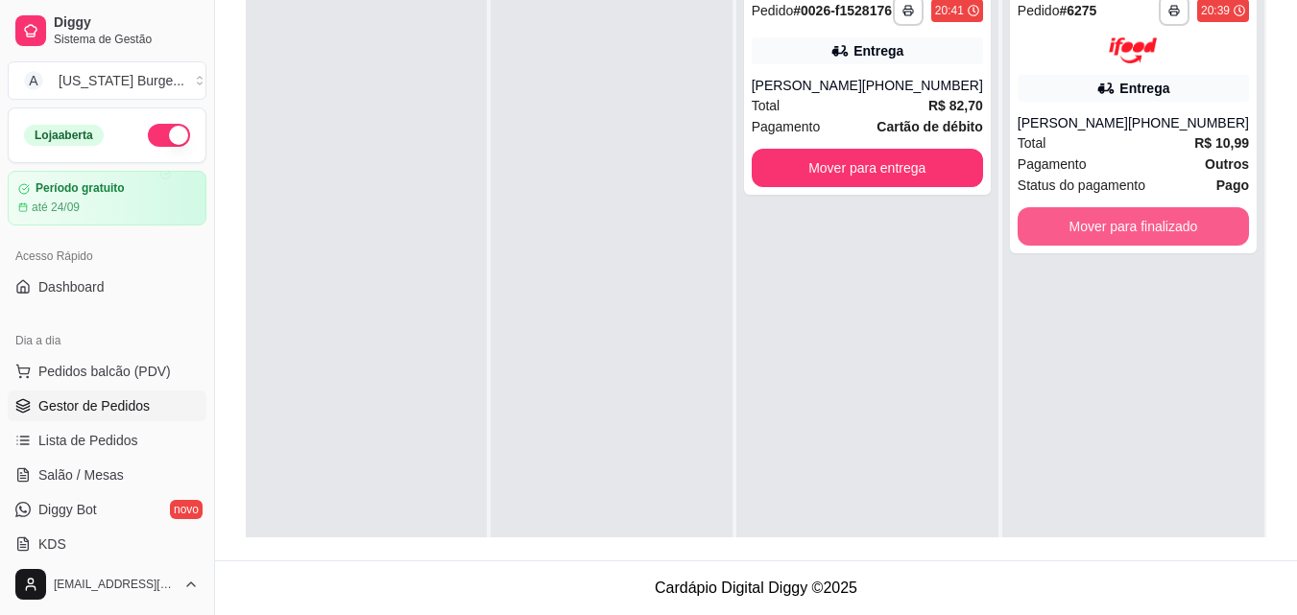
click at [1147, 225] on button "Mover para finalizado" at bounding box center [1133, 226] width 231 height 38
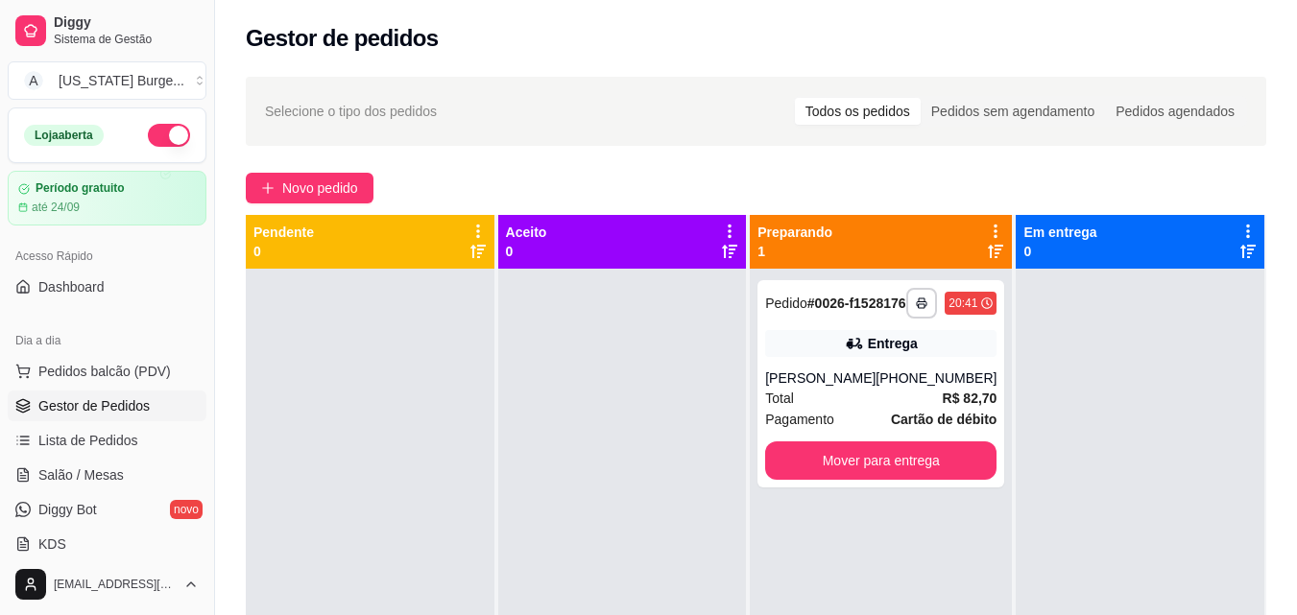
click at [198, 205] on div "Loja aberta Período gratuito até 24/09" at bounding box center [107, 167] width 214 height 118
drag, startPoint x: 207, startPoint y: 206, endPoint x: 207, endPoint y: 265, distance: 58.6
click at [207, 268] on button "Toggle Sidebar" at bounding box center [213, 307] width 15 height 615
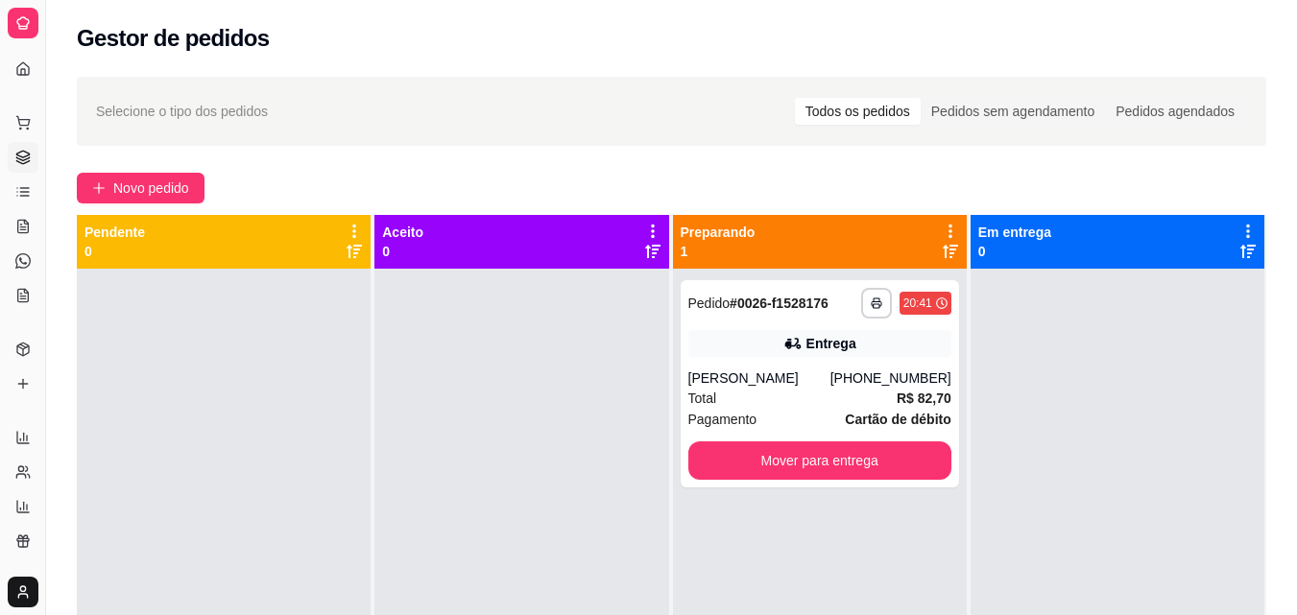
drag, startPoint x: 43, startPoint y: 277, endPoint x: 156, endPoint y: 217, distance: 128.4
click at [132, 245] on div "**********" at bounding box center [648, 454] width 1297 height 908
drag, startPoint x: 41, startPoint y: 306, endPoint x: 194, endPoint y: 295, distance: 153.1
click at [180, 298] on div "**********" at bounding box center [648, 454] width 1297 height 908
drag, startPoint x: 42, startPoint y: 290, endPoint x: 47, endPoint y: 281, distance: 9.9
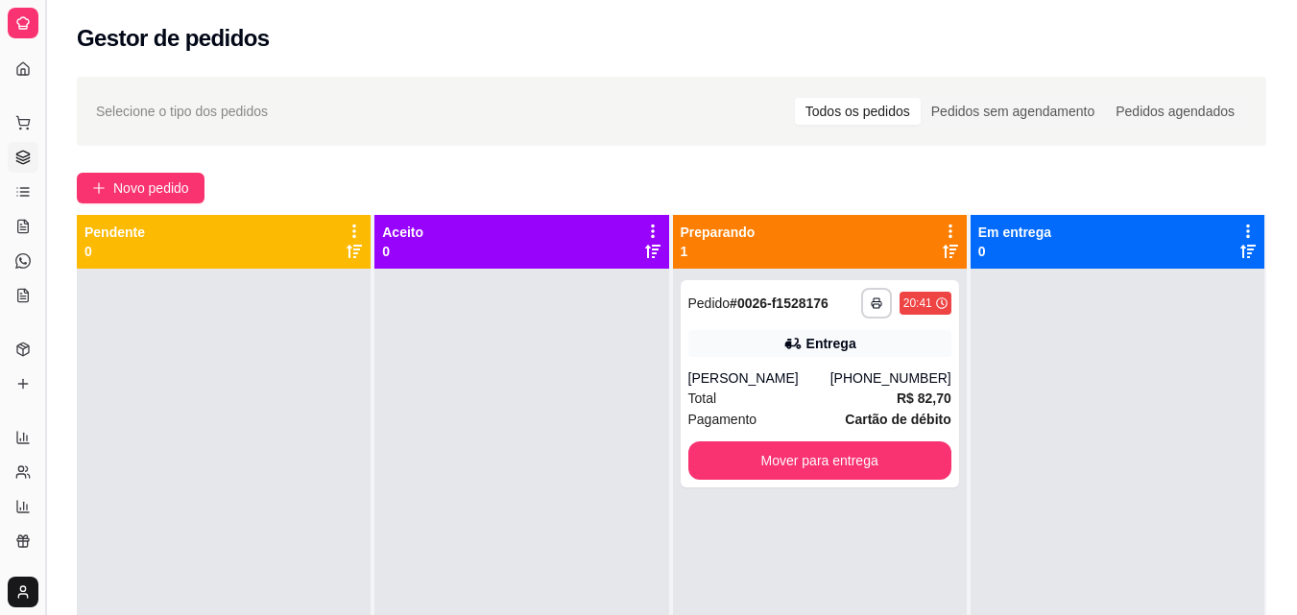
click at [171, 273] on div "**********" at bounding box center [648, 454] width 1297 height 908
click at [45, 280] on button "Toggle Sidebar" at bounding box center [44, 307] width 15 height 615
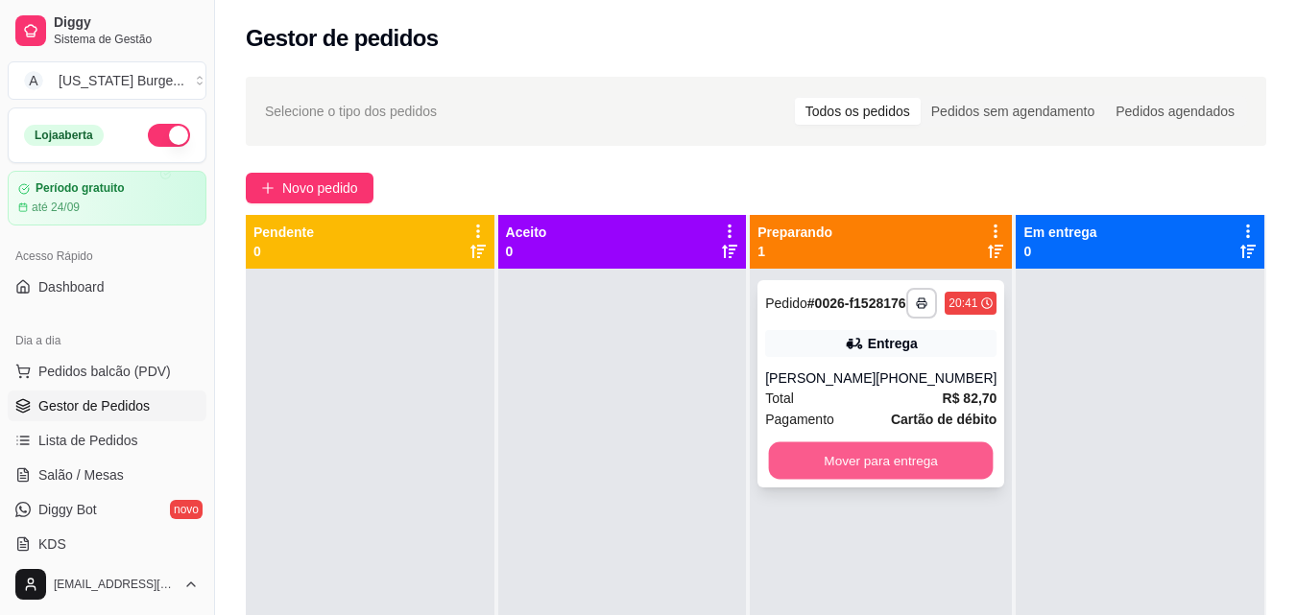
click at [919, 479] on button "Mover para entrega" at bounding box center [881, 461] width 225 height 37
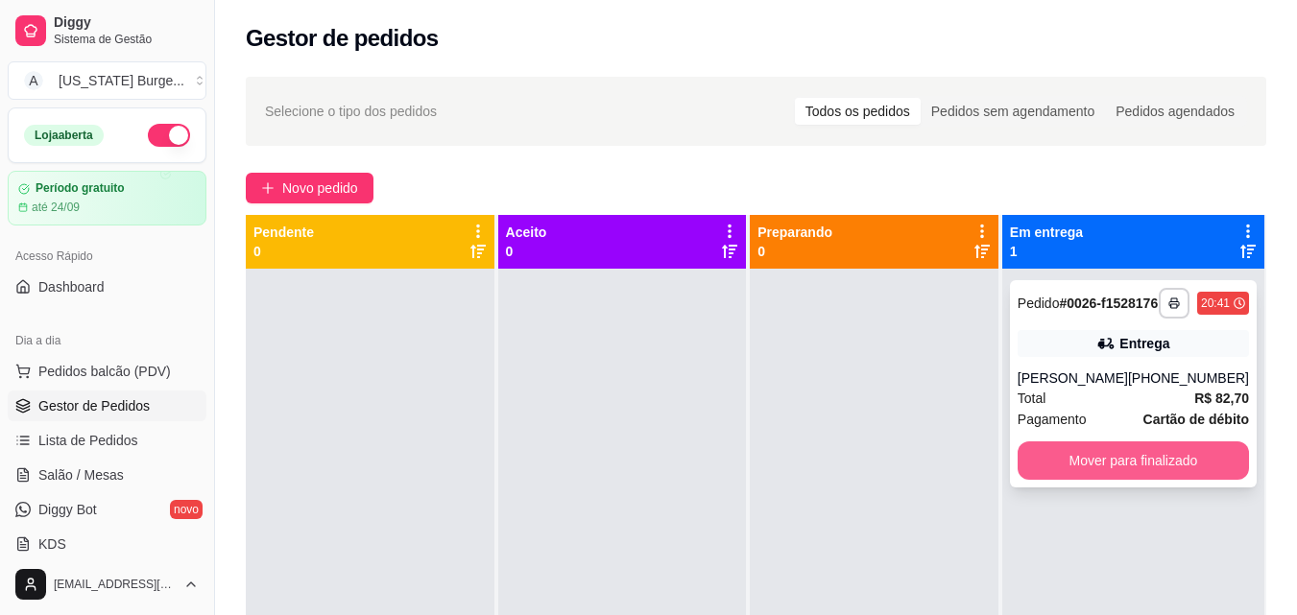
click at [1071, 459] on button "Mover para finalizado" at bounding box center [1133, 461] width 231 height 38
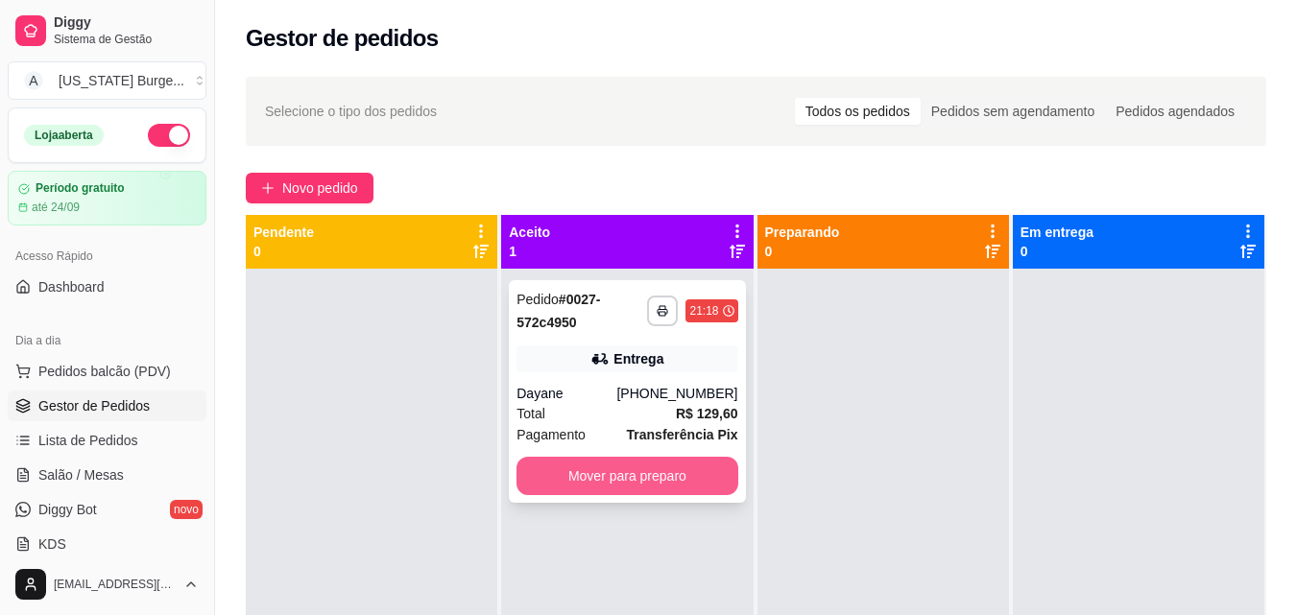
click at [617, 467] on button "Mover para preparo" at bounding box center [626, 476] width 221 height 38
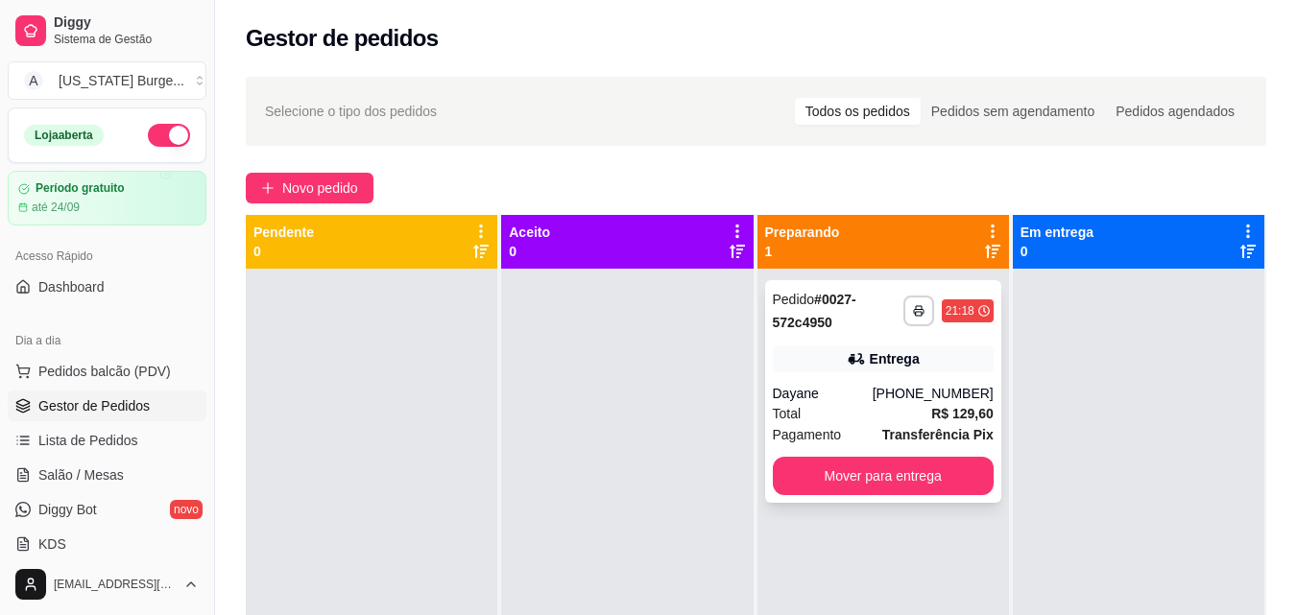
click at [834, 345] on div "**********" at bounding box center [883, 391] width 236 height 223
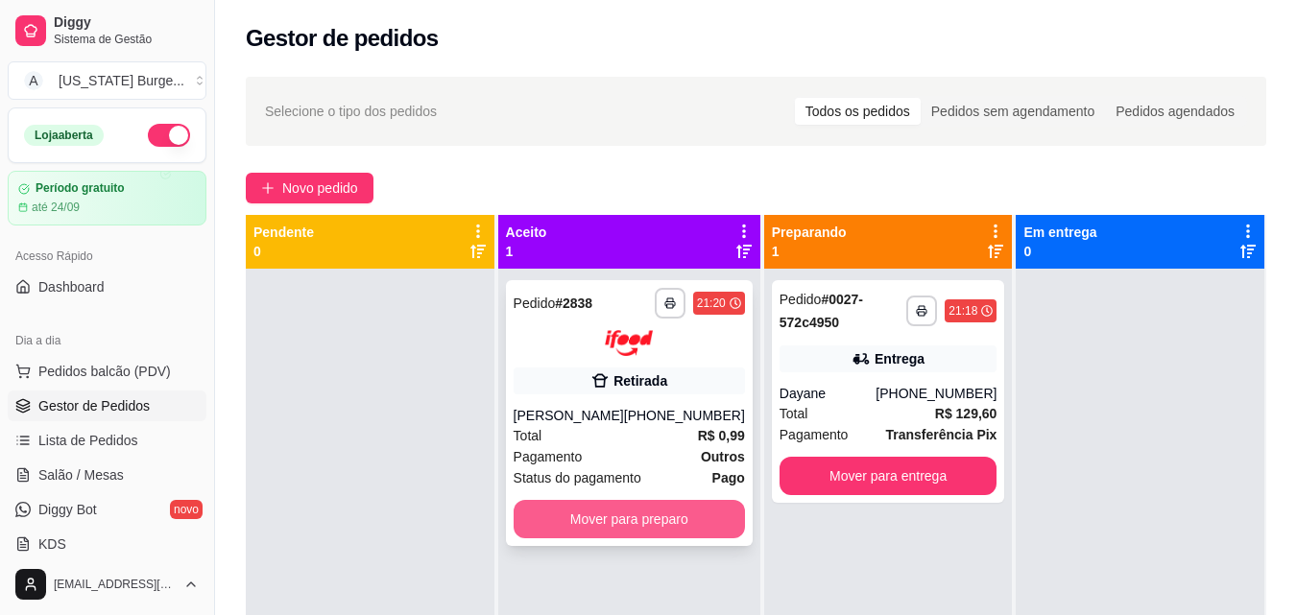
click at [617, 522] on button "Mover para preparo" at bounding box center [629, 519] width 231 height 38
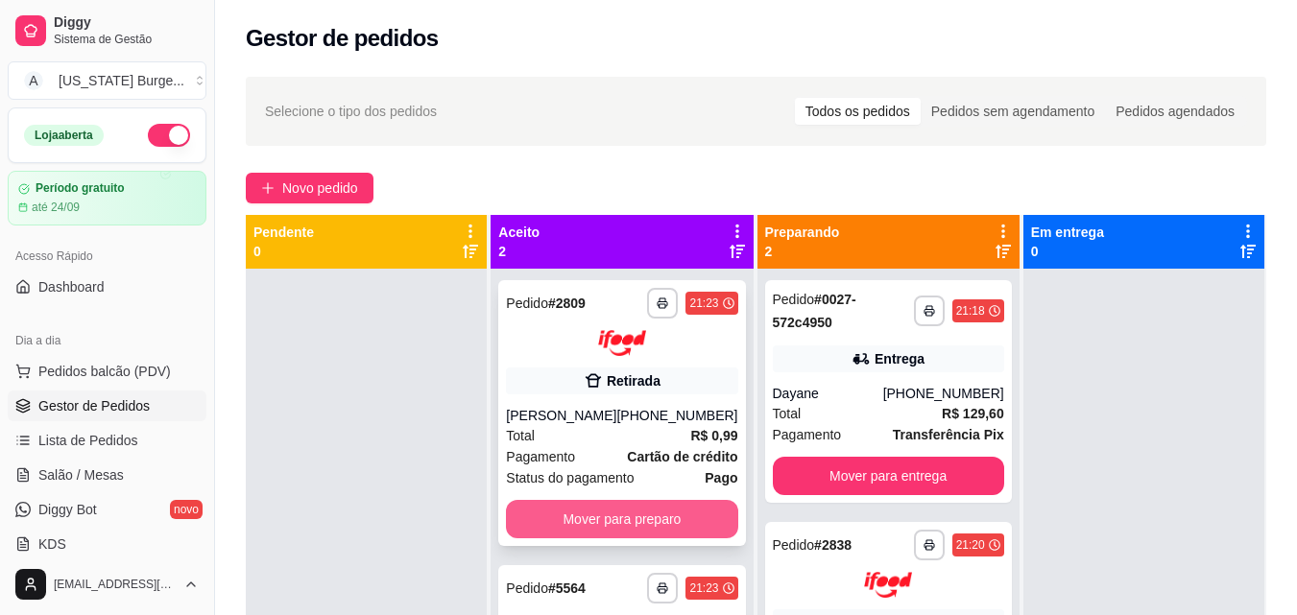
click at [607, 502] on button "Mover para preparo" at bounding box center [621, 519] width 231 height 38
click at [611, 525] on button "Mover para preparo" at bounding box center [621, 519] width 231 height 38
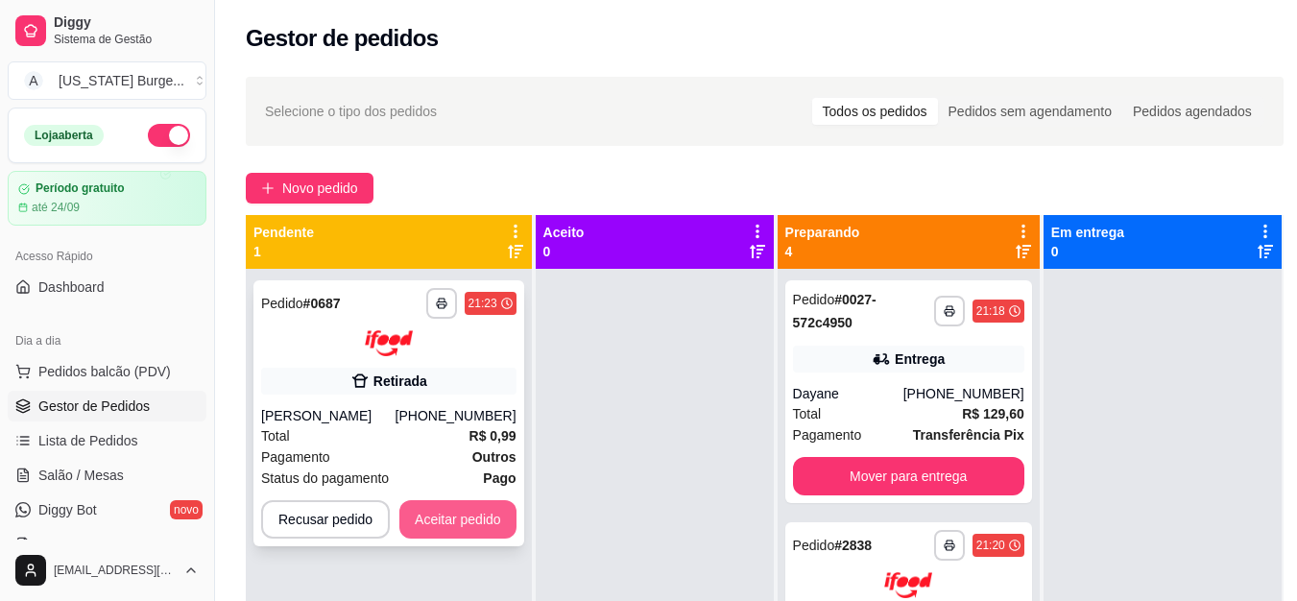
click at [461, 525] on button "Aceitar pedido" at bounding box center [457, 519] width 117 height 38
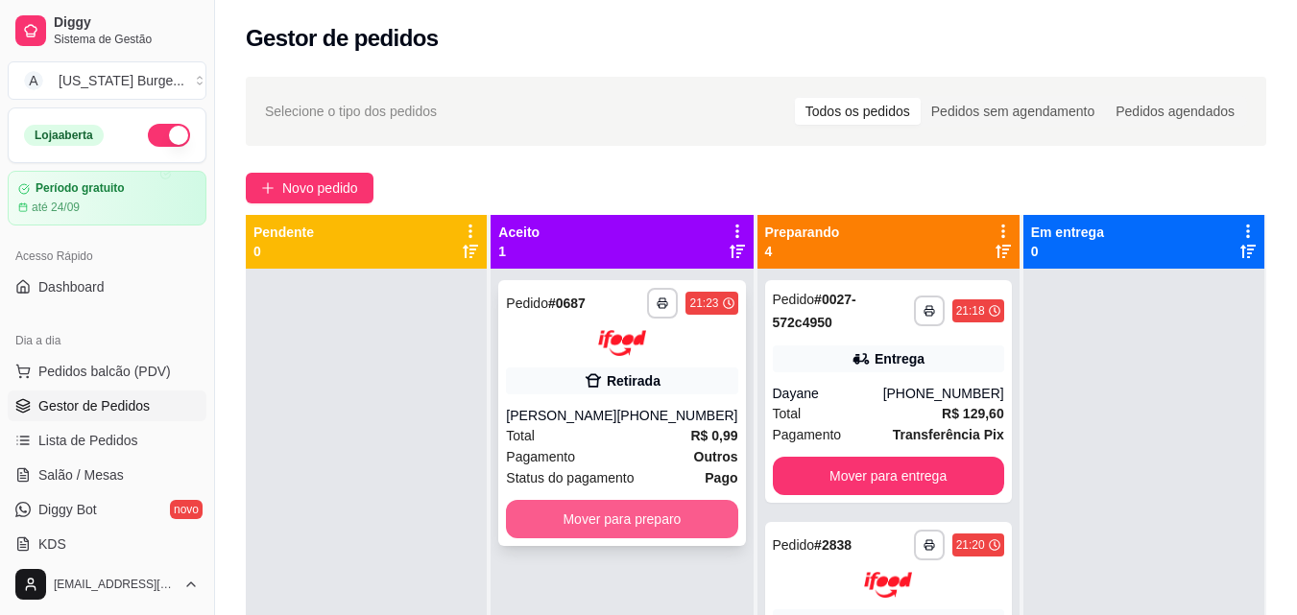
click at [583, 535] on button "Mover para preparo" at bounding box center [621, 519] width 231 height 38
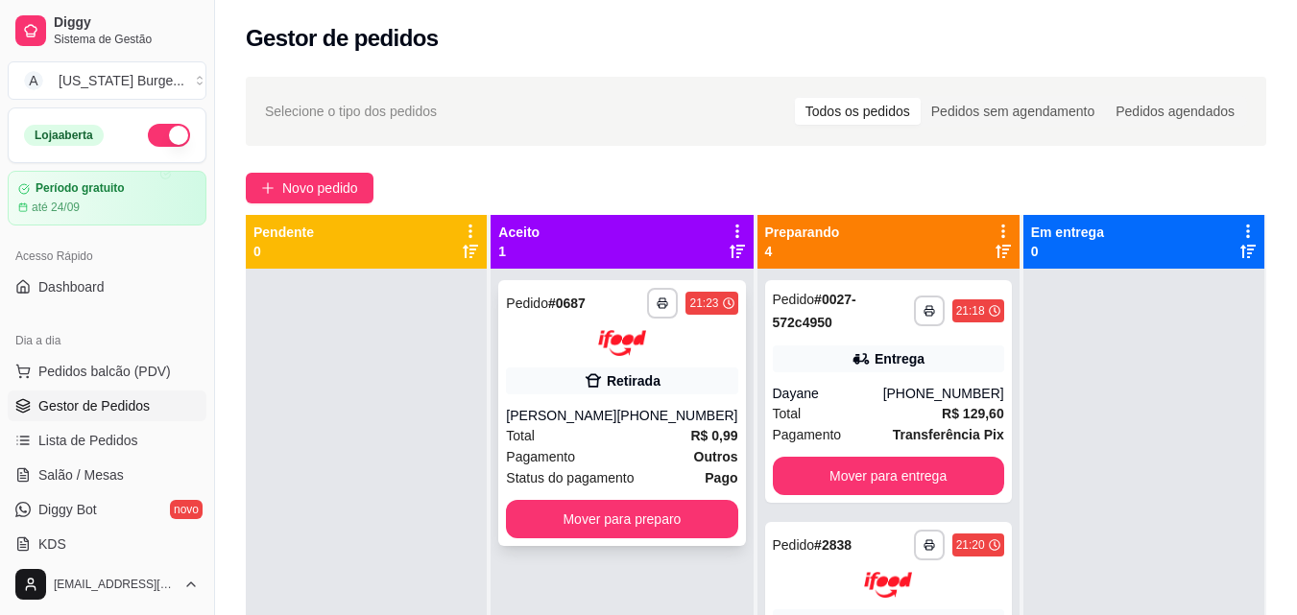
click at [690, 428] on strong "R$ 0,99" at bounding box center [713, 435] width 47 height 15
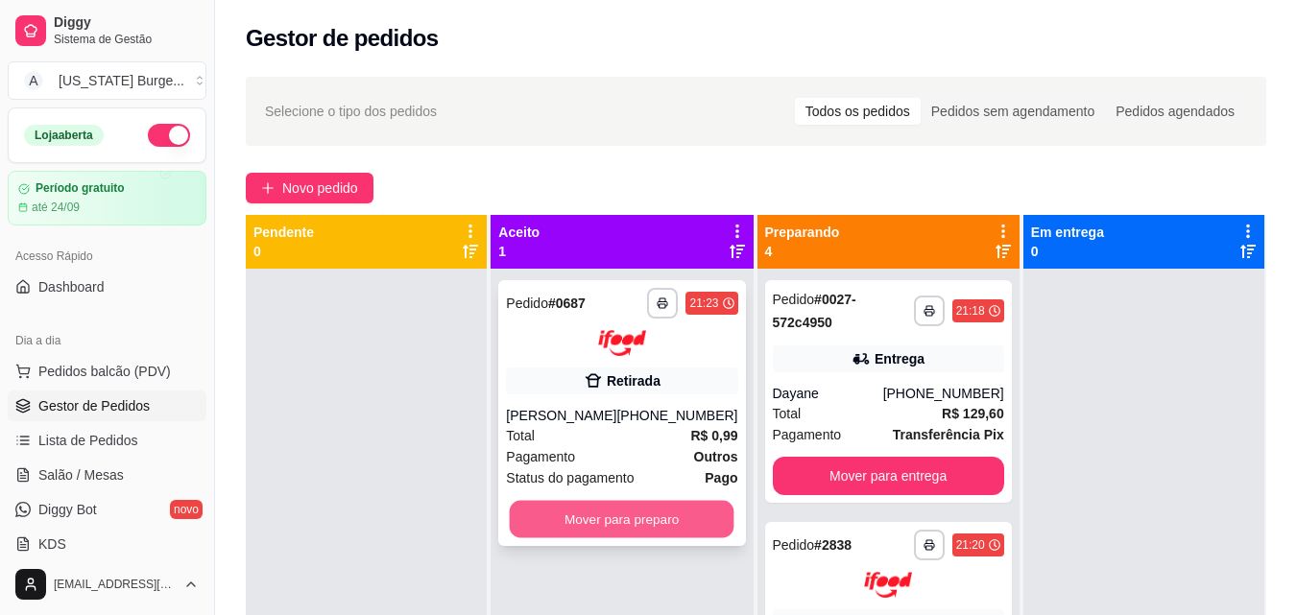
click at [618, 518] on button "Mover para preparo" at bounding box center [622, 518] width 225 height 37
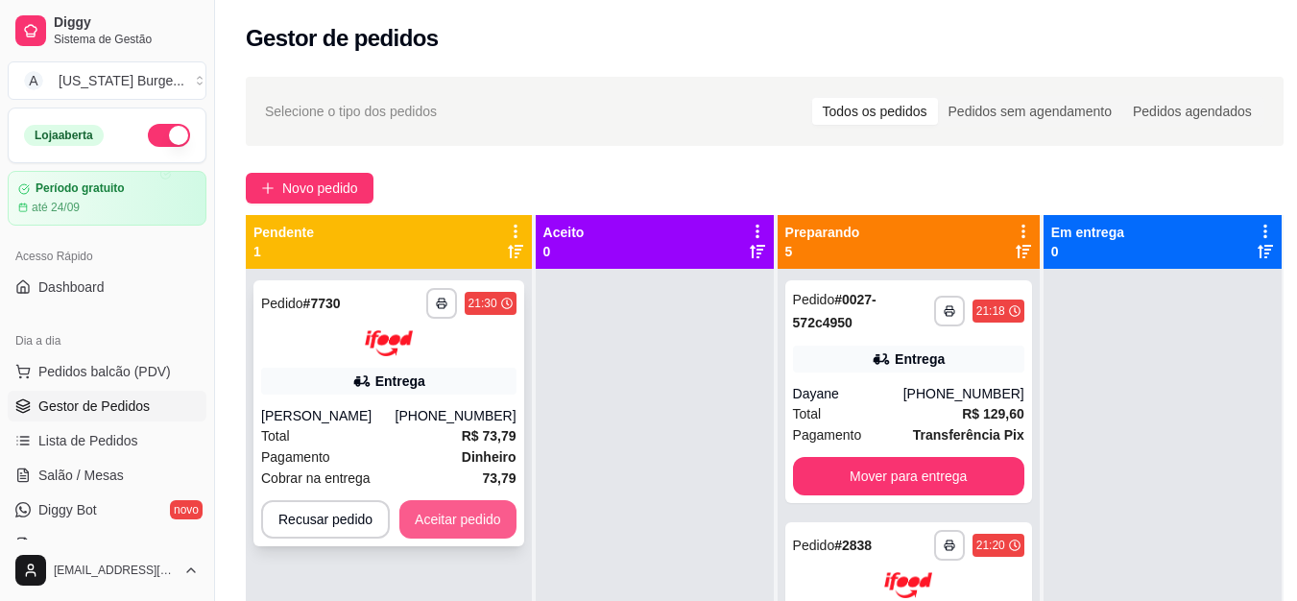
click at [480, 512] on button "Aceitar pedido" at bounding box center [457, 519] width 117 height 38
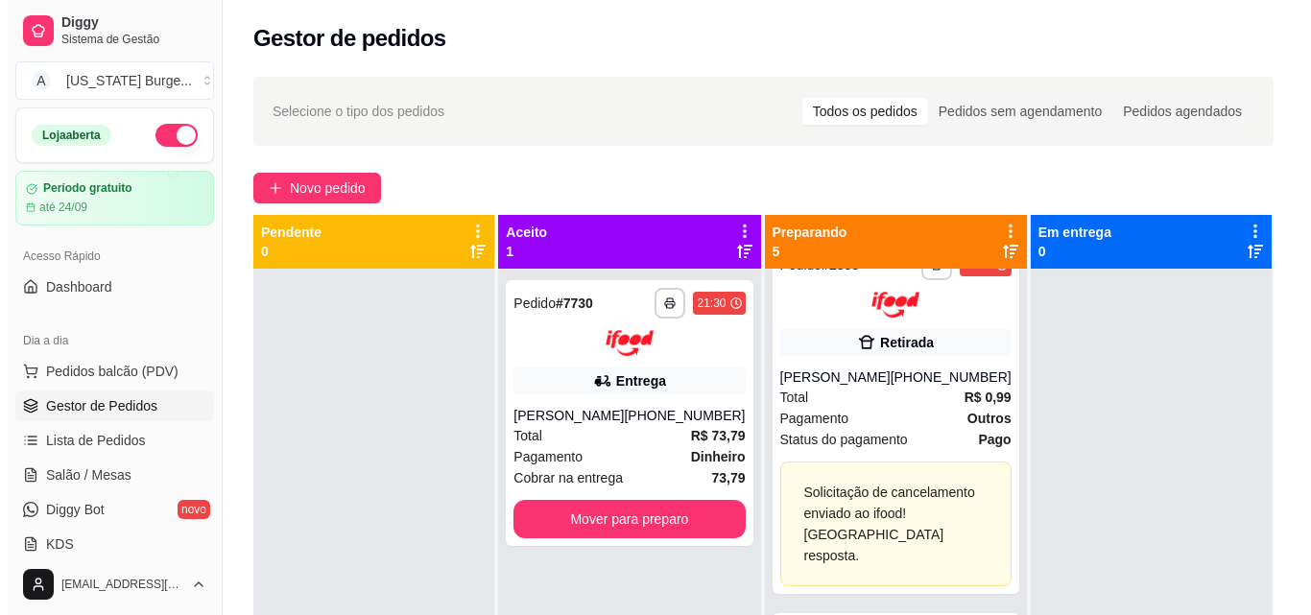
scroll to position [273, 0]
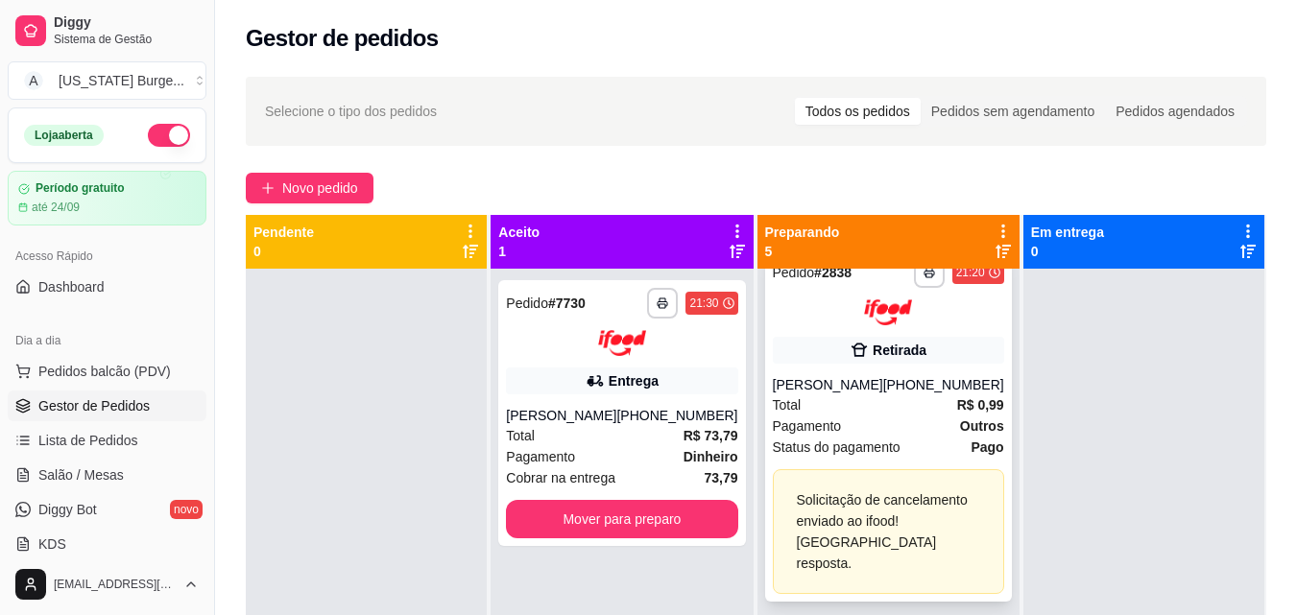
click at [885, 397] on div "Total R$ 0,99" at bounding box center [888, 405] width 231 height 21
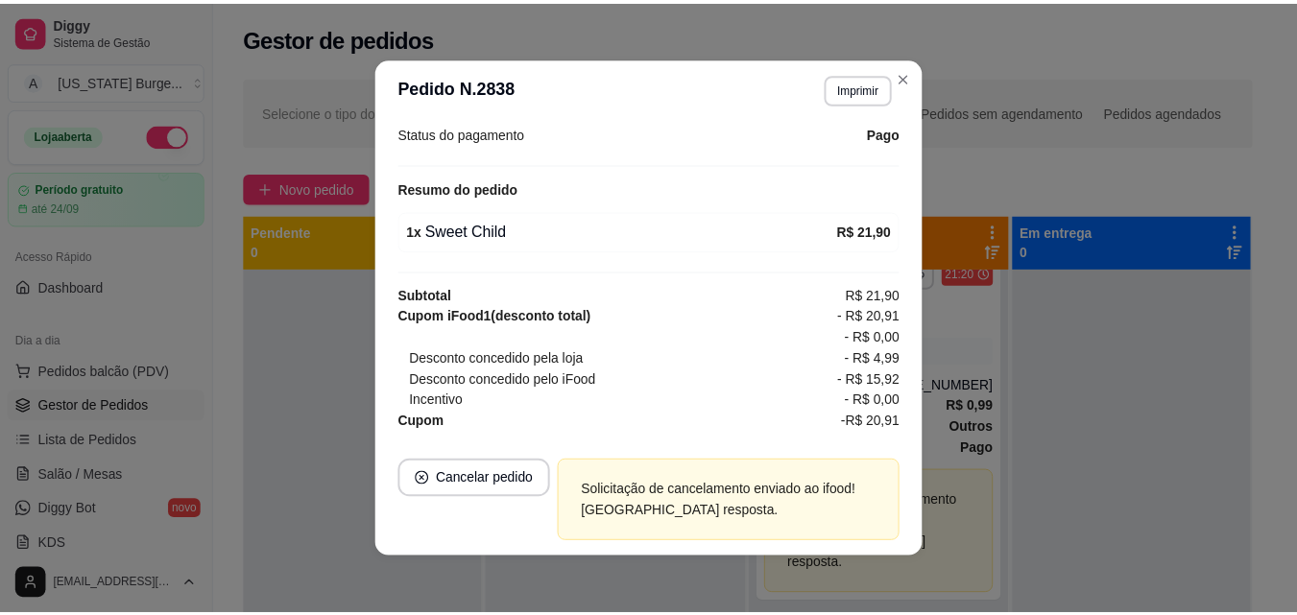
scroll to position [484, 0]
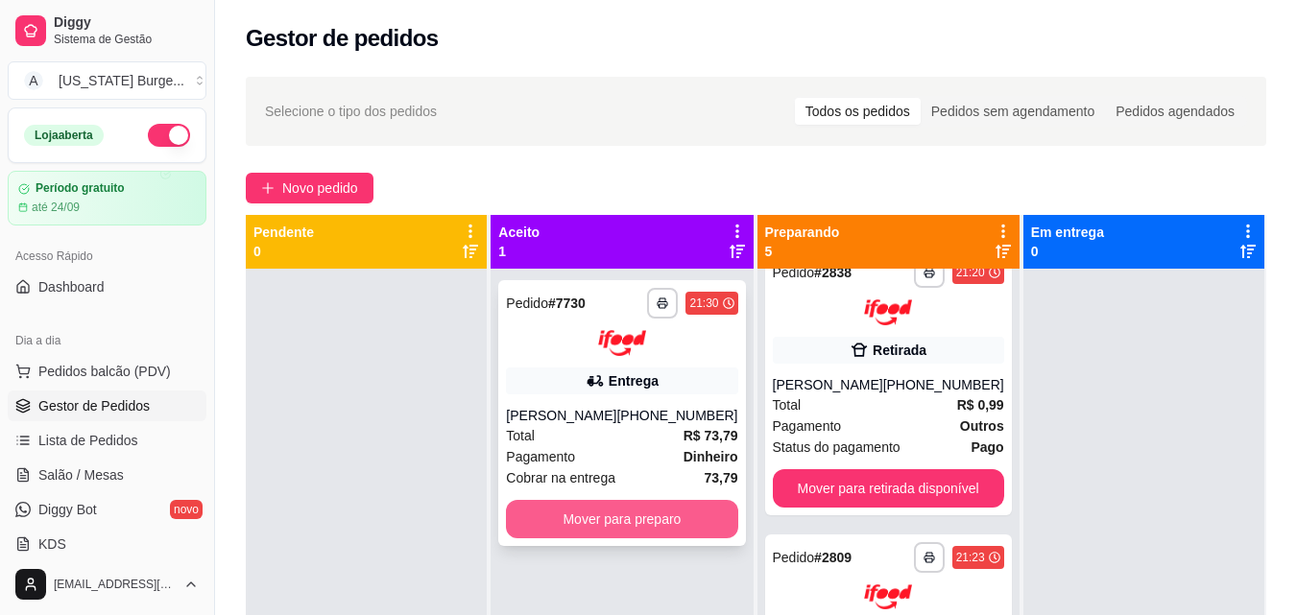
click at [634, 539] on button "Mover para preparo" at bounding box center [621, 519] width 231 height 38
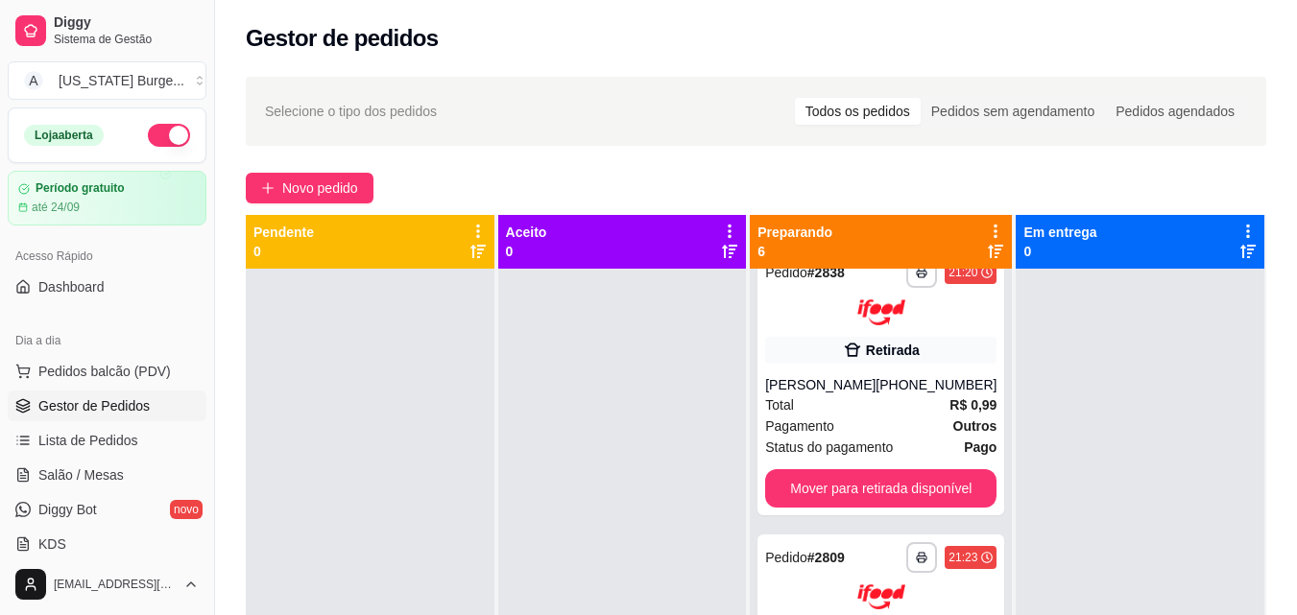
scroll to position [0, 0]
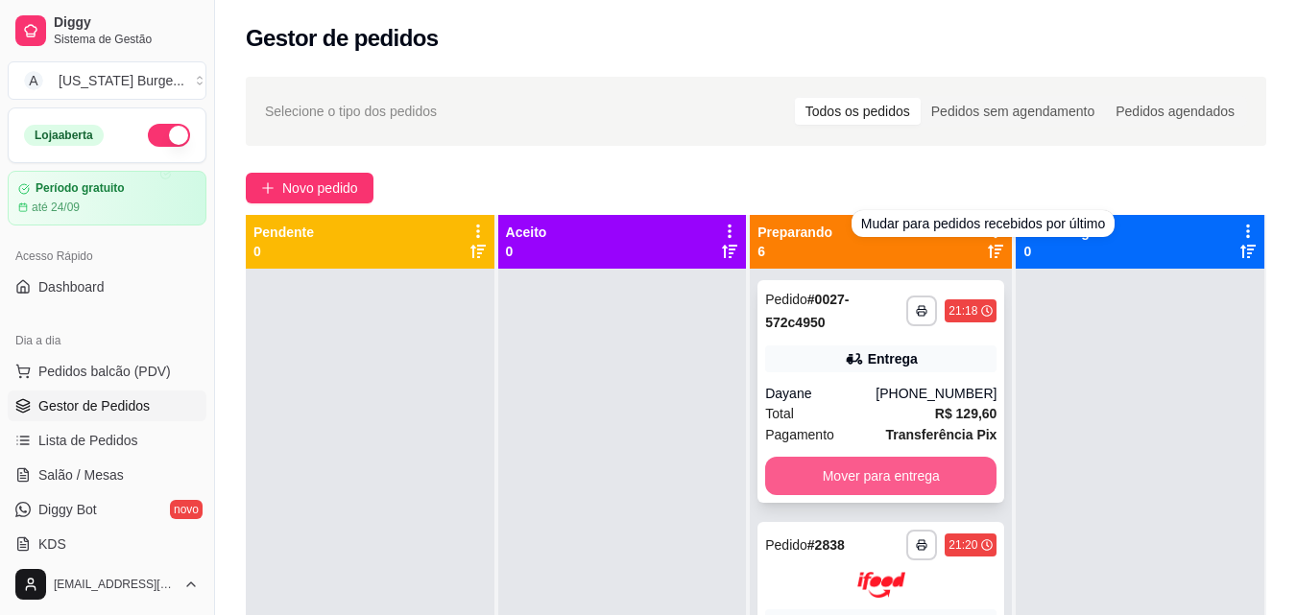
click at [851, 485] on button "Mover para entrega" at bounding box center [880, 476] width 231 height 38
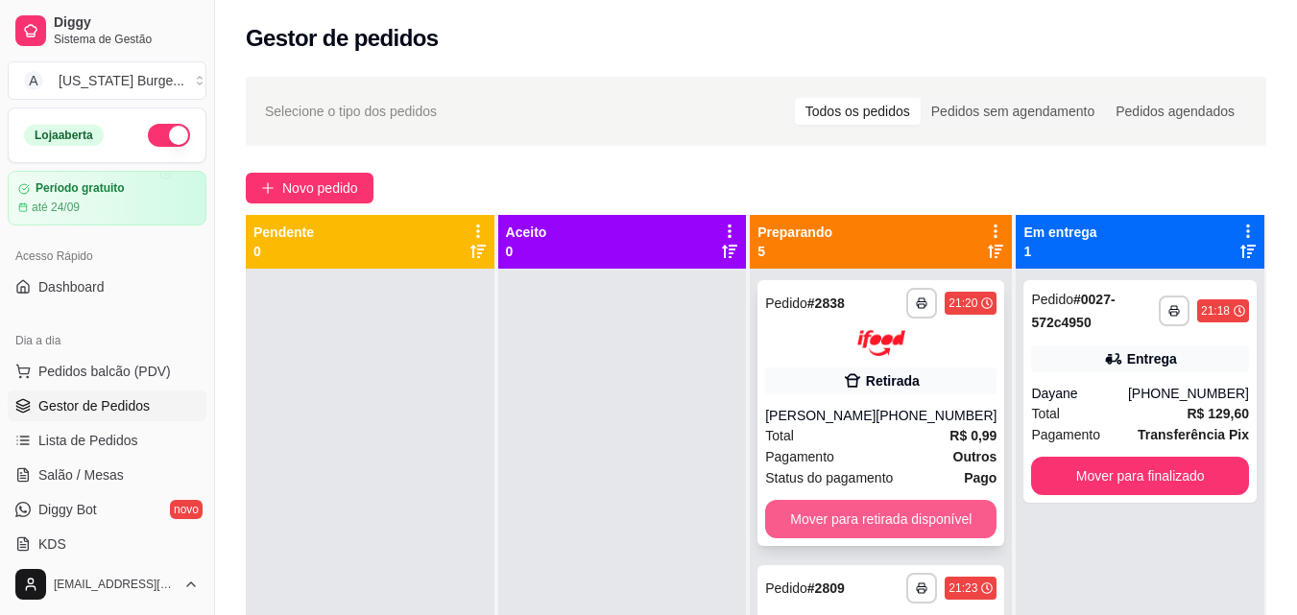
click at [857, 515] on button "Mover para retirada disponível" at bounding box center [880, 519] width 231 height 38
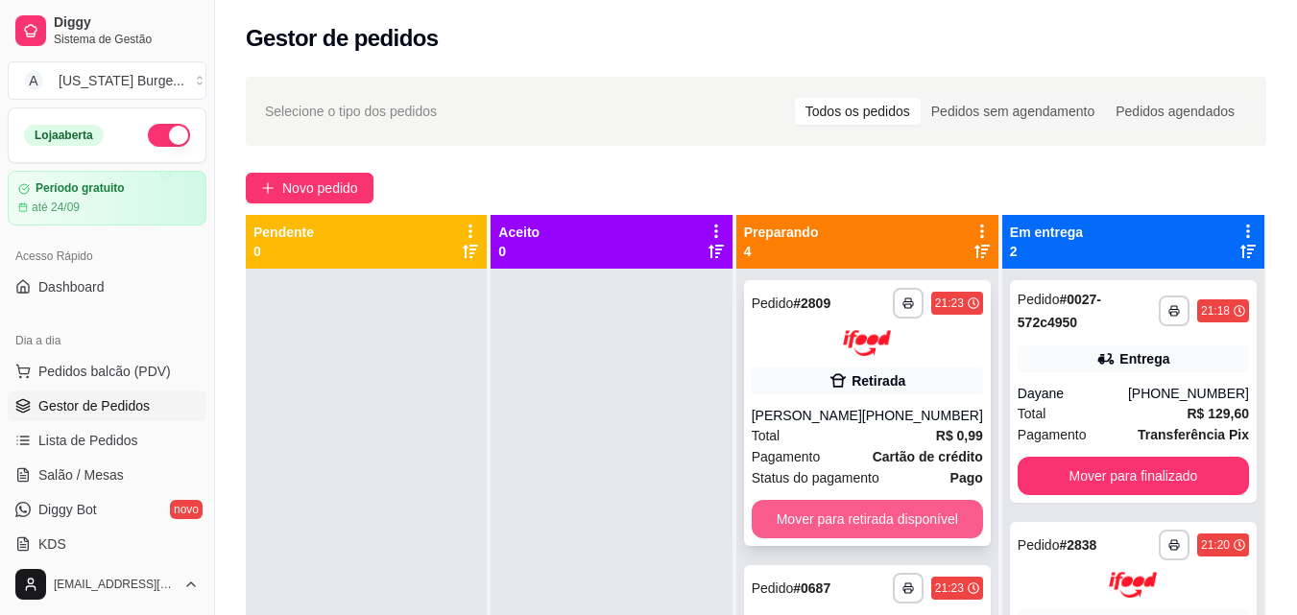
click at [871, 518] on button "Mover para retirada disponível" at bounding box center [867, 519] width 231 height 38
click at [869, 510] on button "Mover para retirada disponível" at bounding box center [867, 519] width 231 height 38
click at [892, 515] on button "Mover para retirada disponível" at bounding box center [867, 518] width 225 height 37
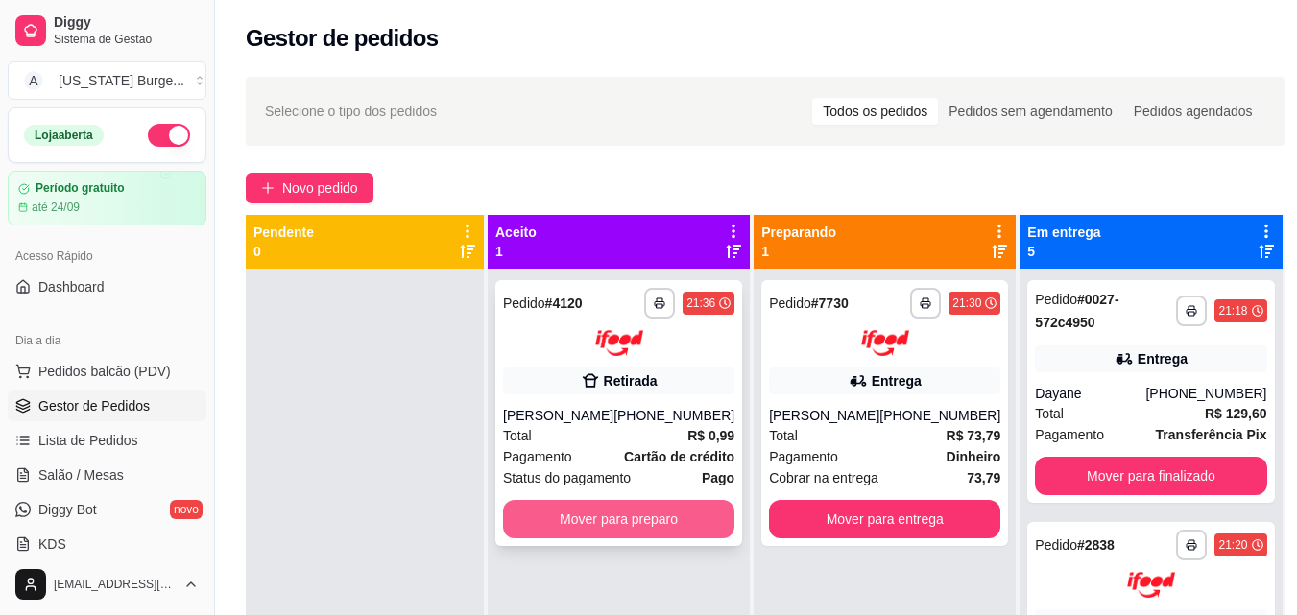
click at [681, 517] on button "Mover para preparo" at bounding box center [618, 519] width 231 height 38
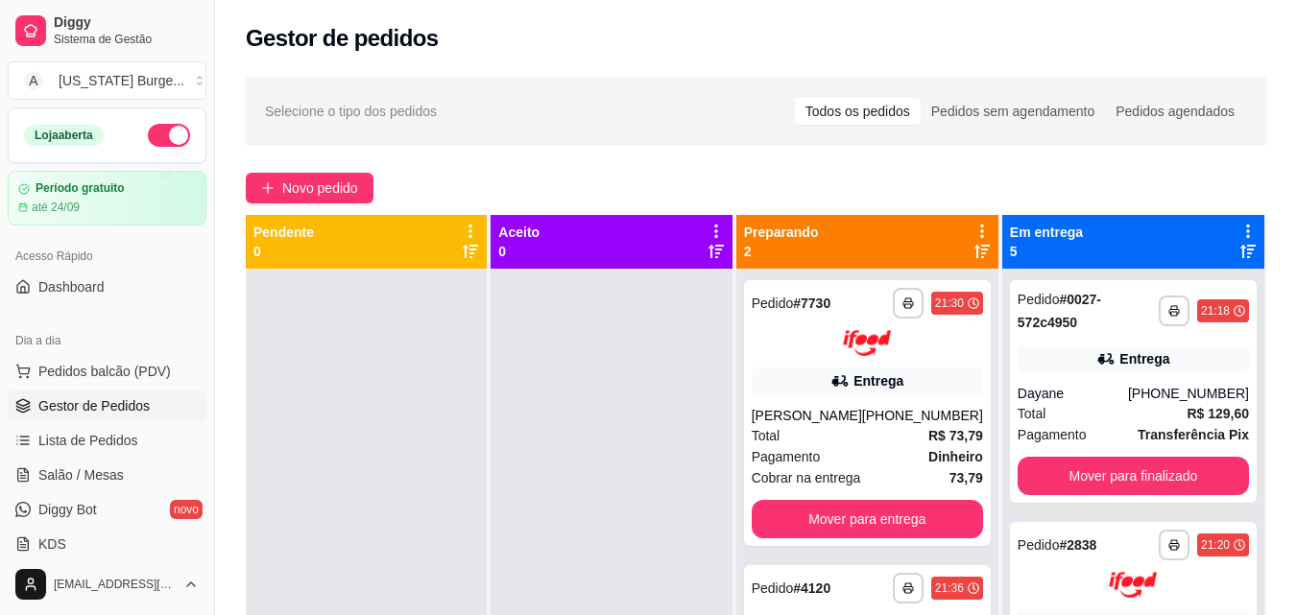
drag, startPoint x: 998, startPoint y: 395, endPoint x: 998, endPoint y: 417, distance: 22.1
drag, startPoint x: 998, startPoint y: 417, endPoint x: 993, endPoint y: 431, distance: 15.5
click at [991, 437] on div "**********" at bounding box center [867, 576] width 262 height 615
click at [602, 391] on div at bounding box center [611, 576] width 241 height 615
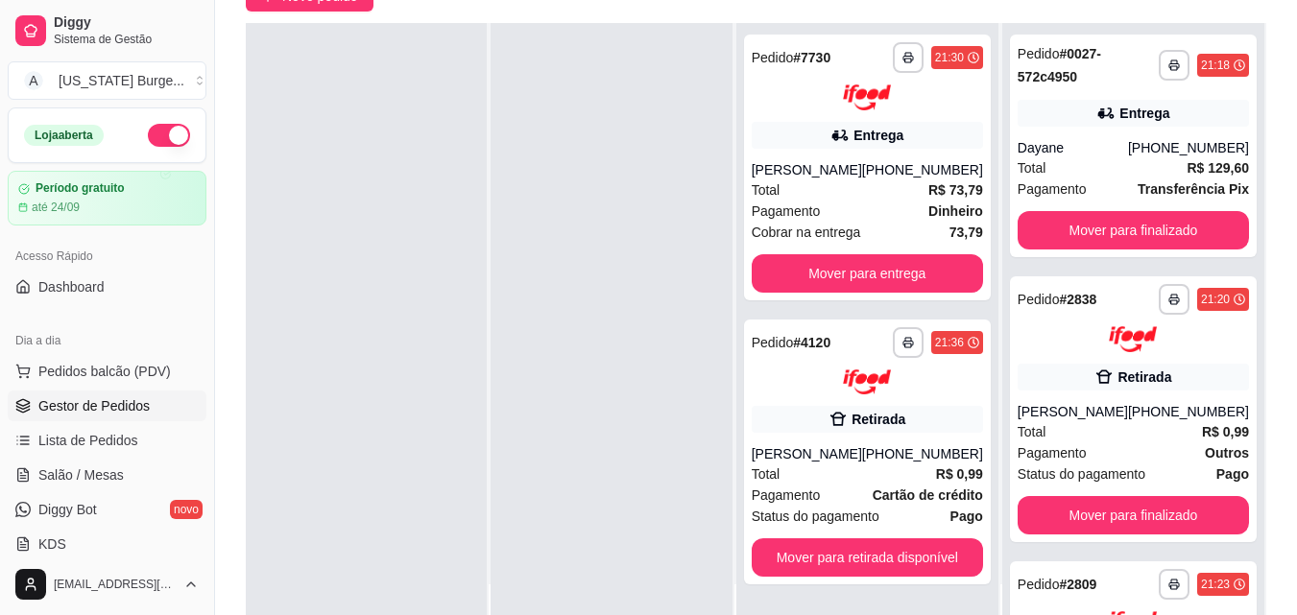
scroll to position [269, 0]
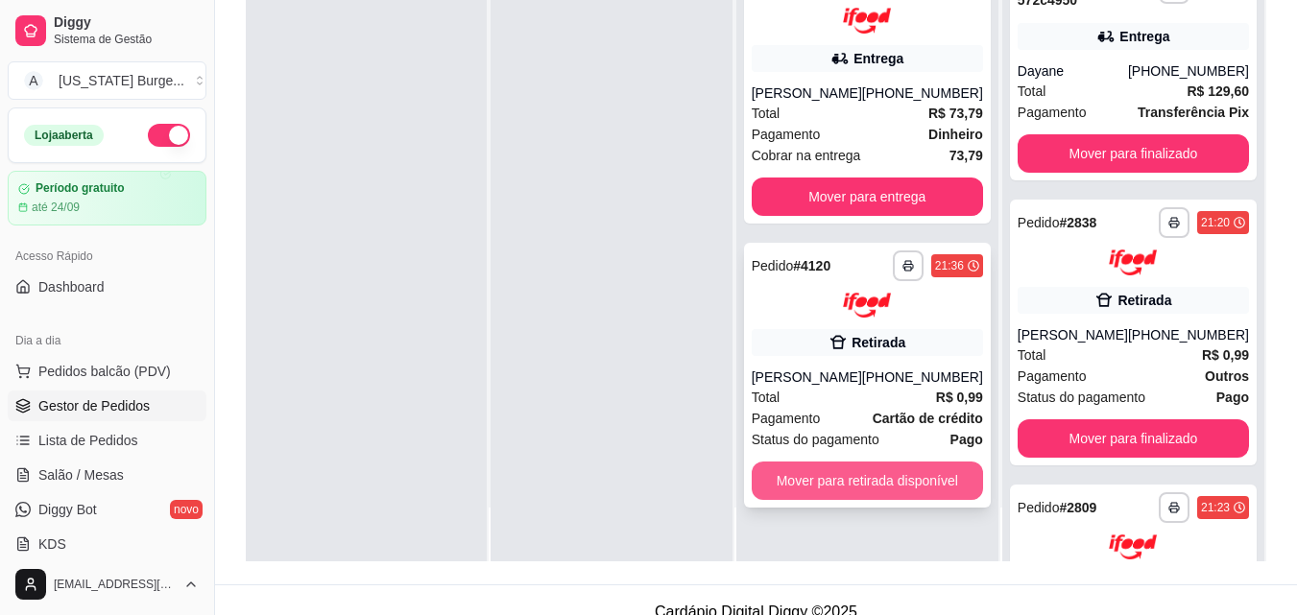
click at [858, 493] on button "Mover para retirada disponível" at bounding box center [867, 481] width 231 height 38
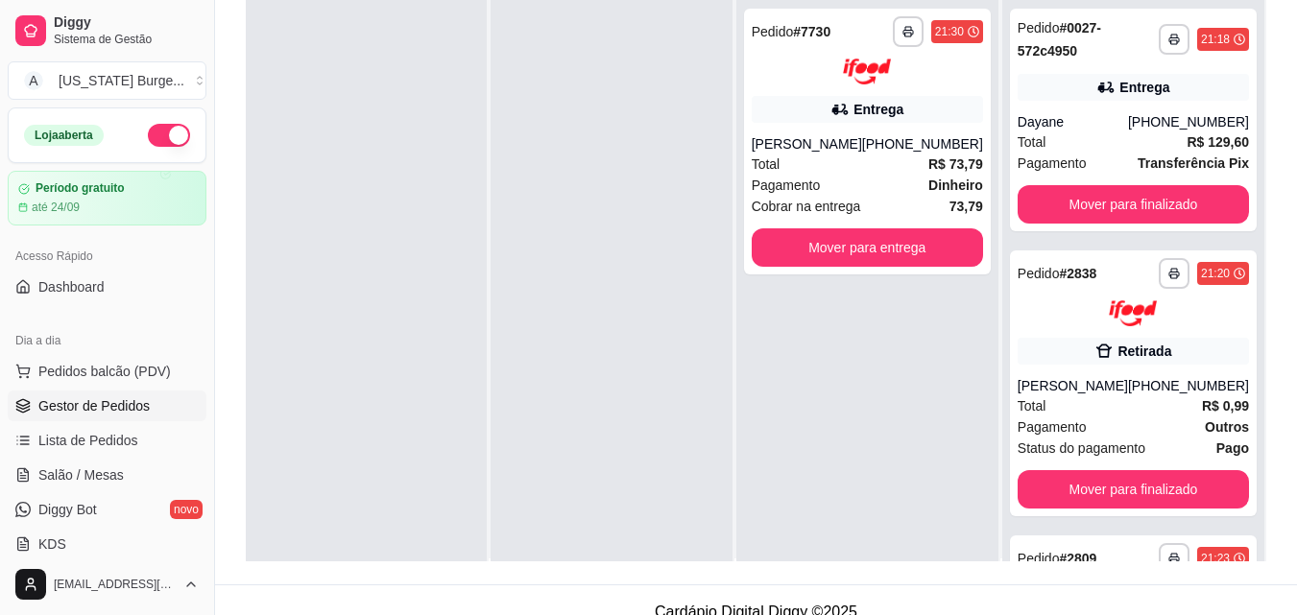
scroll to position [0, 0]
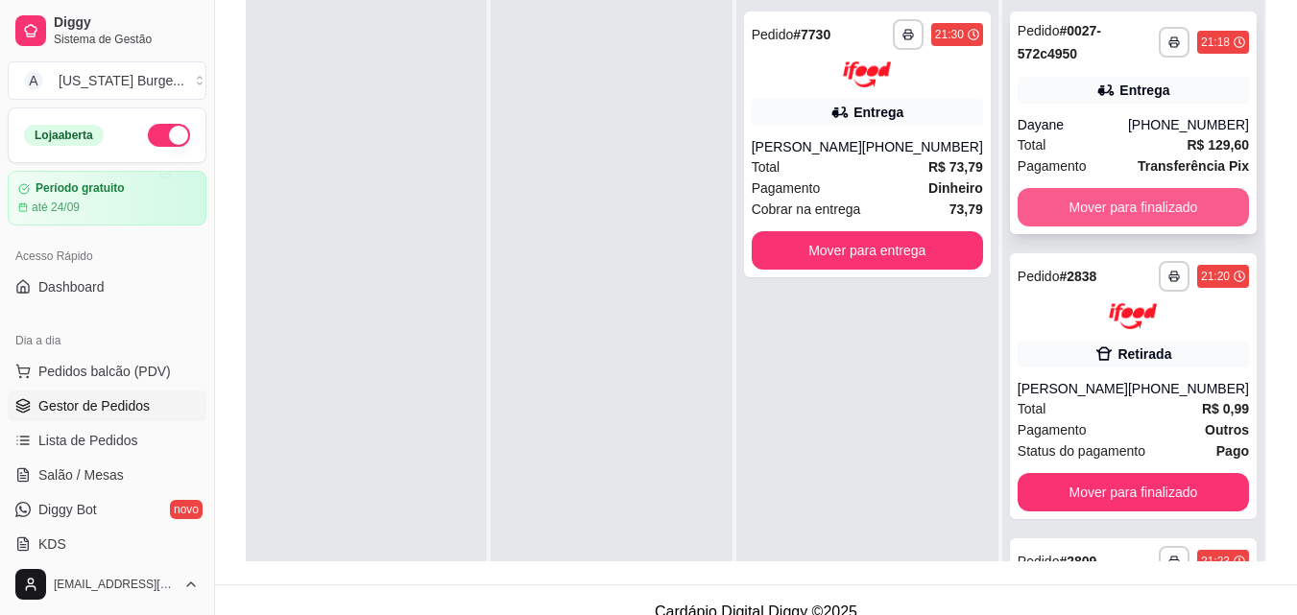
click at [1171, 190] on button "Mover para finalizado" at bounding box center [1133, 207] width 231 height 38
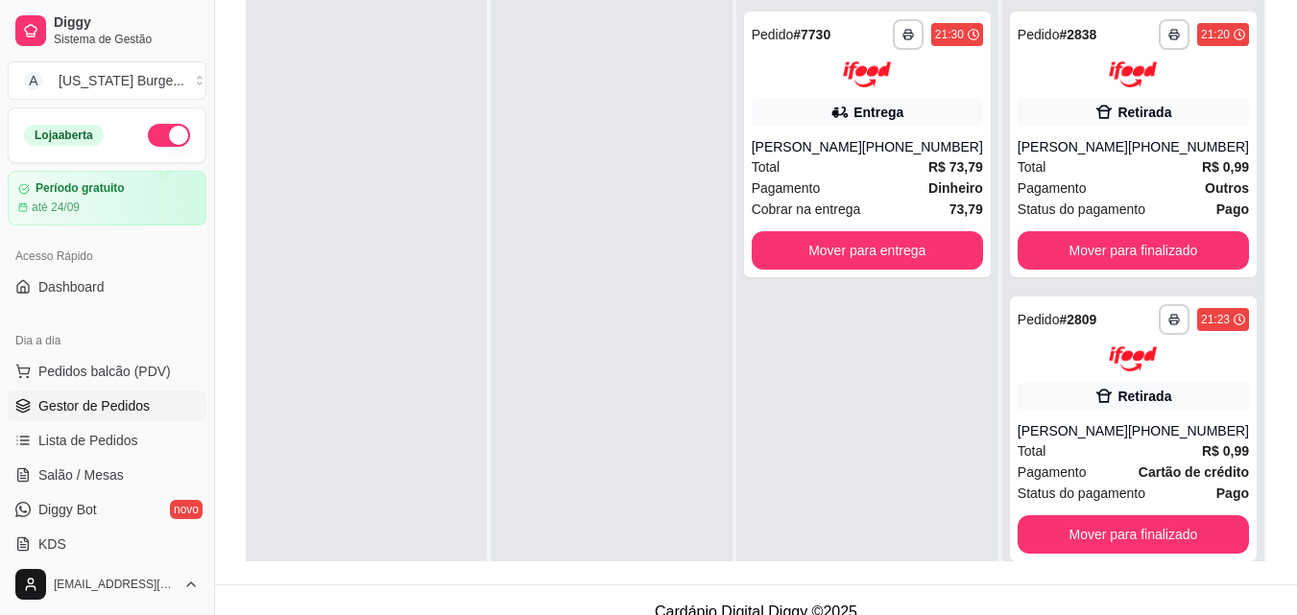
click at [608, 249] on div at bounding box center [611, 307] width 241 height 615
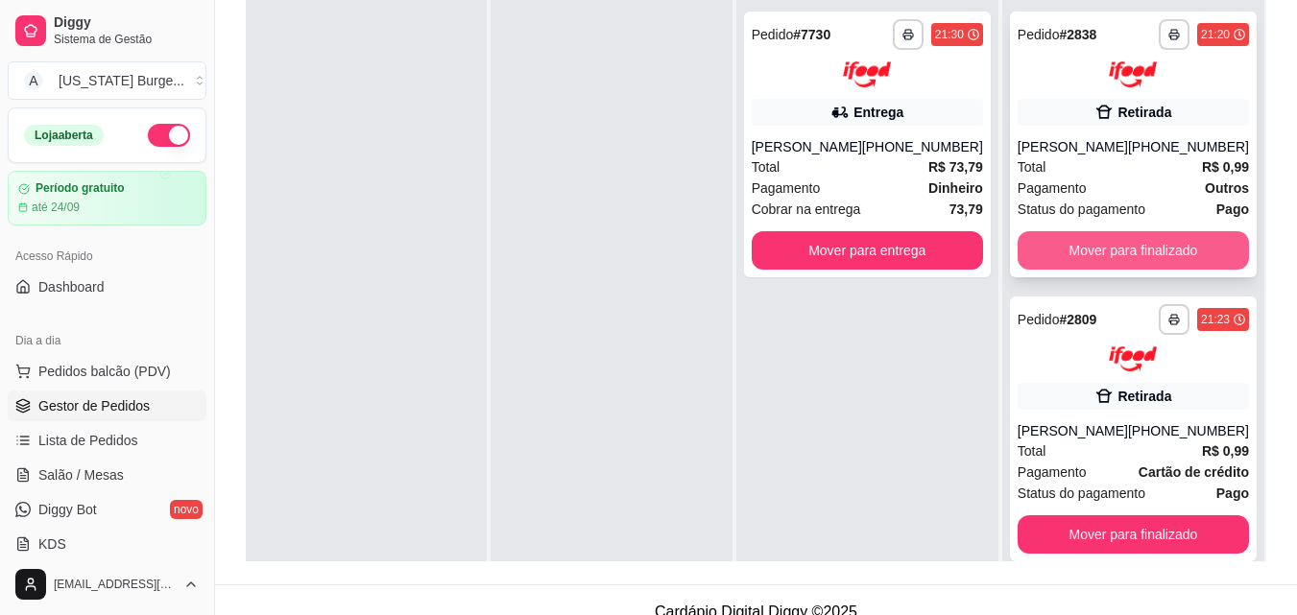
click at [1053, 245] on button "Mover para finalizado" at bounding box center [1133, 250] width 231 height 38
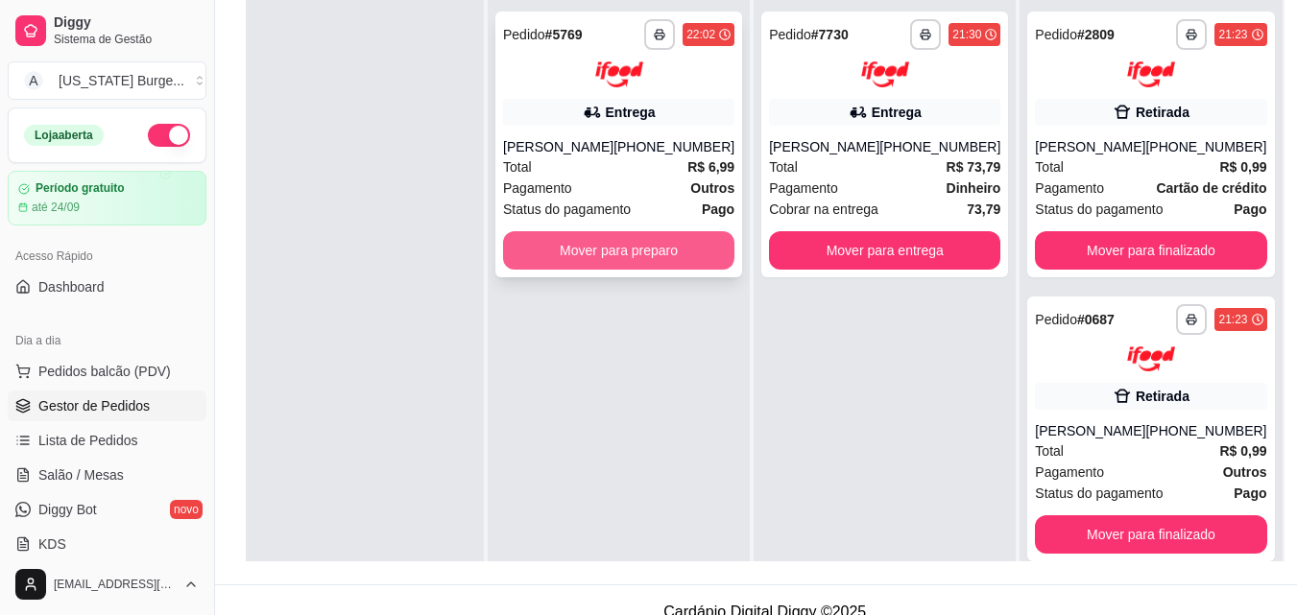
click at [595, 263] on button "Mover para preparo" at bounding box center [618, 250] width 231 height 38
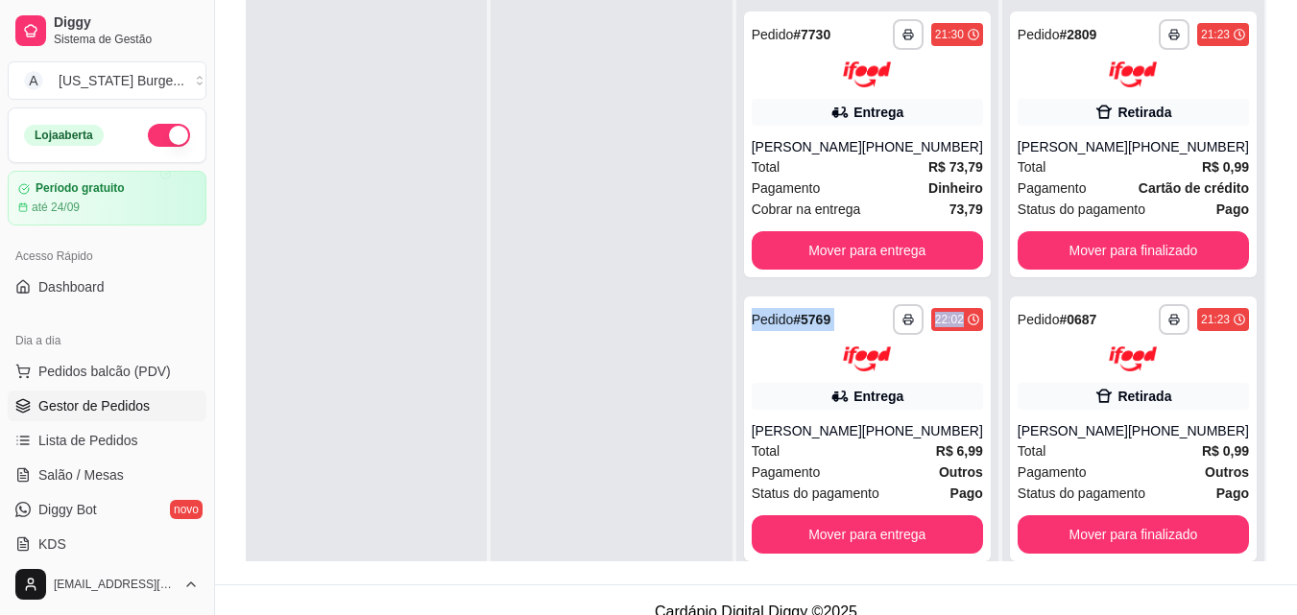
drag, startPoint x: 998, startPoint y: 302, endPoint x: 993, endPoint y: 226, distance: 77.0
click at [993, 226] on div "**********" at bounding box center [868, 280] width 264 height 669
click at [993, 214] on div "**********" at bounding box center [867, 307] width 262 height 615
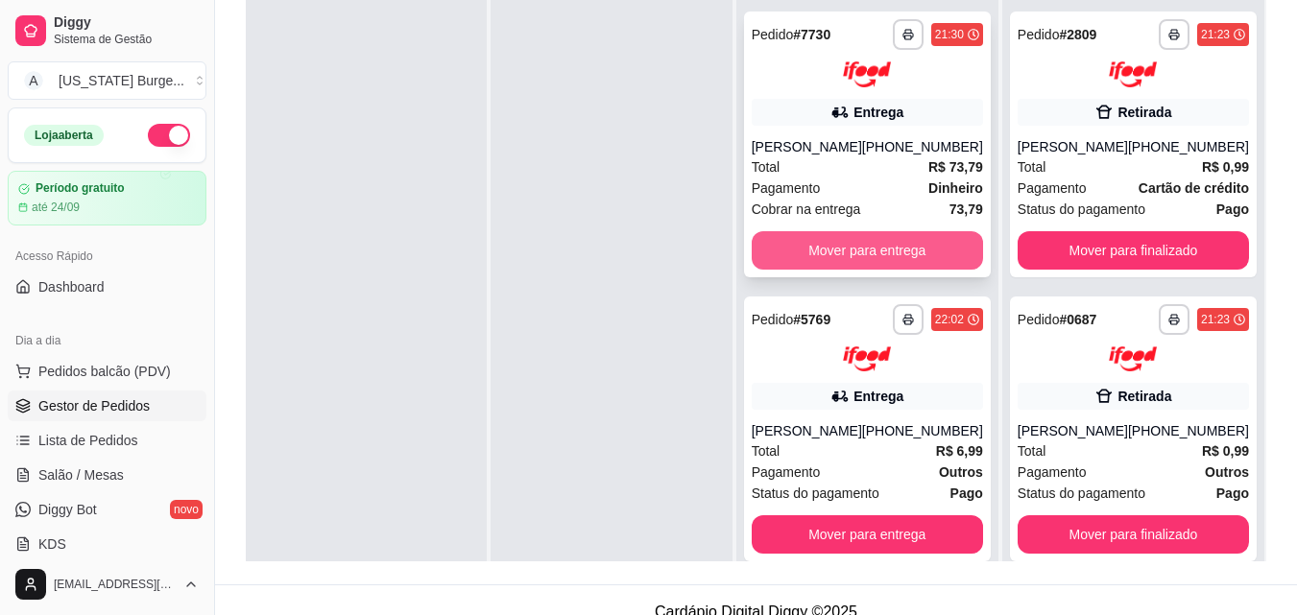
click at [799, 270] on button "Mover para entrega" at bounding box center [867, 250] width 231 height 38
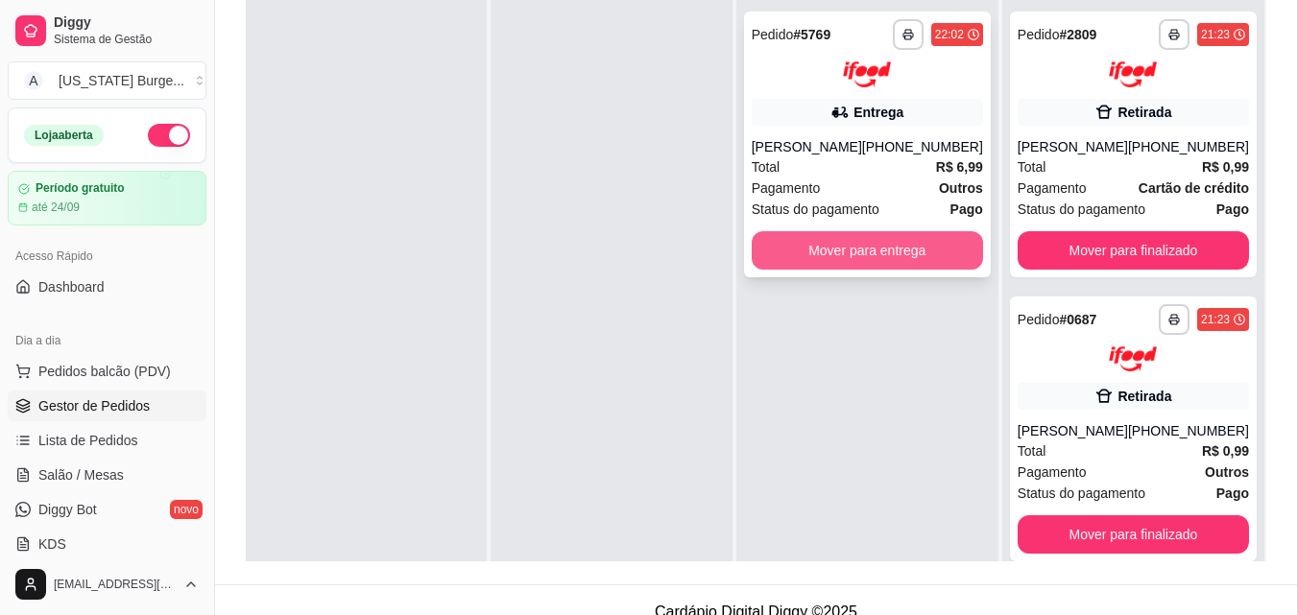
click at [824, 258] on button "Mover para entrega" at bounding box center [867, 250] width 231 height 38
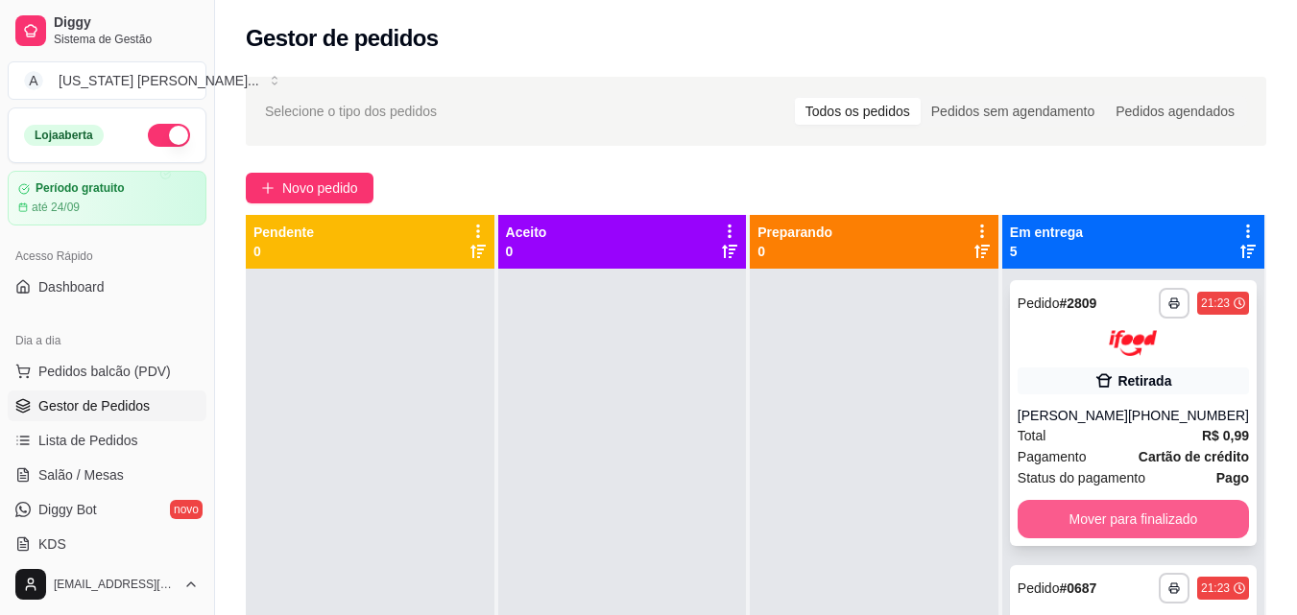
click at [1038, 512] on button "Mover para finalizado" at bounding box center [1133, 519] width 231 height 38
click at [1068, 508] on button "Mover para finalizado" at bounding box center [1132, 518] width 225 height 37
click at [1066, 511] on button "Mover para finalizado" at bounding box center [1133, 519] width 231 height 38
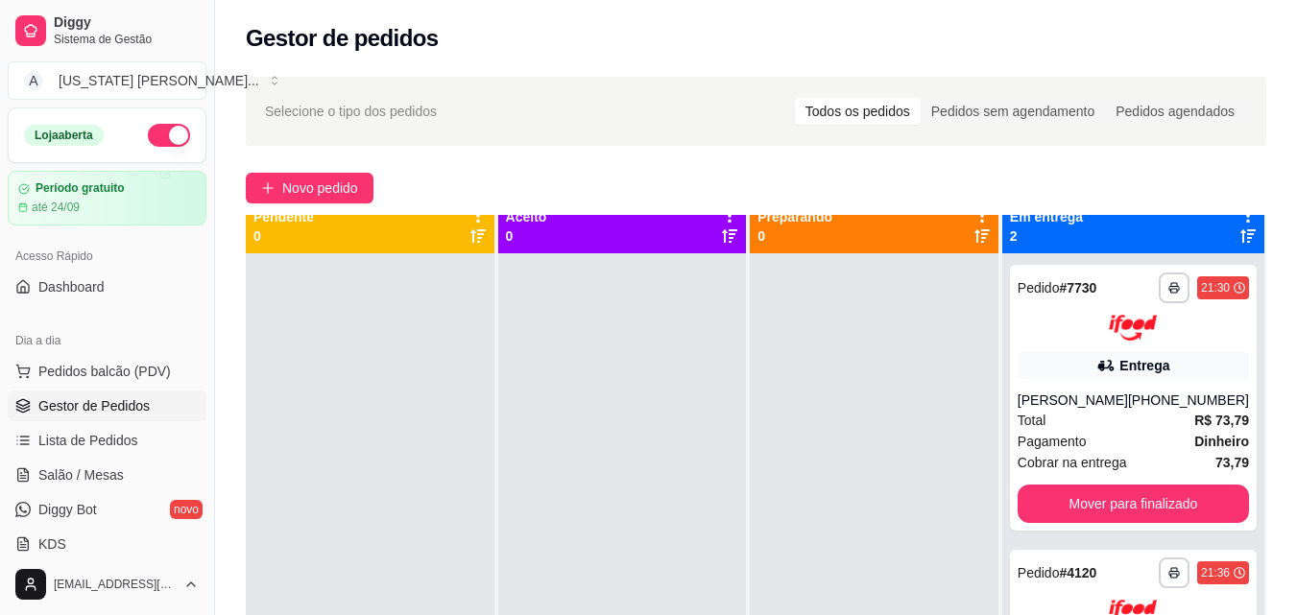
scroll to position [16, 0]
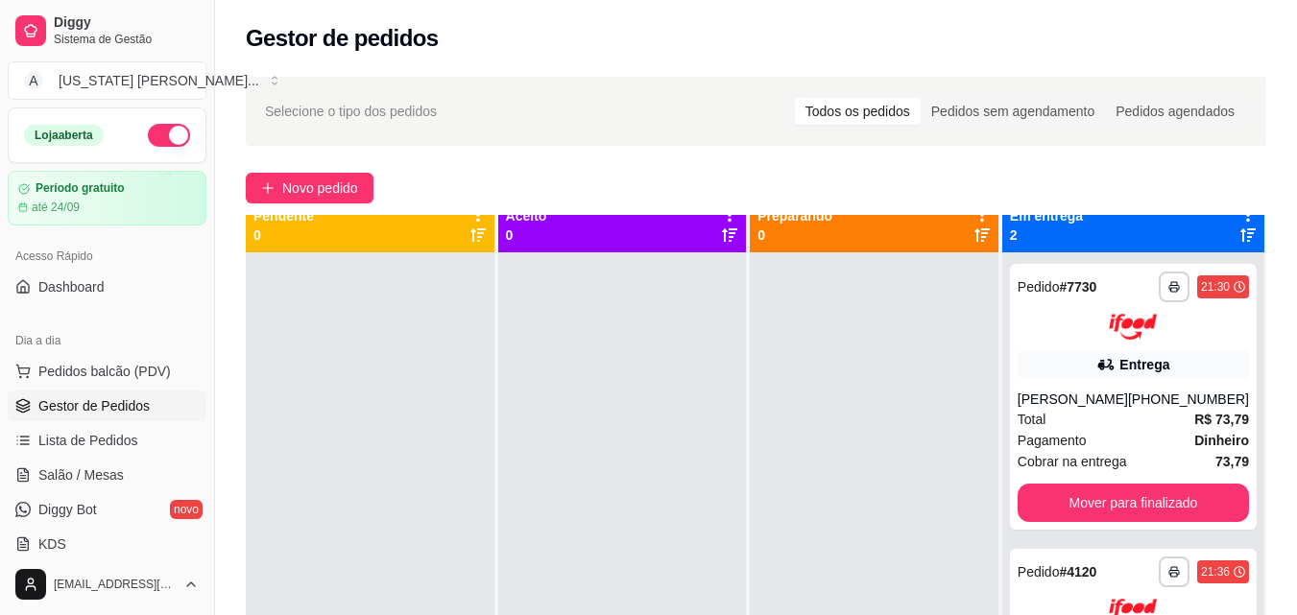
drag, startPoint x: 1248, startPoint y: 418, endPoint x: 1248, endPoint y: 440, distance: 22.1
click at [1248, 440] on div "**********" at bounding box center [1133, 559] width 262 height 615
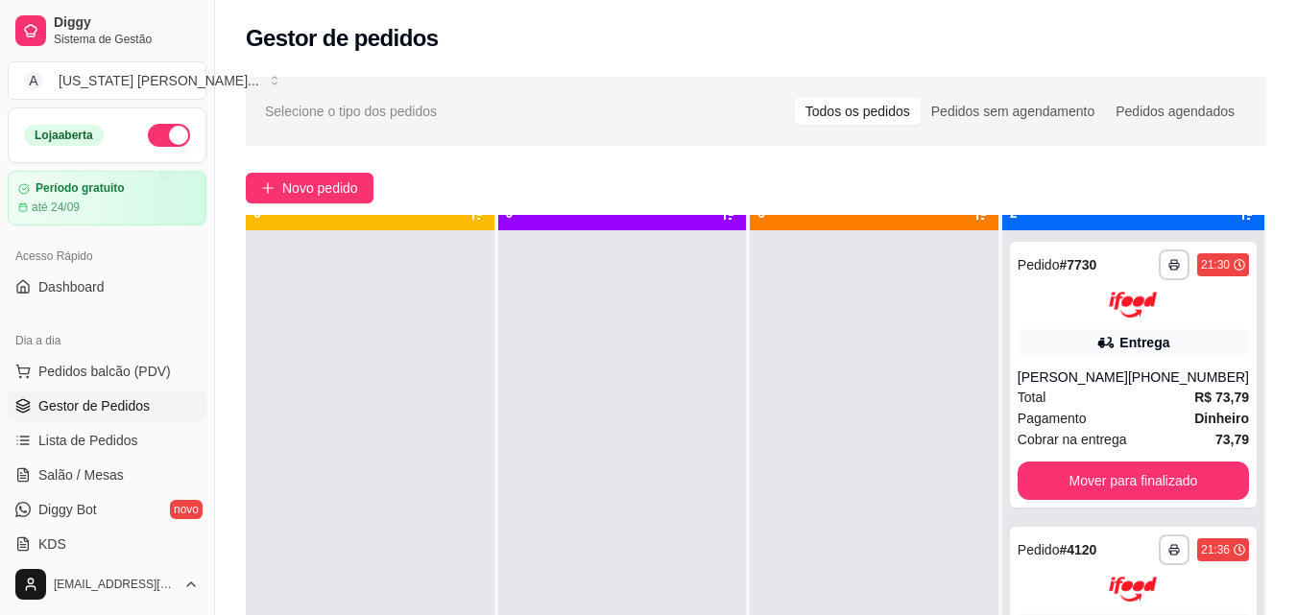
scroll to position [54, 0]
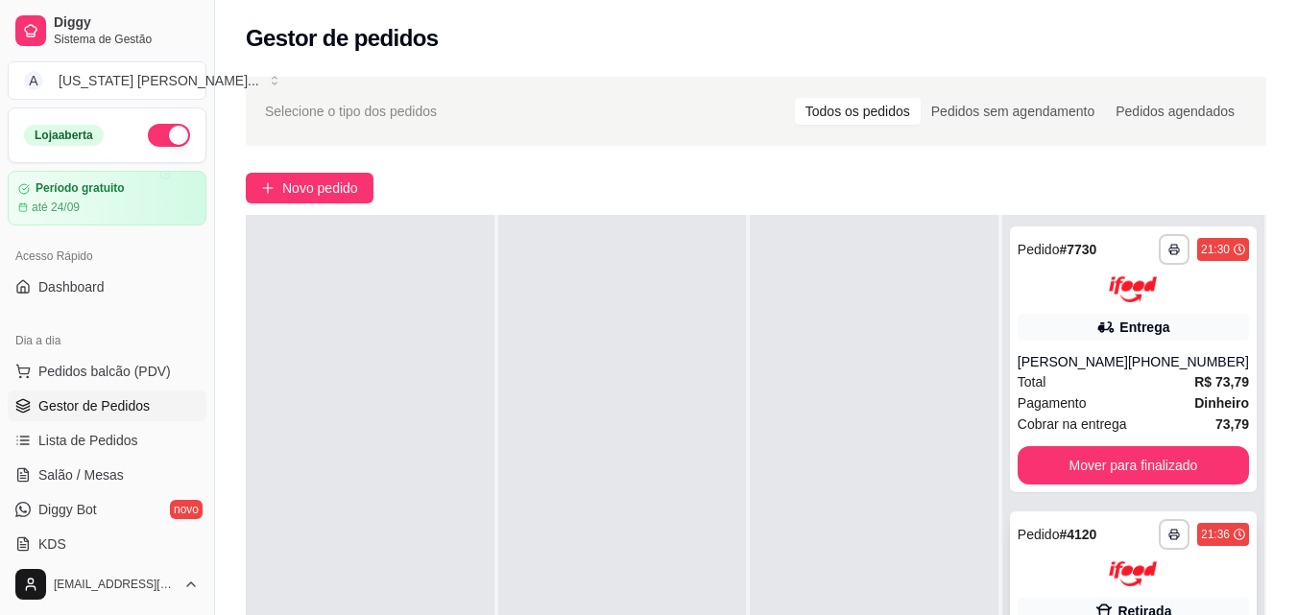
click at [1031, 581] on div at bounding box center [1133, 575] width 231 height 26
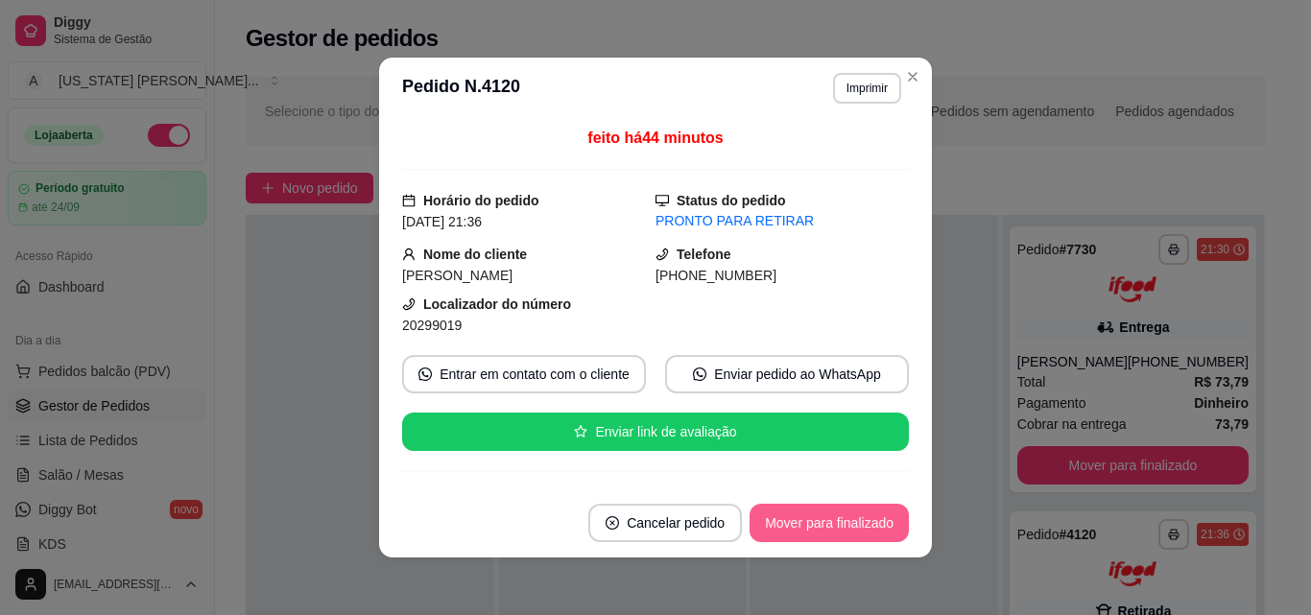
click at [815, 537] on button "Mover para finalizado" at bounding box center [829, 523] width 159 height 38
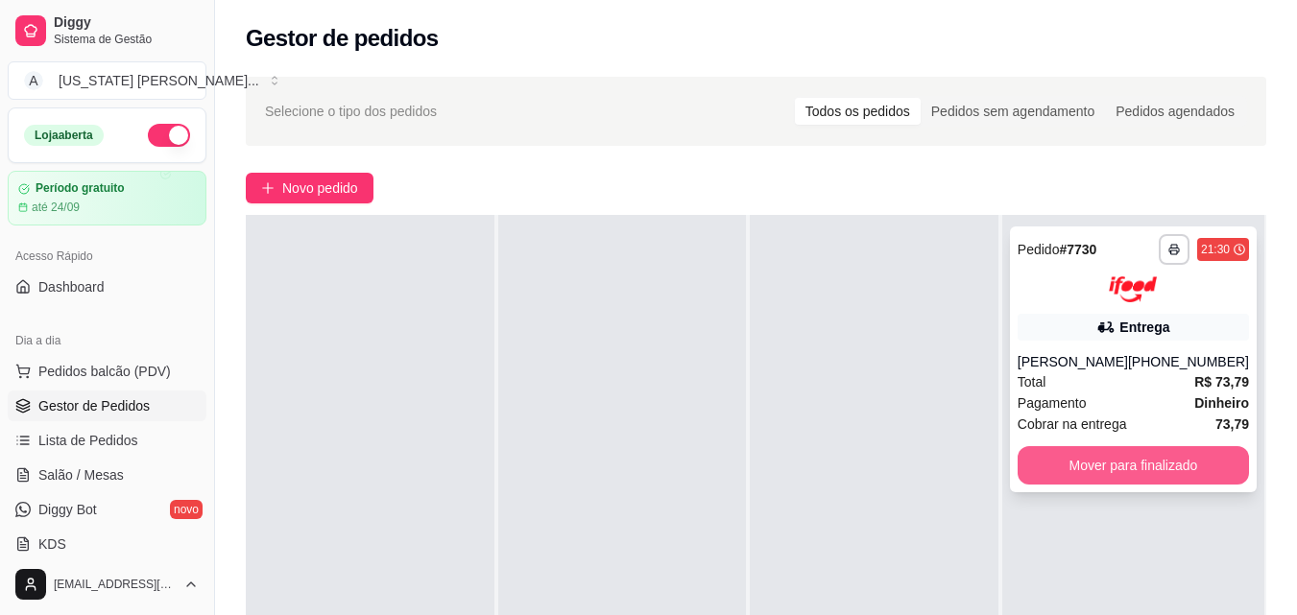
click at [1051, 479] on button "Mover para finalizado" at bounding box center [1133, 465] width 231 height 38
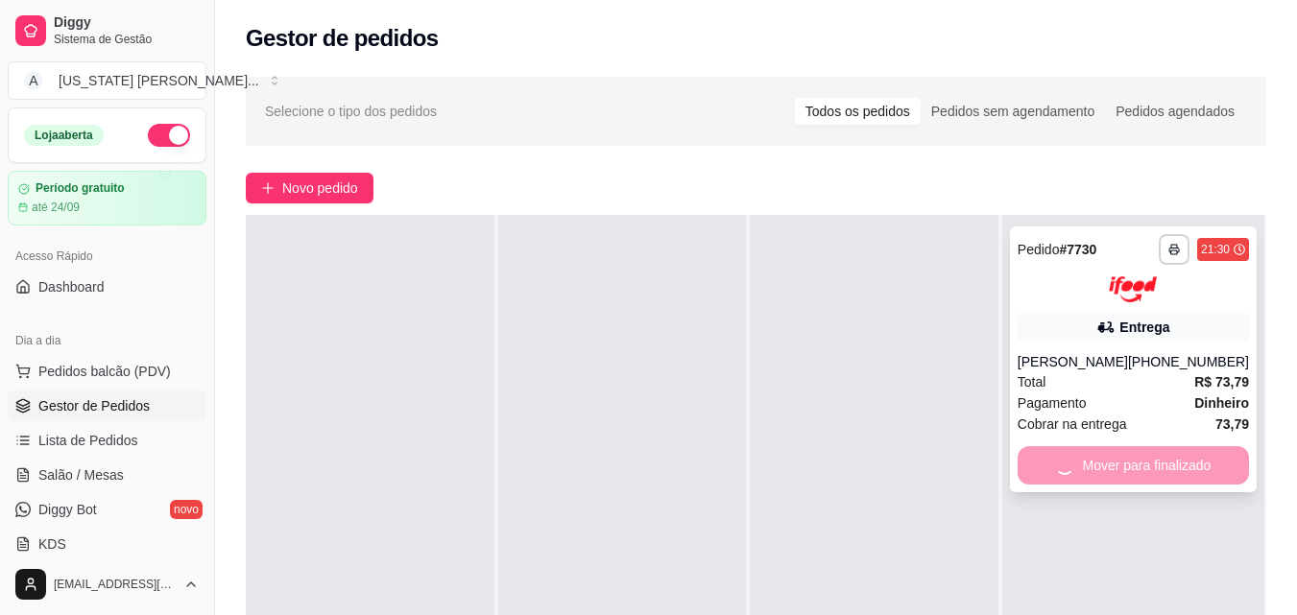
click at [1051, 479] on div "Mover para finalizado" at bounding box center [1133, 465] width 231 height 38
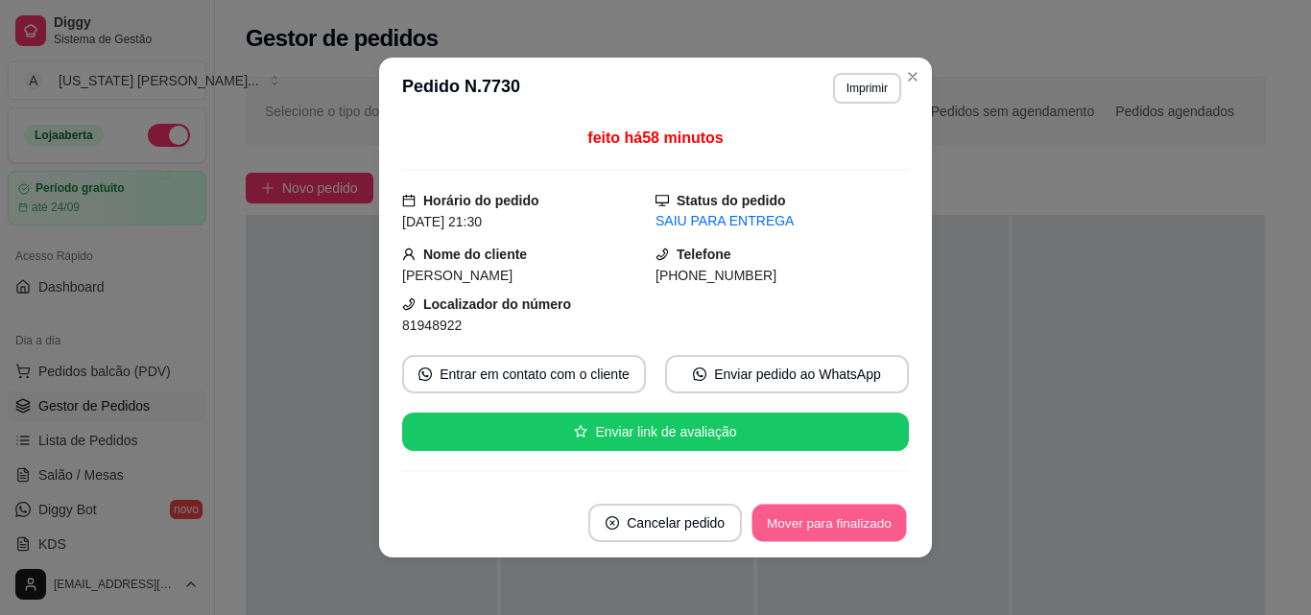
click at [829, 515] on button "Mover para finalizado" at bounding box center [830, 523] width 155 height 37
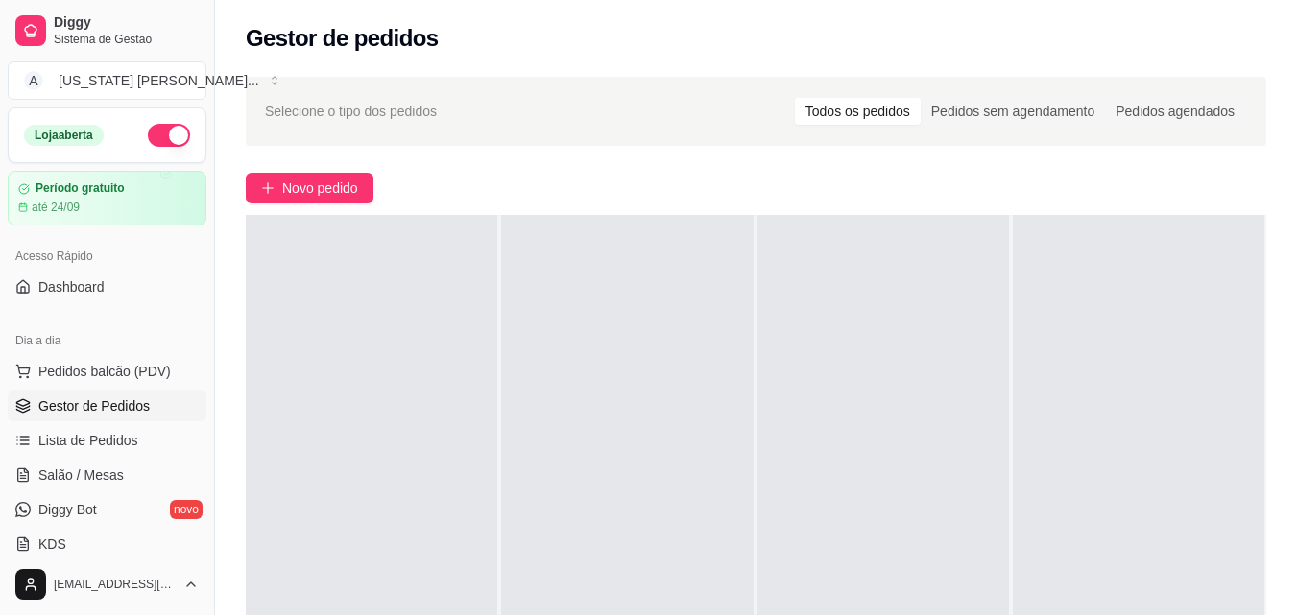
click at [148, 135] on button "button" at bounding box center [169, 135] width 42 height 23
